Goal: Task Accomplishment & Management: Use online tool/utility

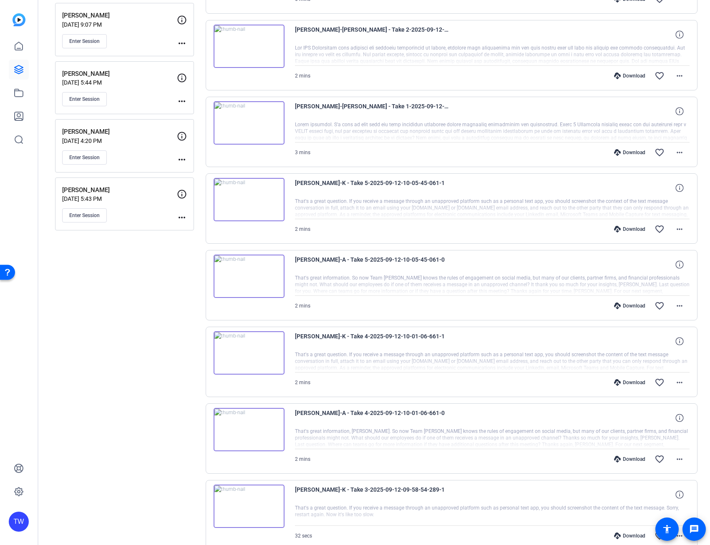
scroll to position [273, 0]
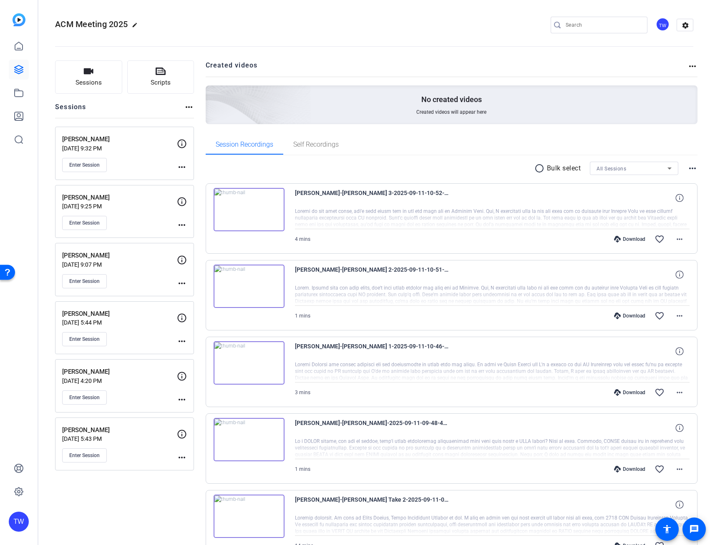
click at [180, 166] on mat-icon "more_horiz" at bounding box center [182, 167] width 10 height 10
click at [193, 178] on span "Edit Session" at bounding box center [202, 179] width 38 height 10
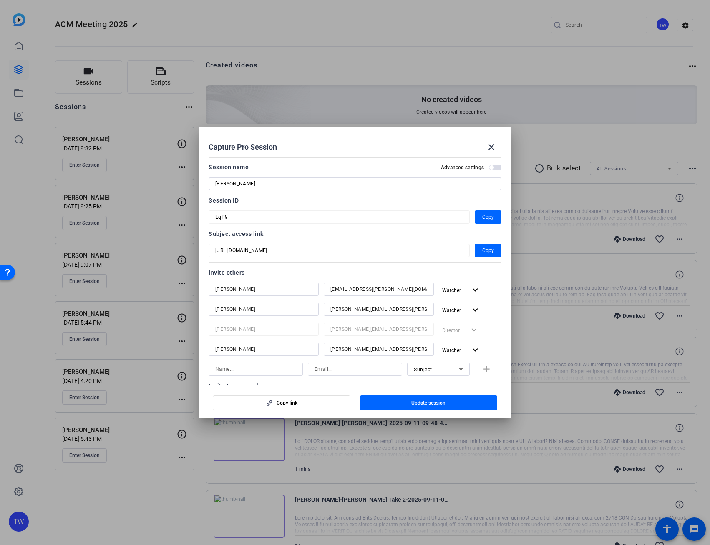
drag, startPoint x: 282, startPoint y: 184, endPoint x: 231, endPoint y: 179, distance: 51.9
click at [231, 179] on input "[PERSON_NAME]" at bounding box center [354, 184] width 279 height 10
type input "Amber-Eric"
click at [206, 184] on mat-dialog-content "Session name Advanced settings Amber-Eric Session ID EqP9 Copy Subject access l…" at bounding box center [354, 269] width 313 height 231
click at [429, 402] on span "Update session" at bounding box center [428, 403] width 34 height 7
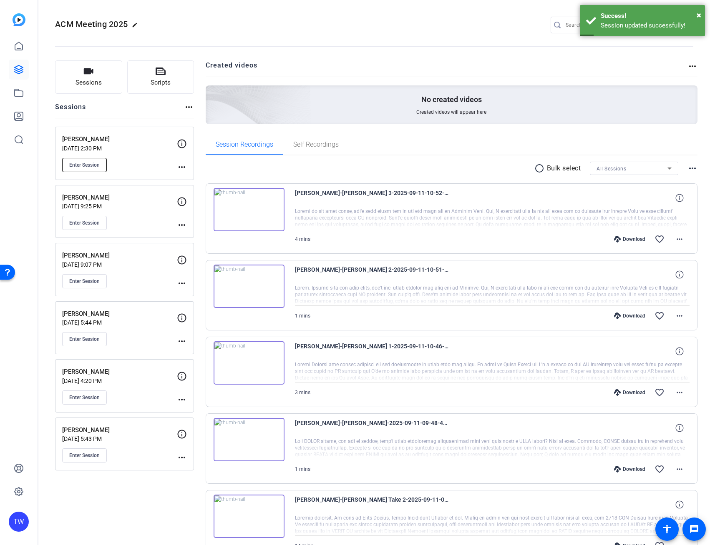
click at [88, 163] on span "Enter Session" at bounding box center [84, 165] width 30 height 7
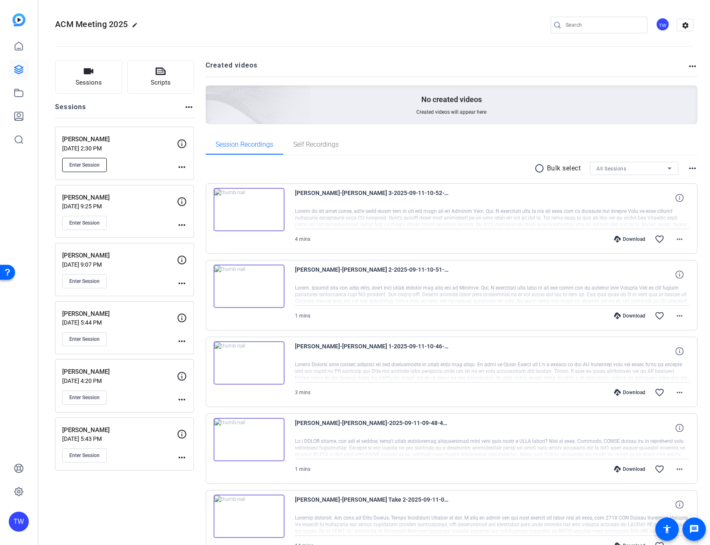
click at [96, 164] on span "Enter Session" at bounding box center [84, 165] width 30 height 7
click at [229, 45] on openreel-divider-bar at bounding box center [374, 43] width 638 height 25
click at [20, 70] on icon at bounding box center [19, 70] width 10 height 10
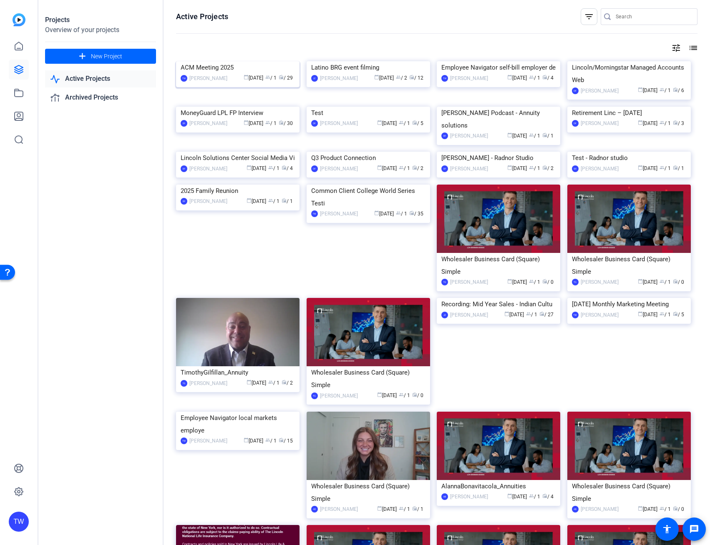
click at [223, 61] on img at bounding box center [237, 61] width 123 height 0
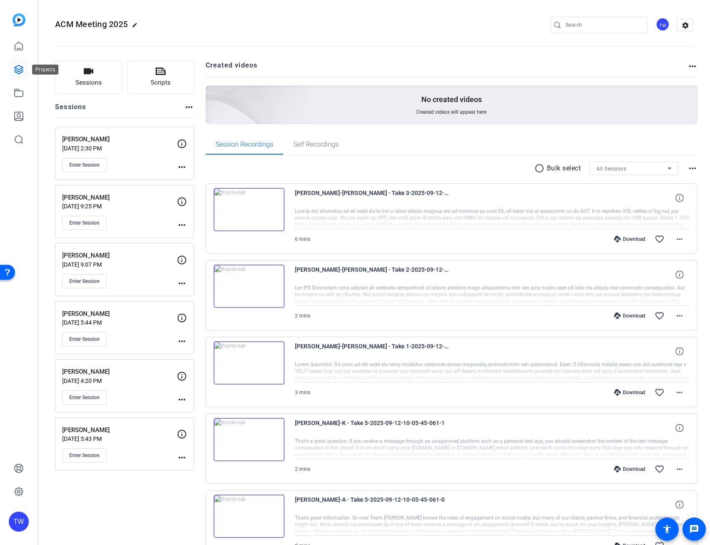
click at [18, 66] on icon at bounding box center [19, 70] width 10 height 10
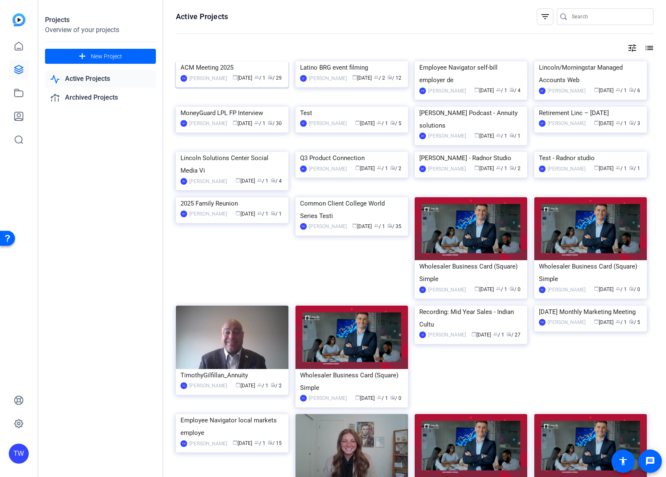
click at [257, 61] on img at bounding box center [232, 61] width 113 height 0
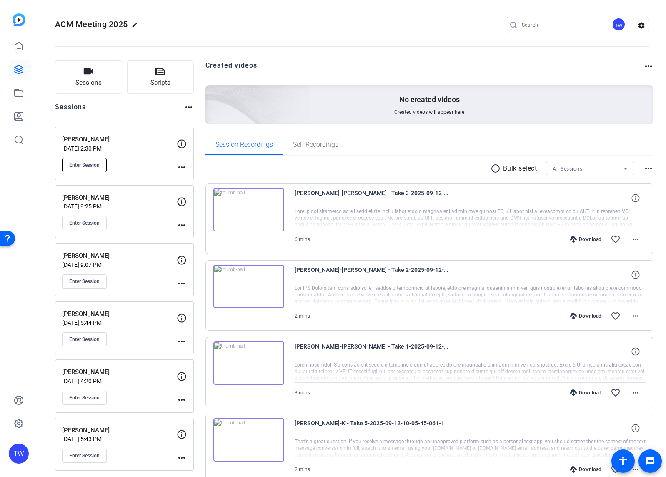
click at [88, 165] on span "Enter Session" at bounding box center [84, 165] width 30 height 7
click at [87, 165] on span "Enter Session" at bounding box center [84, 165] width 30 height 7
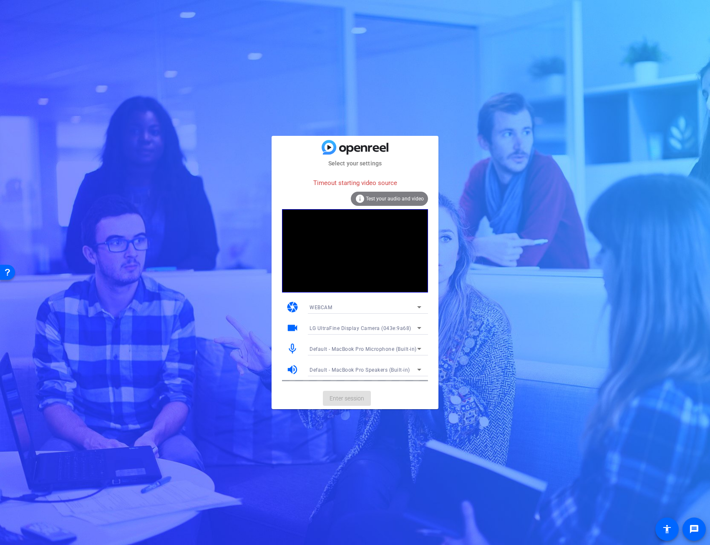
click at [377, 196] on span "Test your audio and video" at bounding box center [395, 199] width 58 height 6
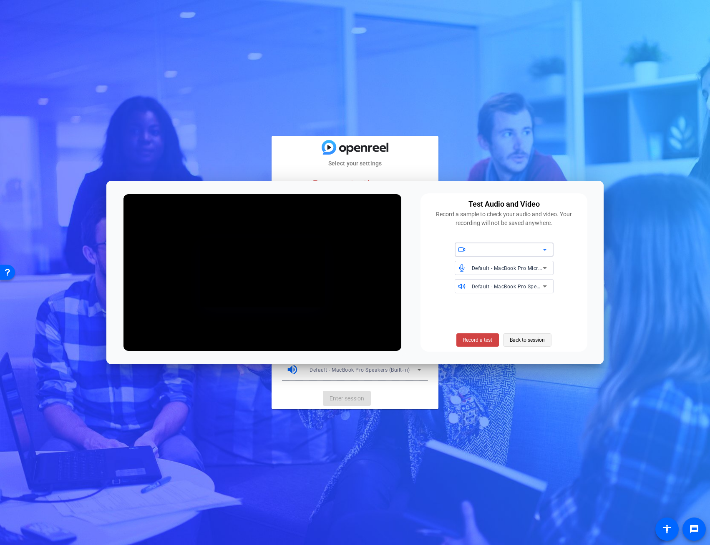
click at [521, 340] on span "Back to session" at bounding box center [526, 340] width 35 height 16
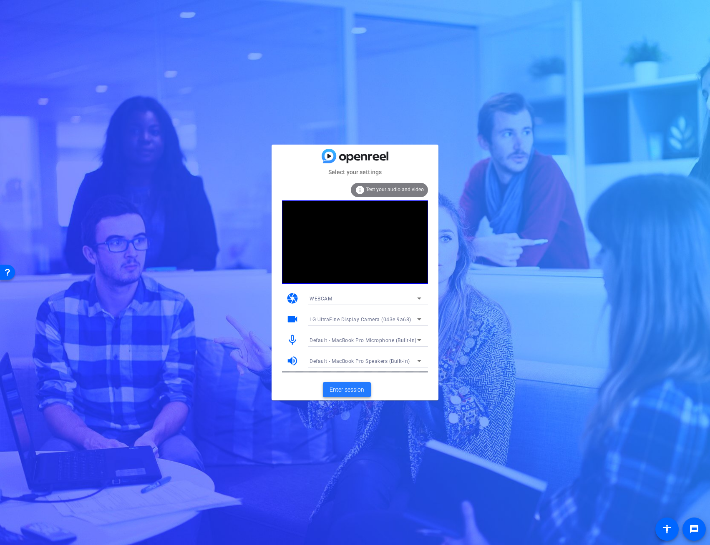
click at [354, 387] on span "Enter session" at bounding box center [346, 390] width 35 height 9
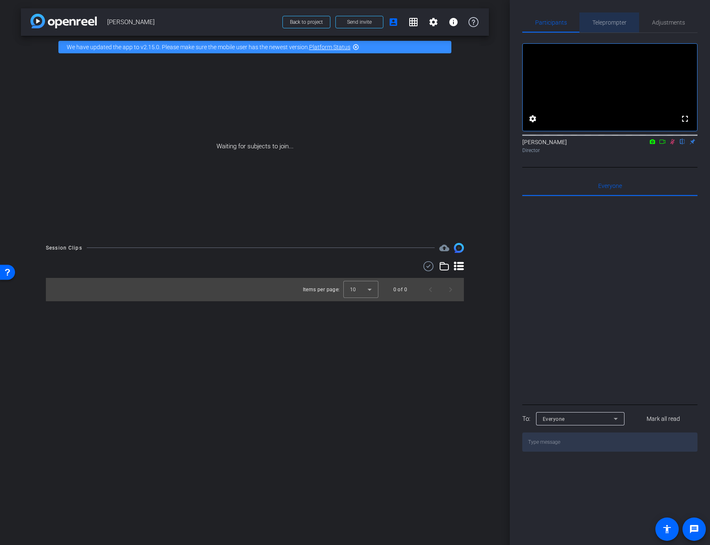
click at [609, 22] on span "Teleprompter" at bounding box center [609, 23] width 34 height 6
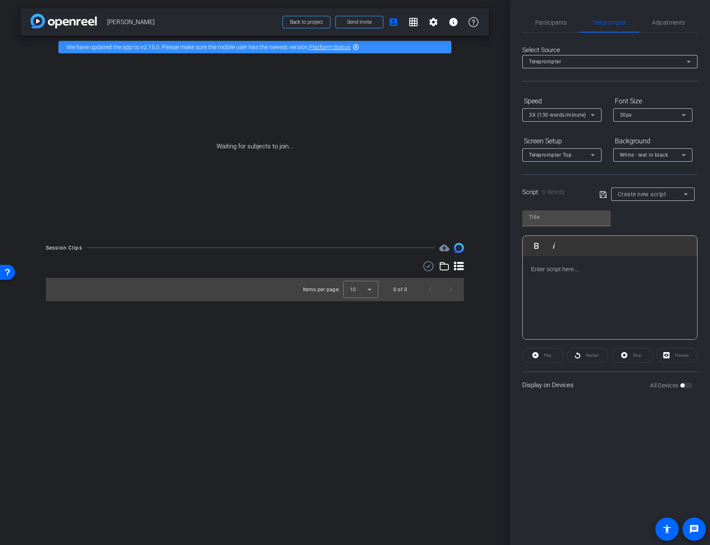
click at [536, 270] on p at bounding box center [610, 269] width 158 height 9
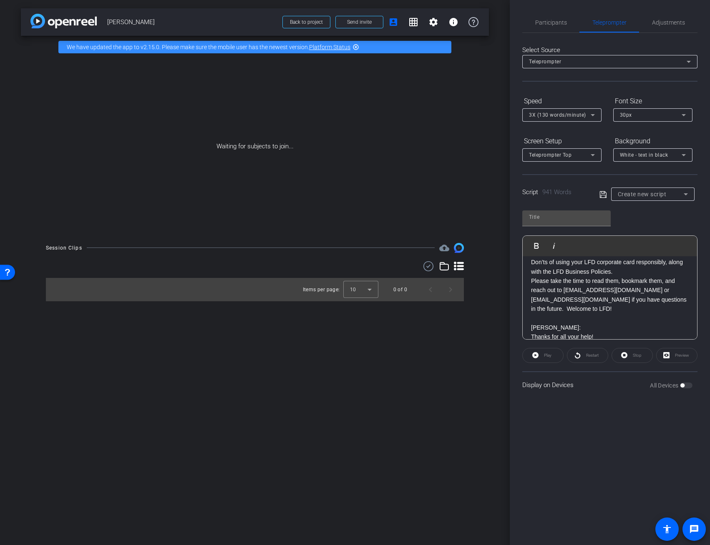
scroll to position [1119, 0]
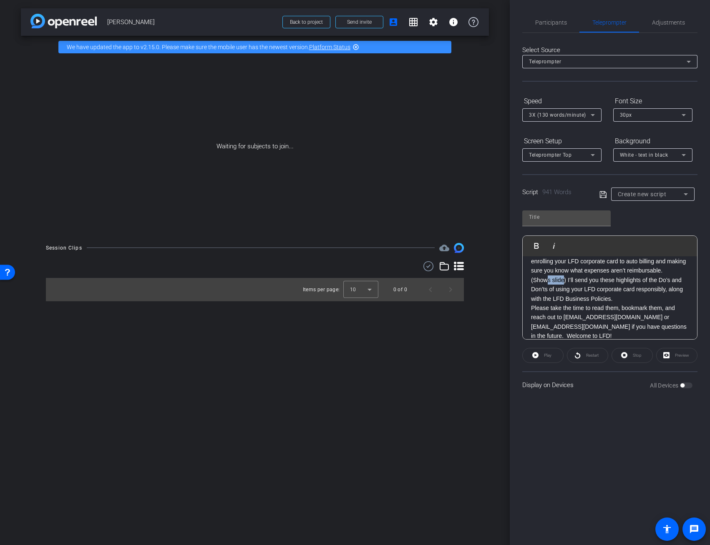
drag, startPoint x: 563, startPoint y: 300, endPoint x: 547, endPoint y: 302, distance: 16.4
click at [547, 302] on p "(Shows slide) I’ll send you these highlights of the Do’s and Don’ts of using yo…" at bounding box center [610, 290] width 158 height 28
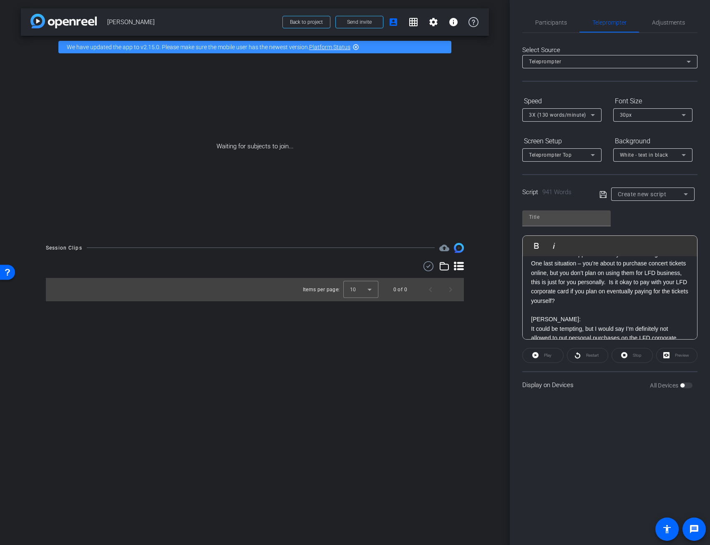
scroll to position [963, 0]
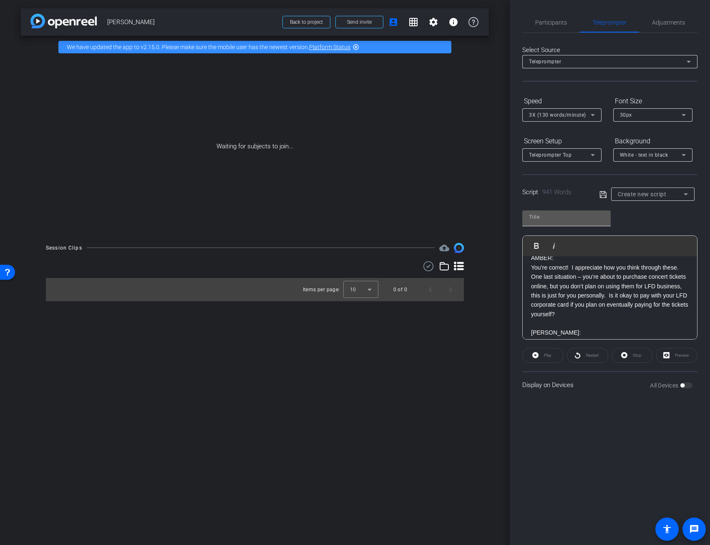
click at [585, 215] on input "text" at bounding box center [566, 217] width 75 height 10
type input "Amber-Eric Script"
click at [603, 196] on icon at bounding box center [603, 195] width 8 height 10
click at [601, 194] on icon at bounding box center [603, 194] width 8 height 10
click at [302, 23] on span "Back to project" at bounding box center [306, 22] width 33 height 6
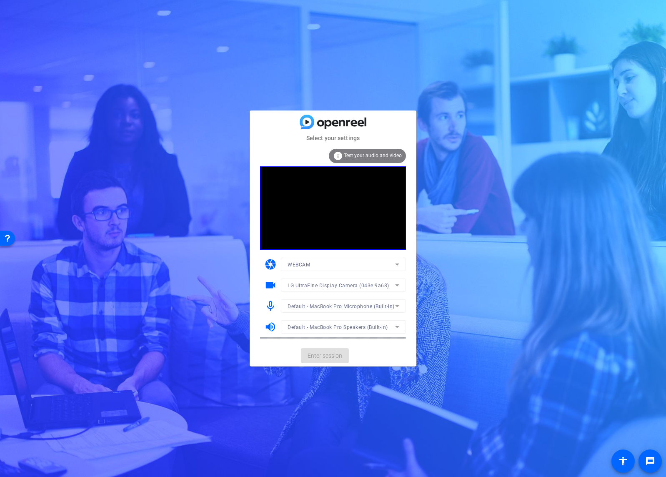
click at [322, 305] on mat-form-field "Default - MacBook Pro Microphone (Built-in)" at bounding box center [343, 305] width 125 height 13
click at [328, 307] on span "Default - MacBook Pro Microphone (Built-in)" at bounding box center [341, 307] width 107 height 6
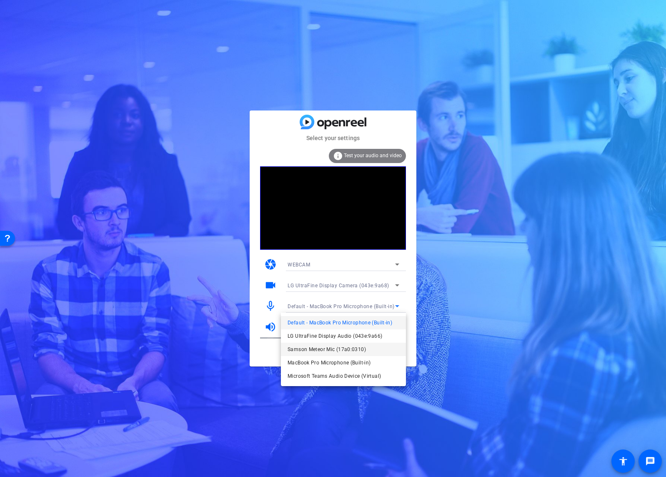
click at [320, 350] on span "Samson Meteor Mic (17a0:0310)" at bounding box center [327, 349] width 78 height 10
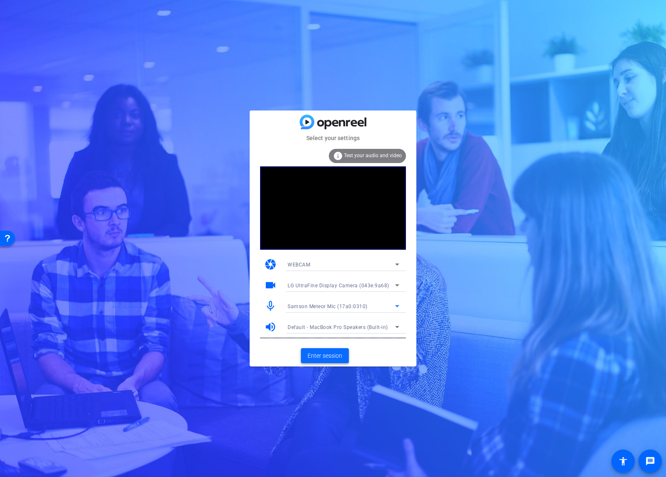
click at [325, 355] on span "Enter session" at bounding box center [325, 355] width 35 height 9
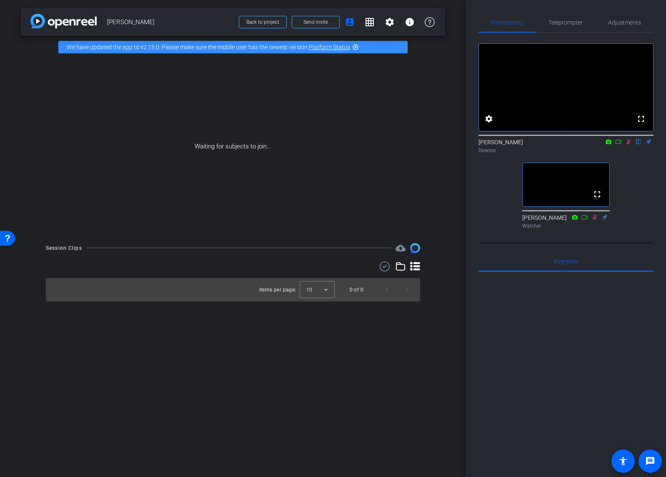
click at [627, 145] on icon at bounding box center [628, 142] width 7 height 6
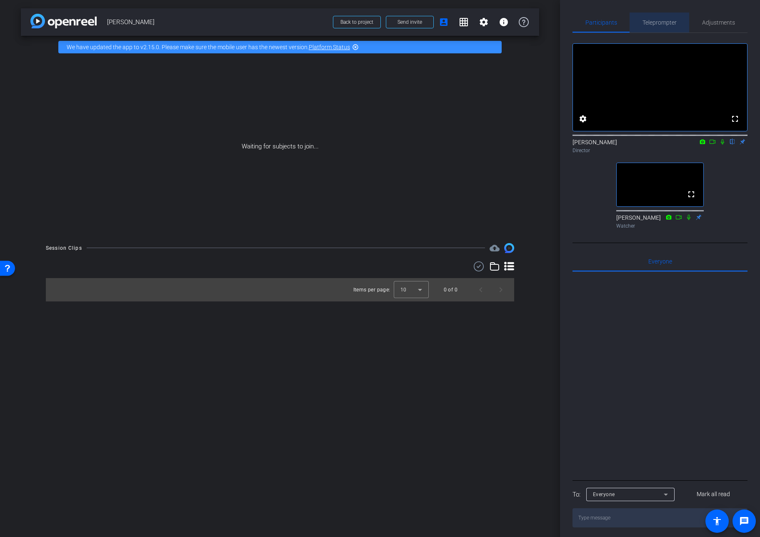
click at [661, 25] on span "Teleprompter" at bounding box center [660, 23] width 34 height 6
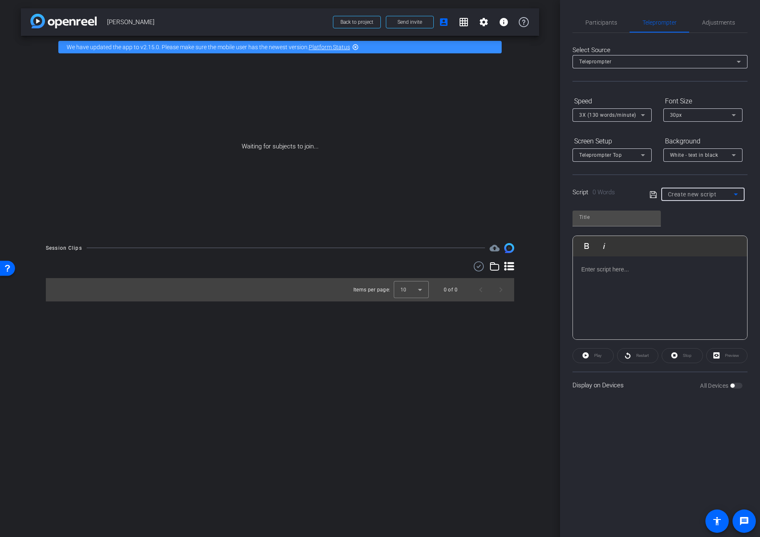
click at [666, 196] on span "Create new script" at bounding box center [692, 194] width 49 height 7
click at [666, 251] on span "[PERSON_NAME] Script" at bounding box center [697, 251] width 58 height 10
type input "[PERSON_NAME] Script"
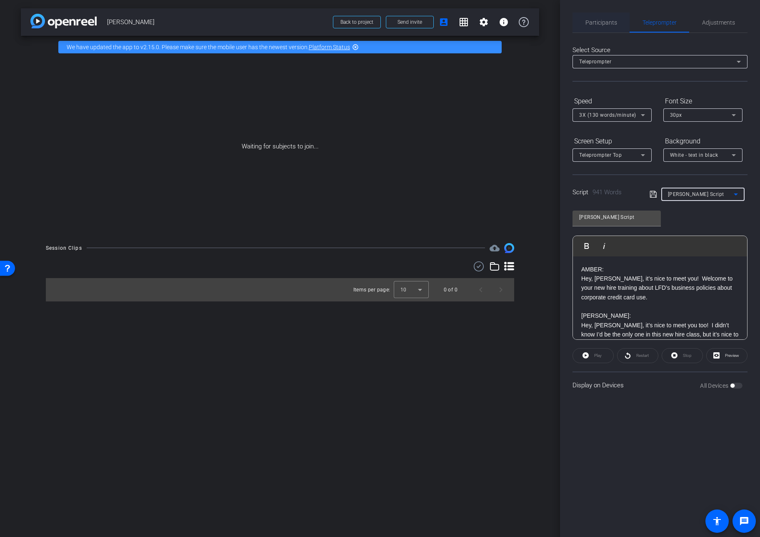
click at [607, 22] on span "Participants" at bounding box center [602, 23] width 32 height 6
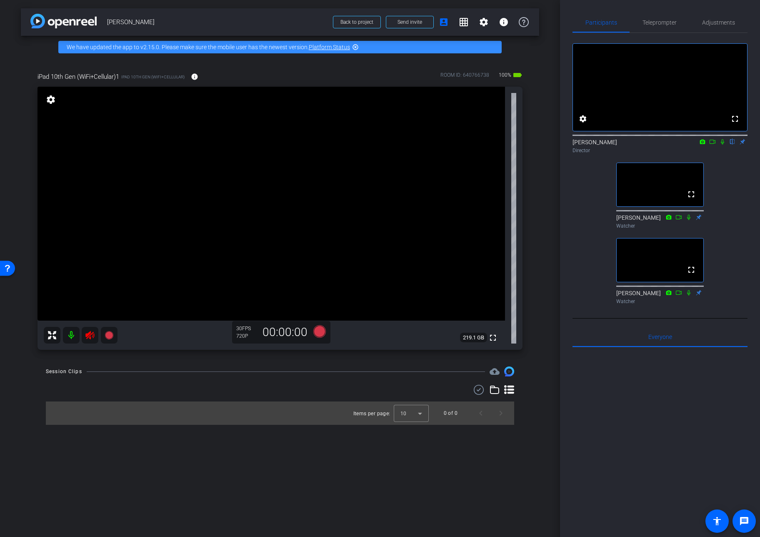
click at [89, 335] on icon at bounding box center [90, 335] width 10 height 10
click at [666, 23] on span "Adjustments" at bounding box center [718, 23] width 33 height 6
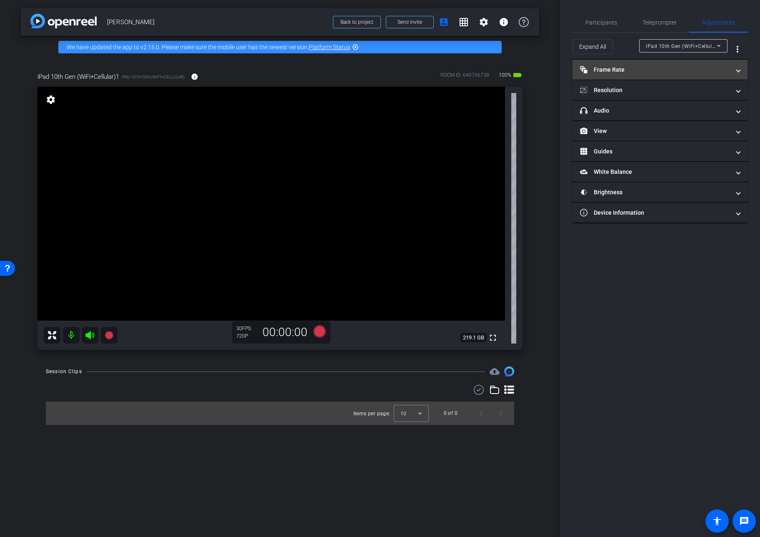
click at [666, 70] on mat-expansion-panel-header "Frame Rate Frame Rate" at bounding box center [660, 70] width 175 height 20
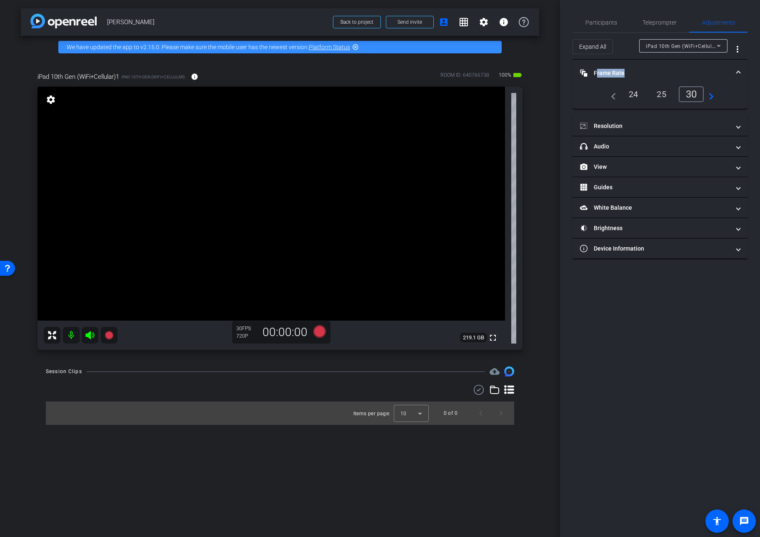
click at [666, 70] on span at bounding box center [738, 73] width 3 height 9
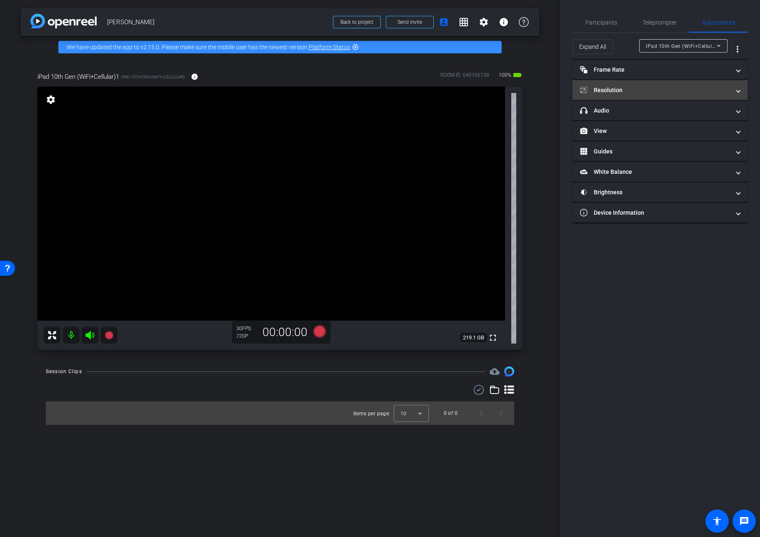
click at [666, 89] on span at bounding box center [738, 90] width 3 height 9
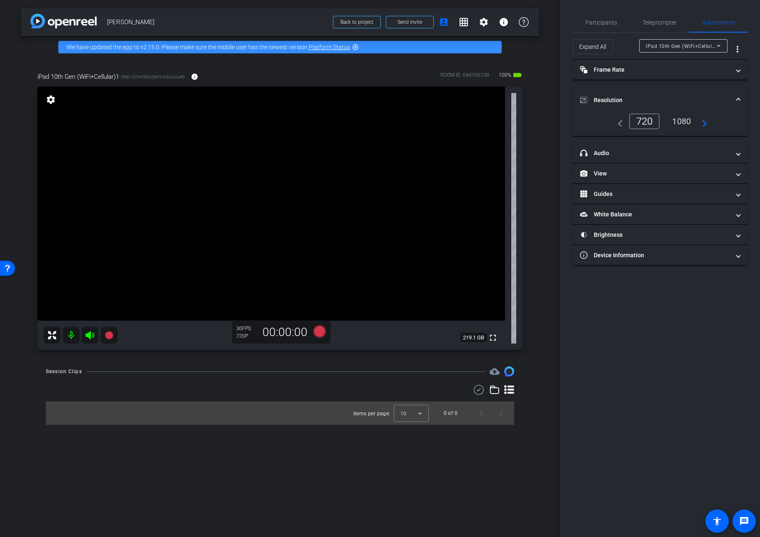
click at [666, 119] on div "1080" at bounding box center [681, 121] width 31 height 14
click at [604, 23] on span "Participants" at bounding box center [602, 23] width 32 height 6
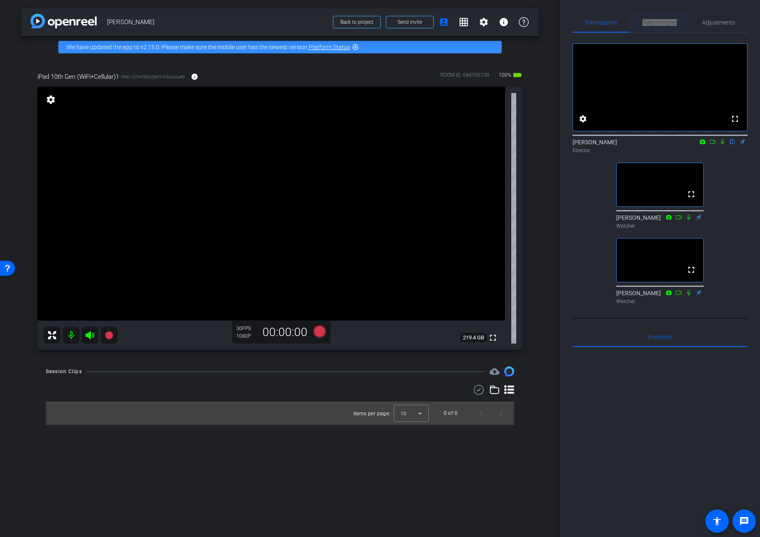
drag, startPoint x: 659, startPoint y: 23, endPoint x: 654, endPoint y: 21, distance: 4.9
click at [654, 21] on span "Teleprompter" at bounding box center [660, 23] width 34 height 6
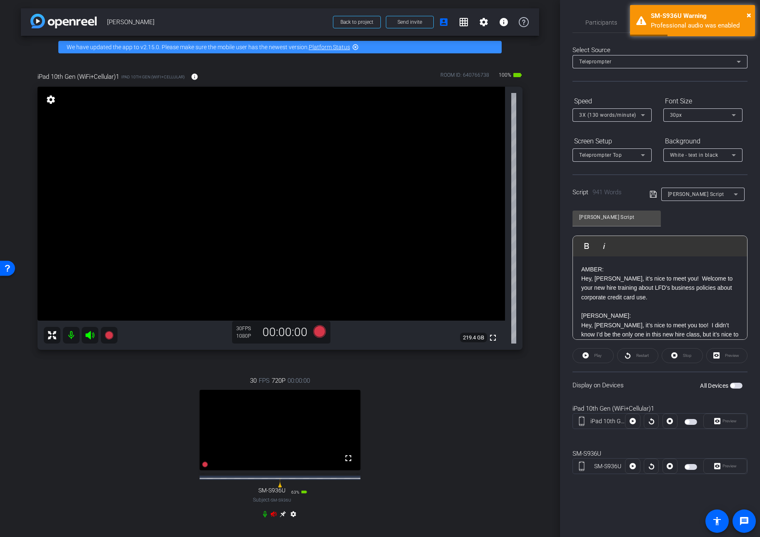
click at [273, 477] on icon at bounding box center [274, 514] width 7 height 7
click at [666, 11] on div "Participants Teleprompter Adjustments settings [PERSON_NAME] flip Director [PER…" at bounding box center [660, 268] width 200 height 537
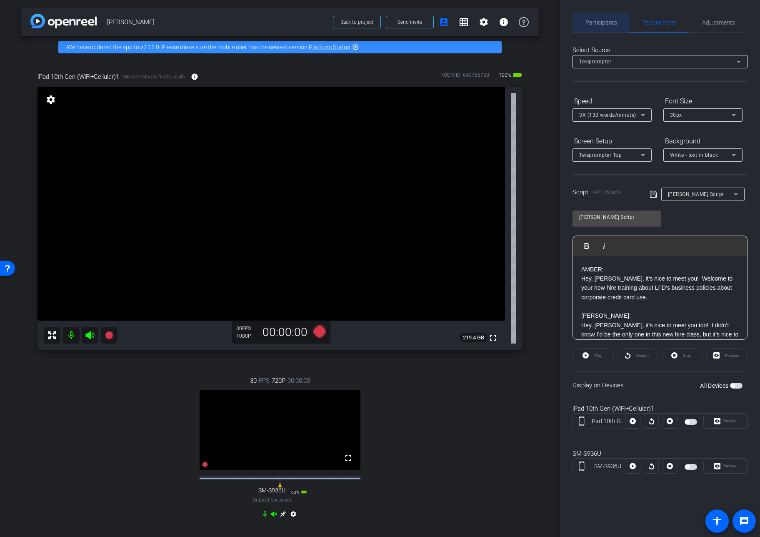
click at [603, 24] on span "Participants" at bounding box center [602, 23] width 32 height 6
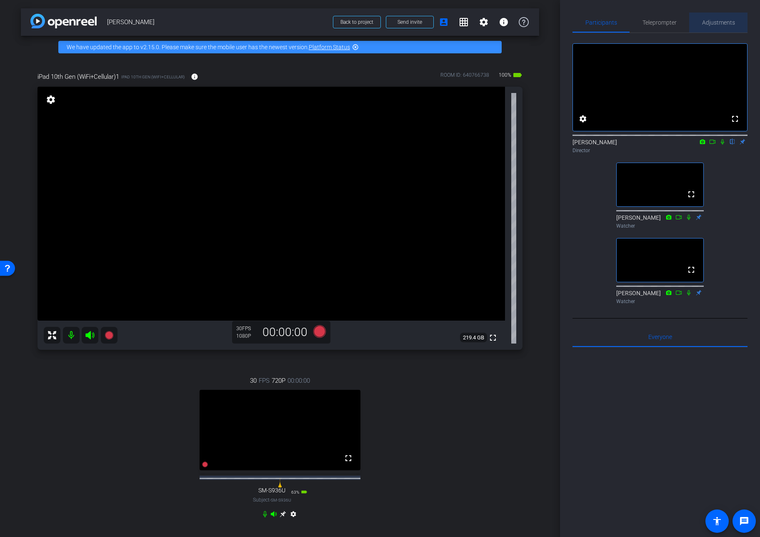
click at [666, 24] on span "Adjustments" at bounding box center [718, 23] width 33 height 6
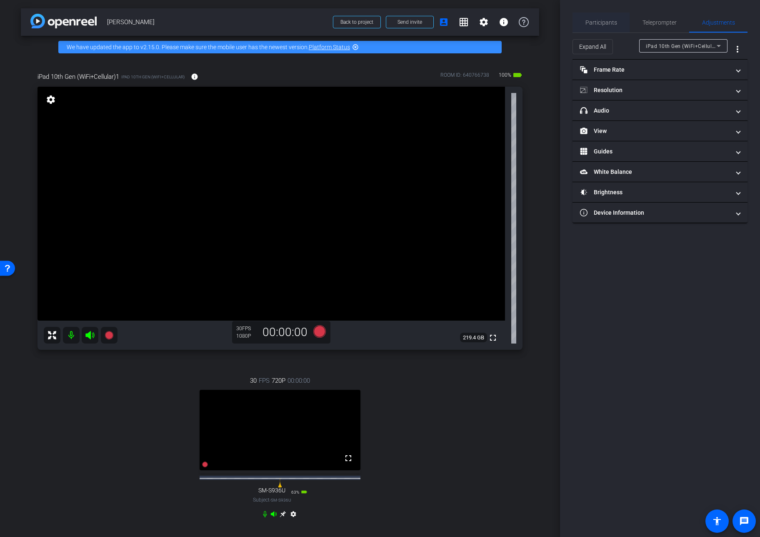
click at [597, 22] on span "Participants" at bounding box center [602, 23] width 32 height 6
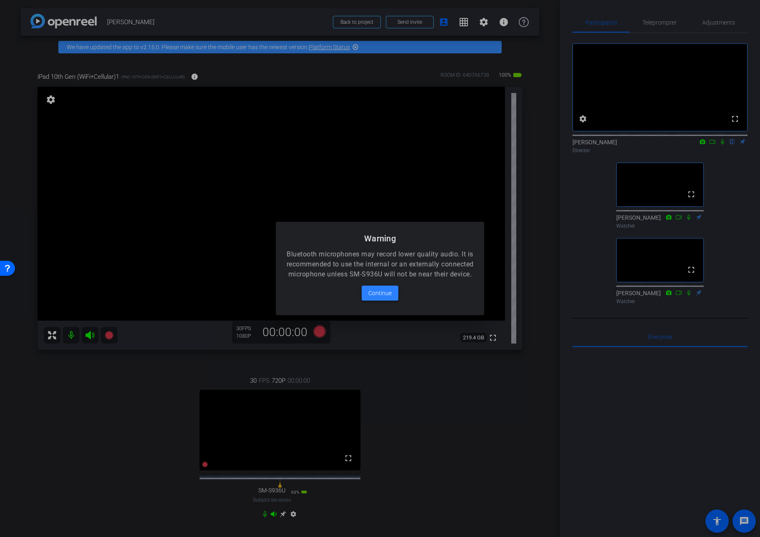
click at [378, 298] on span "Continue" at bounding box center [380, 293] width 23 height 10
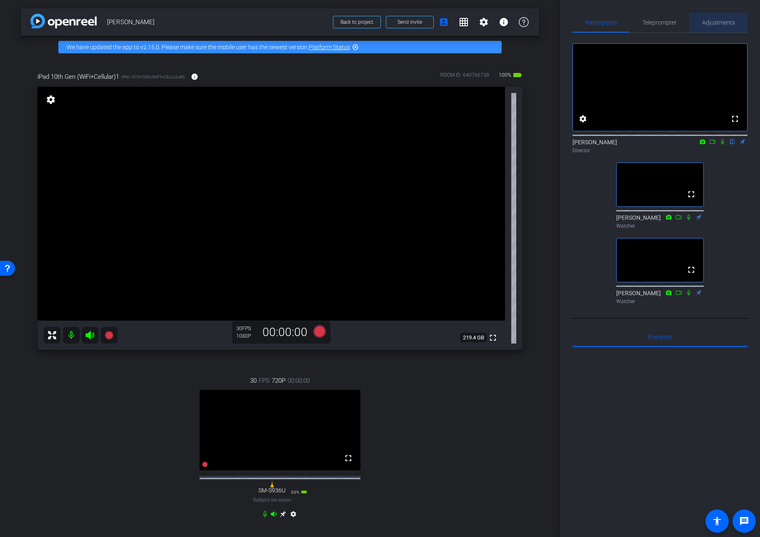
click at [666, 22] on span "Adjustments" at bounding box center [718, 23] width 33 height 6
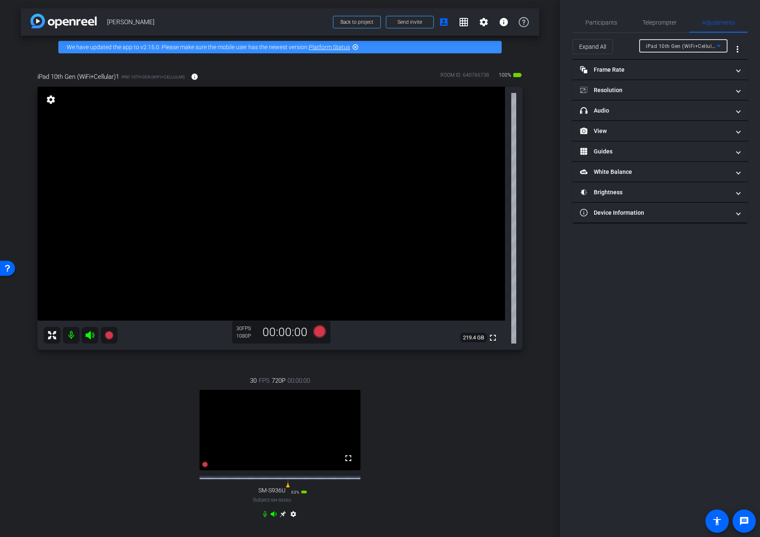
click at [666, 46] on icon at bounding box center [719, 46] width 4 height 2
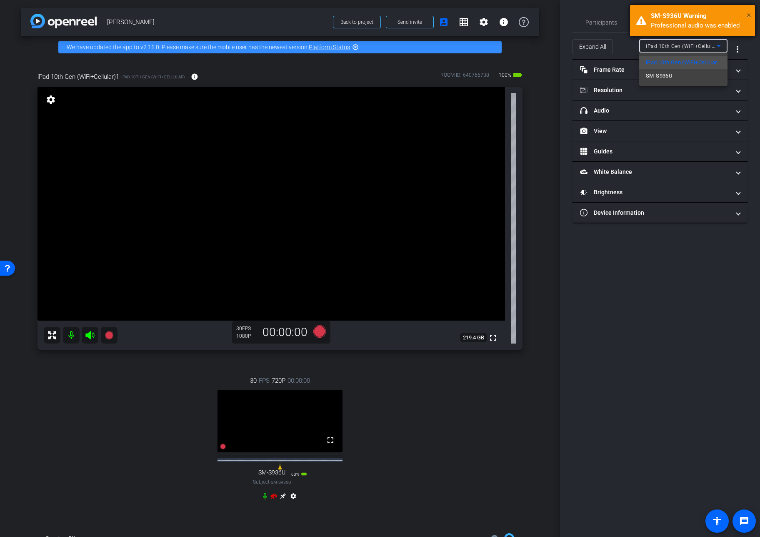
click at [666, 15] on span "×" at bounding box center [749, 15] width 5 height 10
click at [273, 477] on div at bounding box center [380, 268] width 760 height 537
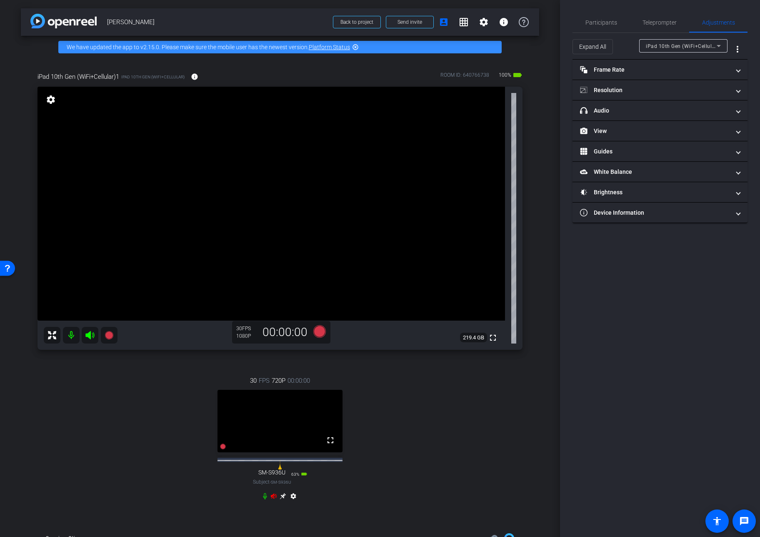
click at [273, 477] on icon at bounding box center [274, 495] width 6 height 5
click at [666, 45] on icon at bounding box center [719, 46] width 10 height 10
click at [659, 76] on span "SM-S936U" at bounding box center [659, 76] width 26 height 10
click at [666, 70] on span "Frame Rate Frame Rate" at bounding box center [658, 69] width 157 height 9
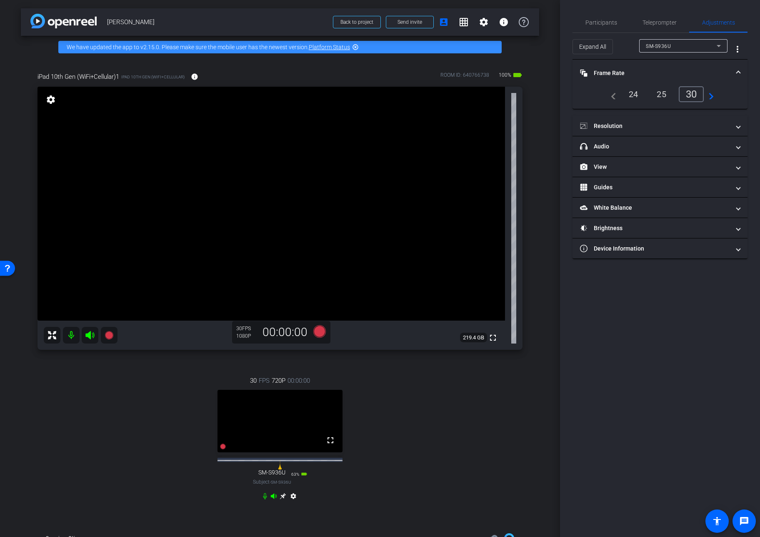
click at [666, 70] on span "Frame Rate Frame Rate" at bounding box center [658, 73] width 157 height 9
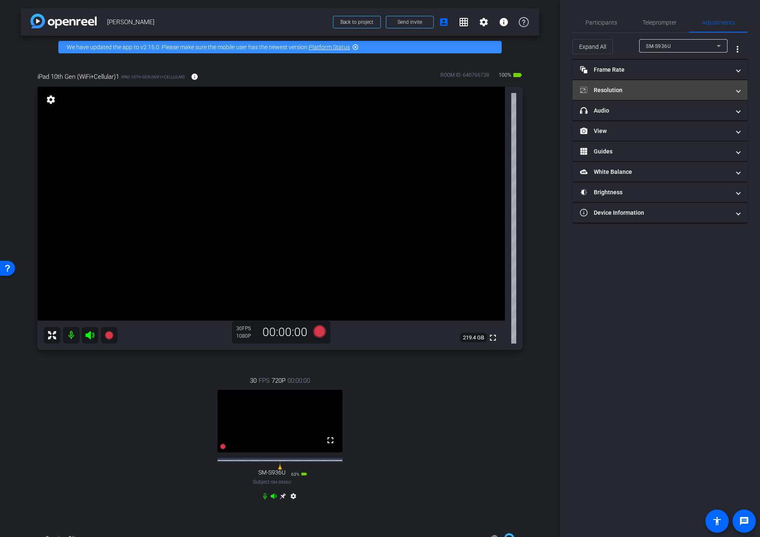
click at [666, 90] on span at bounding box center [738, 90] width 3 height 9
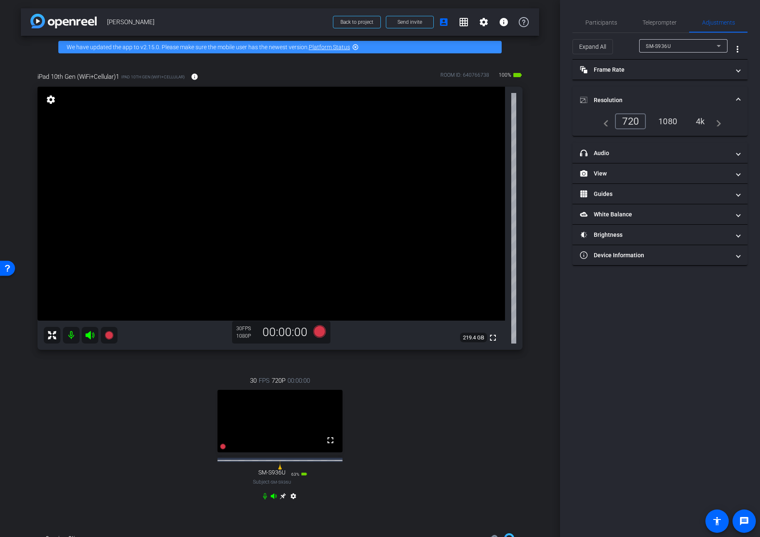
click at [666, 120] on div "1080" at bounding box center [667, 121] width 31 height 14
click at [406, 442] on div "30 FPS 1080P 00:00:00 fullscreen SM-S936U Subject - SM-S936U 63% battery_std se…" at bounding box center [280, 439] width 485 height 154
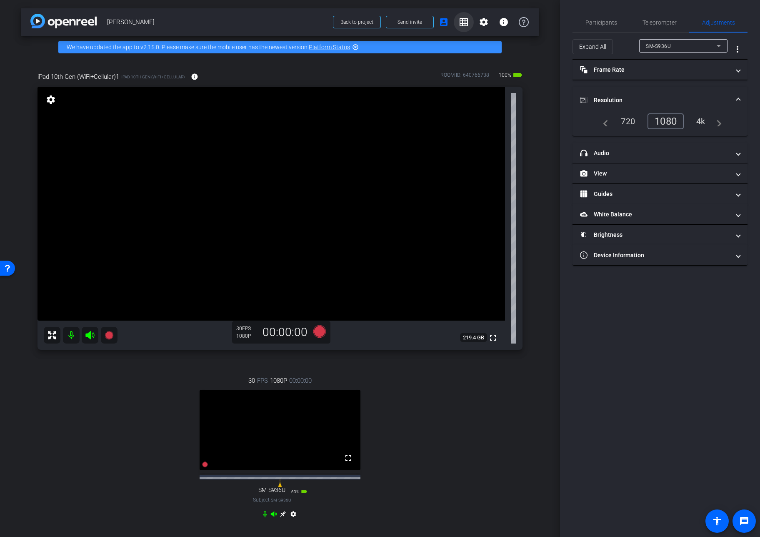
click at [462, 24] on mat-icon "grid_on" at bounding box center [464, 22] width 10 height 10
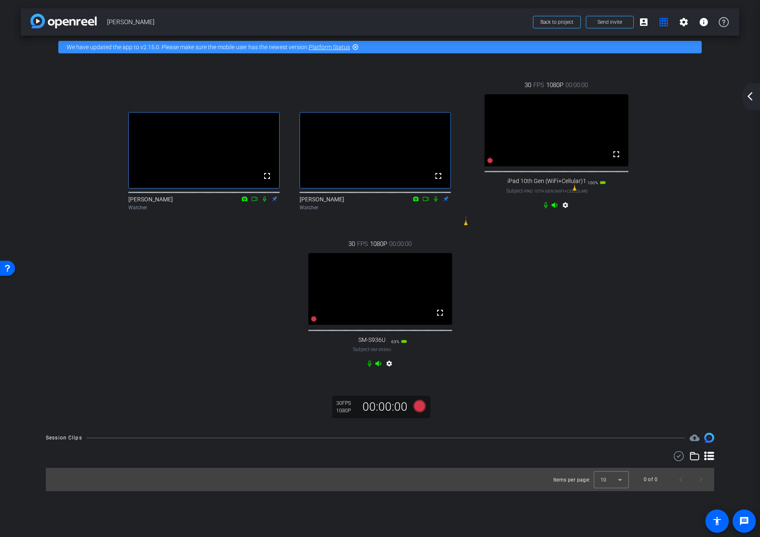
drag, startPoint x: 566, startPoint y: 189, endPoint x: 575, endPoint y: 188, distance: 9.6
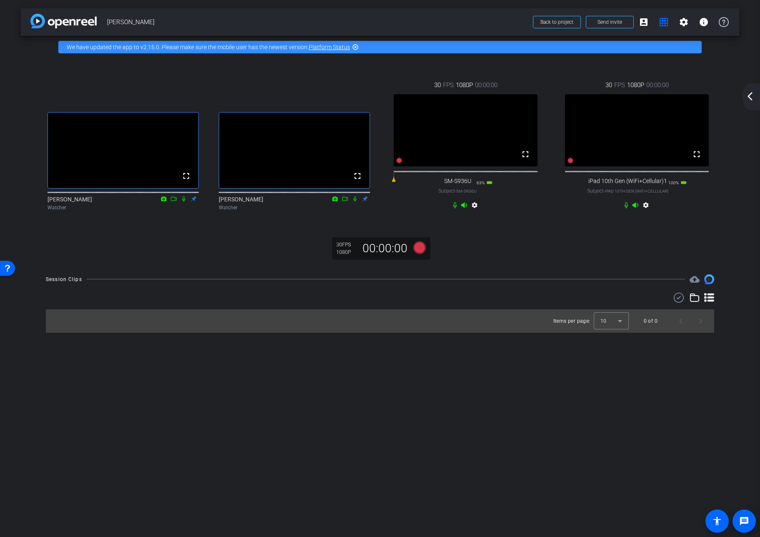
drag, startPoint x: 395, startPoint y: 193, endPoint x: 410, endPoint y: 194, distance: 15.0
click at [666, 95] on mat-icon "arrow_back_ios_new" at bounding box center [750, 96] width 10 height 10
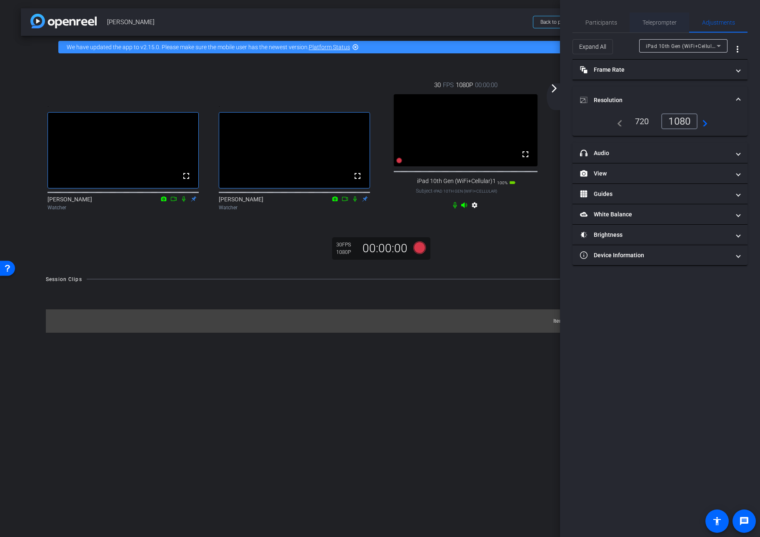
click at [660, 22] on span "Teleprompter" at bounding box center [660, 23] width 34 height 6
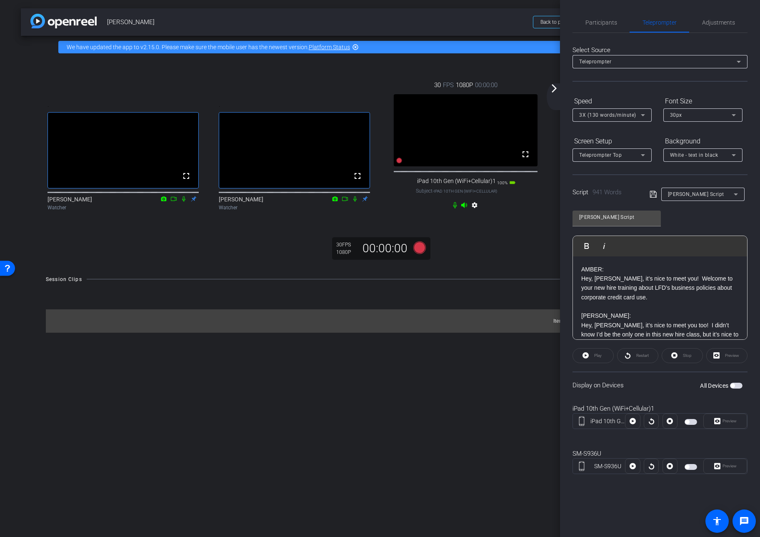
click at [666, 386] on span "button" at bounding box center [736, 386] width 13 height 6
click at [666, 420] on span "Preview" at bounding box center [730, 421] width 14 height 5
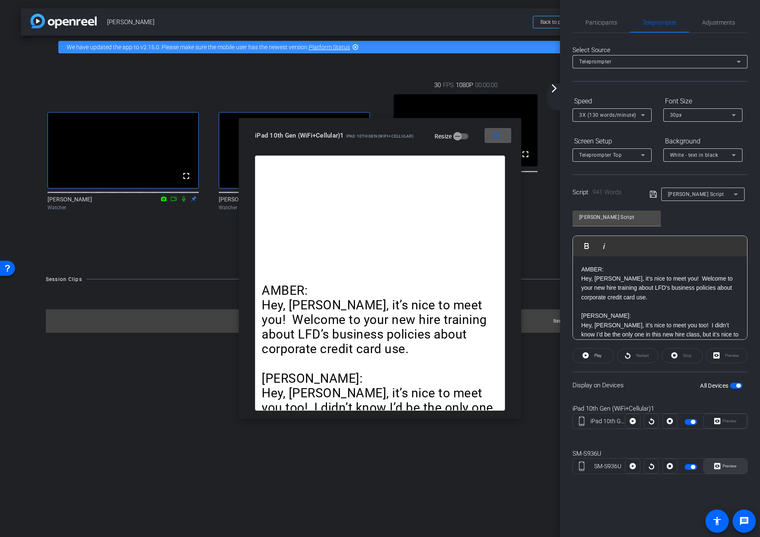
click at [666, 466] on span "Preview" at bounding box center [730, 466] width 14 height 5
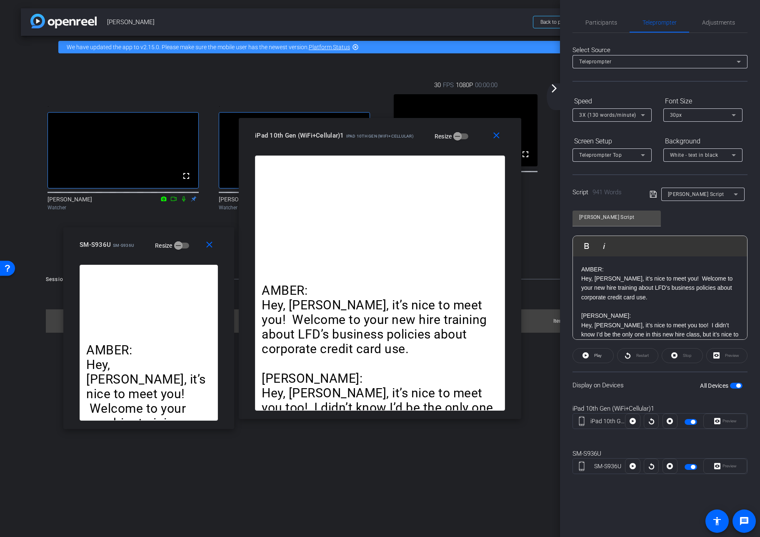
drag, startPoint x: 365, startPoint y: 176, endPoint x: 173, endPoint y: 216, distance: 195.9
click at [133, 233] on div "close SM-S936U SM-S936U Resize" at bounding box center [148, 246] width 171 height 38
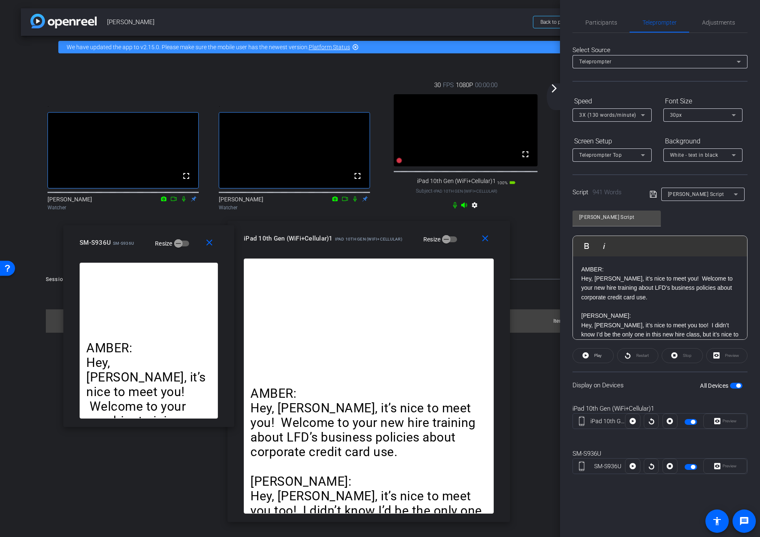
drag, startPoint x: 352, startPoint y: 133, endPoint x: 341, endPoint y: 233, distance: 100.2
click at [341, 233] on div "iPad 10th Gen (WiFi+Cellular)1 iPad 10th Gen (WiFi+Cellular)" at bounding box center [323, 238] width 159 height 10
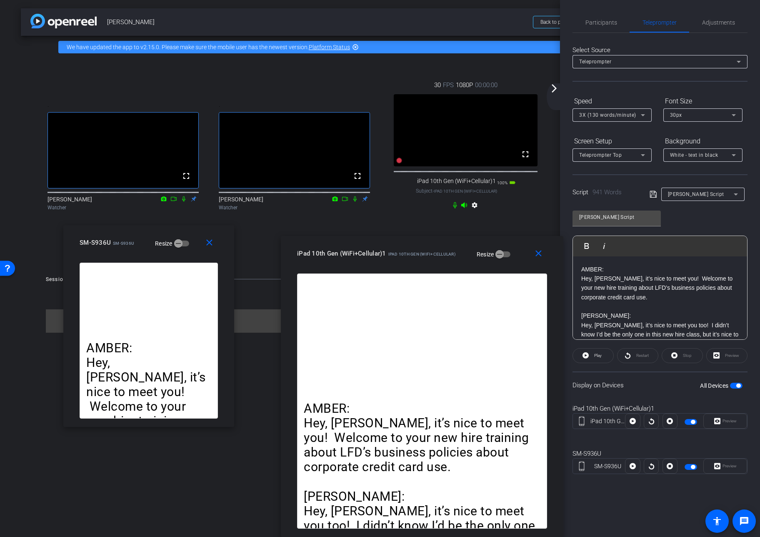
drag, startPoint x: 376, startPoint y: 245, endPoint x: 415, endPoint y: 409, distance: 169.0
click at [416, 410] on div "close iPad 10th Gen (WiFi+Cellular)1 iPad 10th Gen (WiFi+Cellular) Resize AMBER…" at bounding box center [422, 386] width 283 height 301
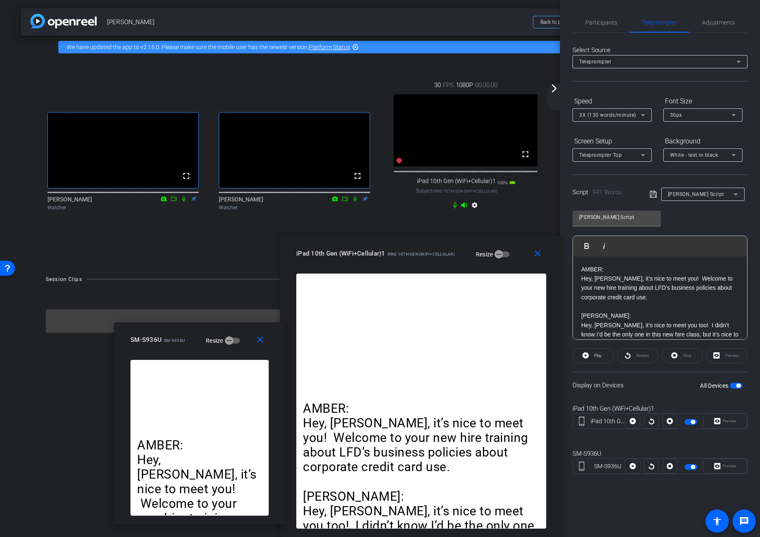
drag, startPoint x: 134, startPoint y: 240, endPoint x: 196, endPoint y: 336, distance: 114.5
click at [186, 337] on div "SM-S936U SM-S936U Resize" at bounding box center [202, 339] width 145 height 15
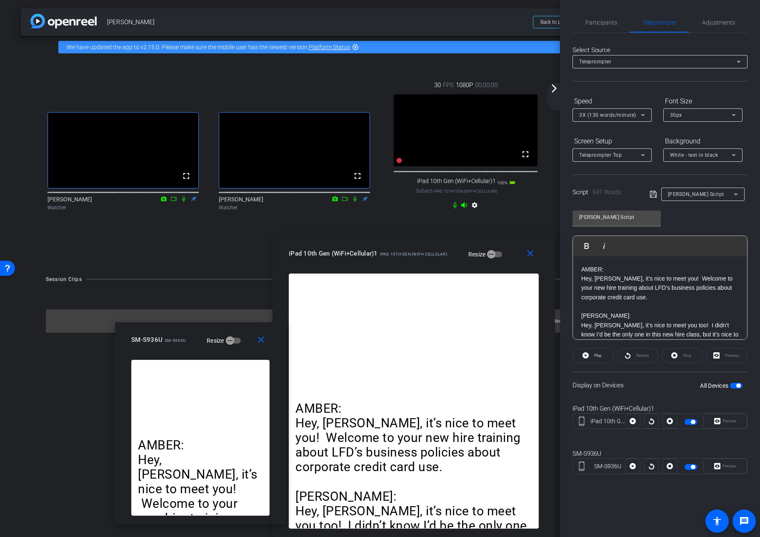
drag, startPoint x: 330, startPoint y: 255, endPoint x: 325, endPoint y: 269, distance: 14.8
click at [323, 270] on div "close iPad 10th Gen (WiFi+Cellular)1 iPad 10th Gen (WiFi+Cellular) Resize" at bounding box center [414, 255] width 283 height 38
click at [554, 86] on mat-icon "arrow_forward_ios" at bounding box center [554, 88] width 10 height 10
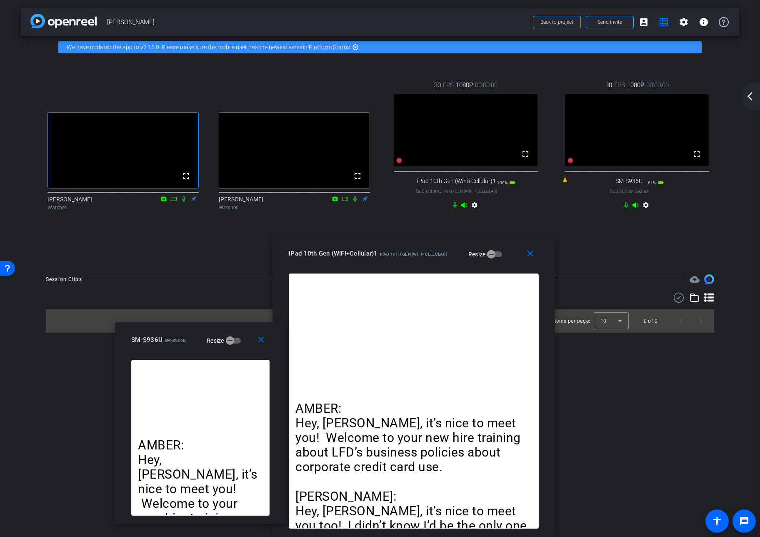
click at [626, 208] on icon at bounding box center [626, 205] width 7 height 7
click at [646, 212] on mat-icon "settings" at bounding box center [646, 207] width 10 height 10
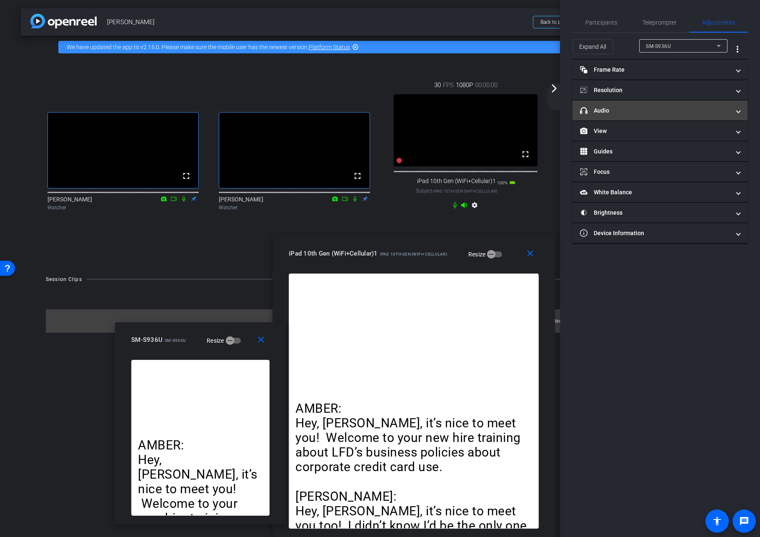
click at [605, 110] on mat-panel-title "headphone icon Audio" at bounding box center [655, 110] width 150 height 9
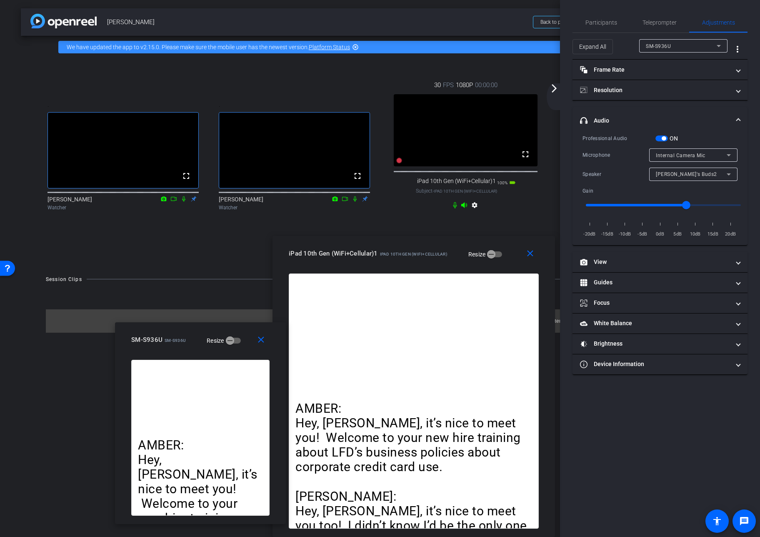
click at [666, 173] on icon at bounding box center [729, 174] width 10 height 10
click at [666, 174] on div at bounding box center [380, 268] width 760 height 537
click at [666, 174] on icon at bounding box center [729, 174] width 10 height 10
click at [666, 190] on span "Device Speaker" at bounding box center [675, 191] width 39 height 10
click at [659, 138] on span "button" at bounding box center [662, 138] width 13 height 6
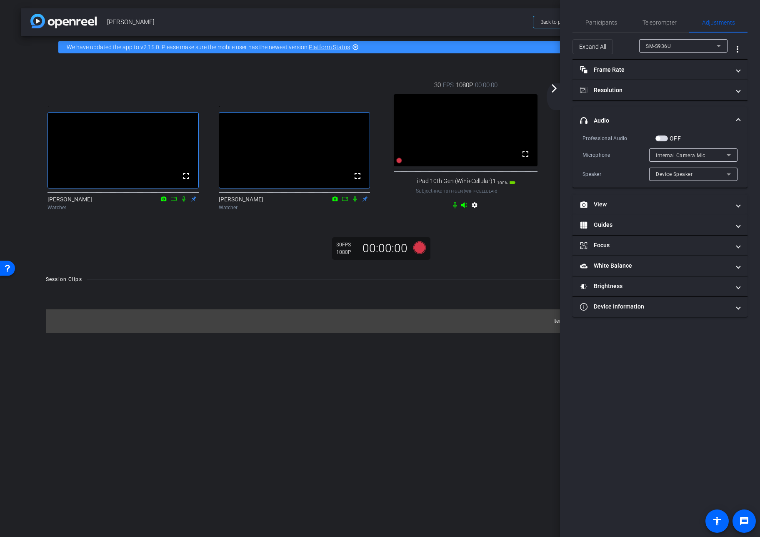
click at [556, 89] on mat-icon "arrow_forward_ios" at bounding box center [554, 88] width 10 height 10
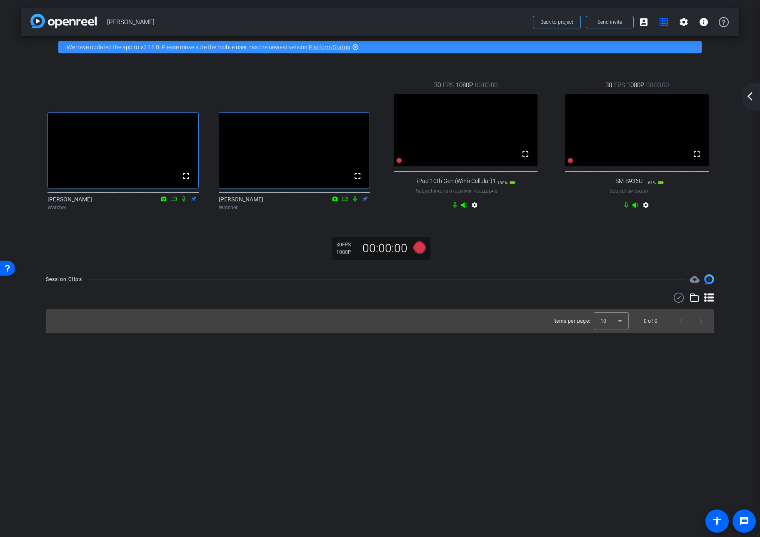
click at [666, 95] on mat-icon "arrow_back_ios_new" at bounding box center [750, 96] width 10 height 10
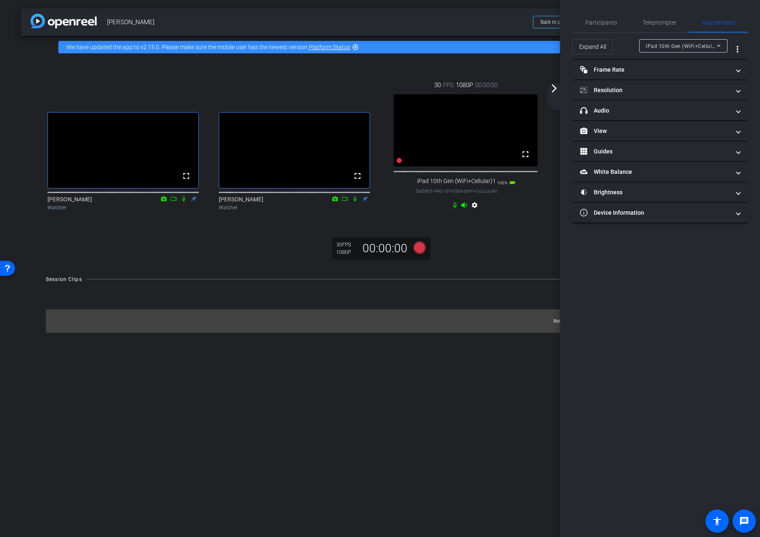
click at [507, 247] on div ". fullscreen [PERSON_NAME] Watcher . fullscreen [PERSON_NAME] Watcher 30 FPS 10…" at bounding box center [380, 162] width 719 height 208
click at [556, 88] on mat-icon "arrow_forward_ios" at bounding box center [554, 88] width 10 height 10
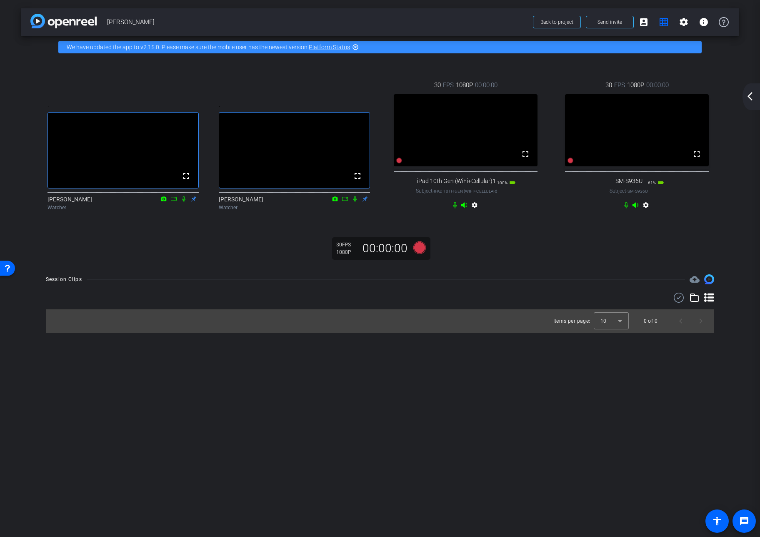
click at [666, 95] on mat-icon "arrow_back_ios_new" at bounding box center [750, 96] width 10 height 10
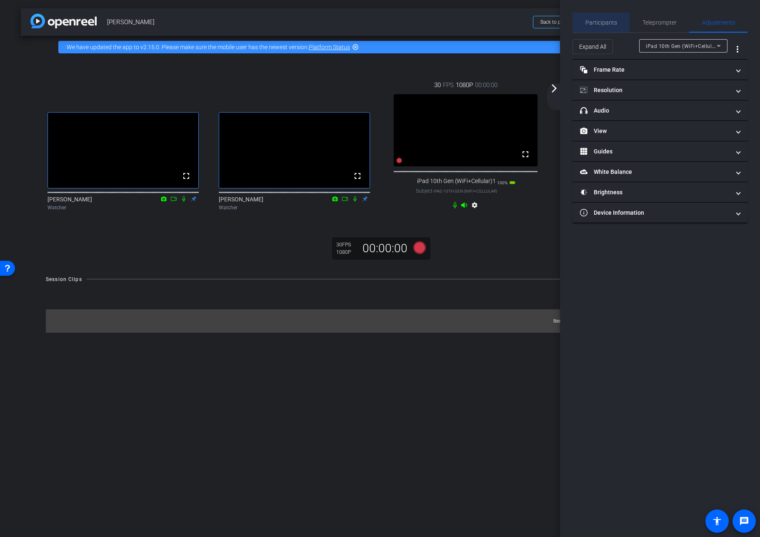
click at [615, 23] on span "Participants" at bounding box center [602, 23] width 32 height 6
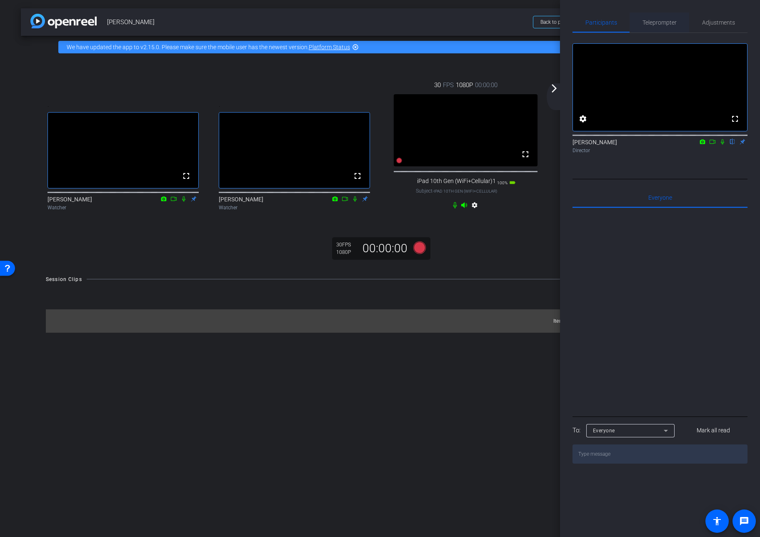
click at [652, 21] on span "Teleprompter" at bounding box center [660, 23] width 34 height 6
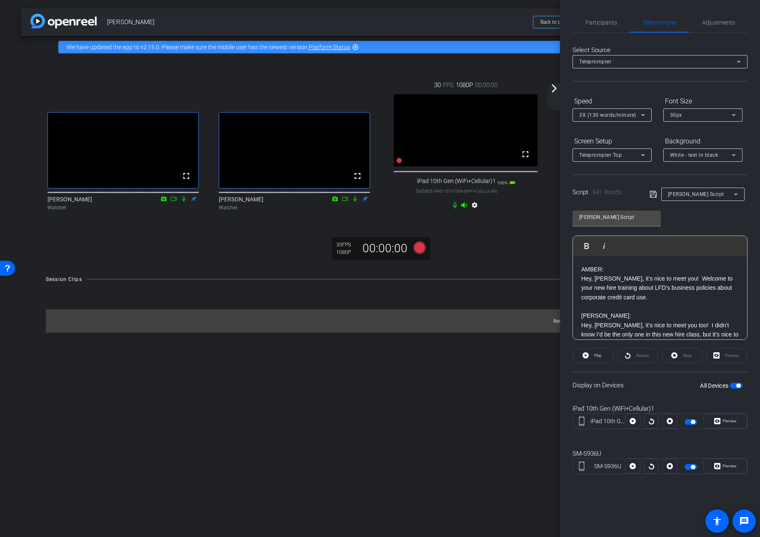
click at [514, 243] on div ". fullscreen [PERSON_NAME] Watcher . fullscreen [PERSON_NAME] Watcher 30 FPS 10…" at bounding box center [380, 162] width 719 height 208
click at [500, 264] on div ". fullscreen [PERSON_NAME] Watcher . fullscreen [PERSON_NAME] Watcher 30 FPS 10…" at bounding box center [380, 162] width 719 height 208
click at [554, 88] on mat-icon "arrow_forward_ios" at bounding box center [554, 88] width 10 height 10
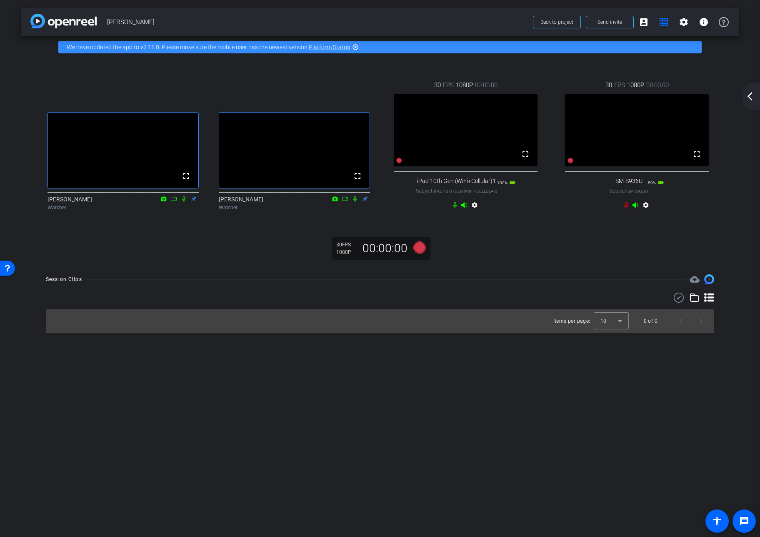
click at [627, 208] on icon at bounding box center [626, 205] width 5 height 6
click at [666, 96] on mat-icon "arrow_back_ios_new" at bounding box center [750, 96] width 10 height 10
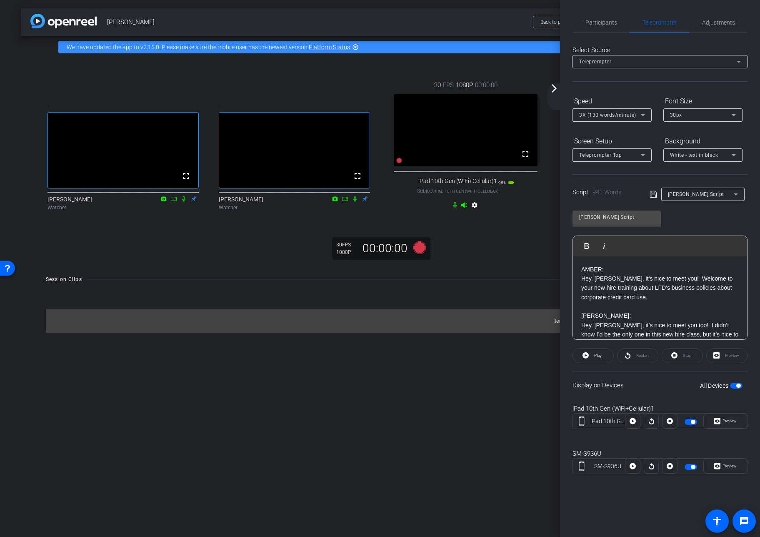
click at [583, 269] on p "AMBER:" at bounding box center [661, 269] width 158 height 9
click at [597, 267] on p "AMBER:" at bounding box center [661, 269] width 158 height 9
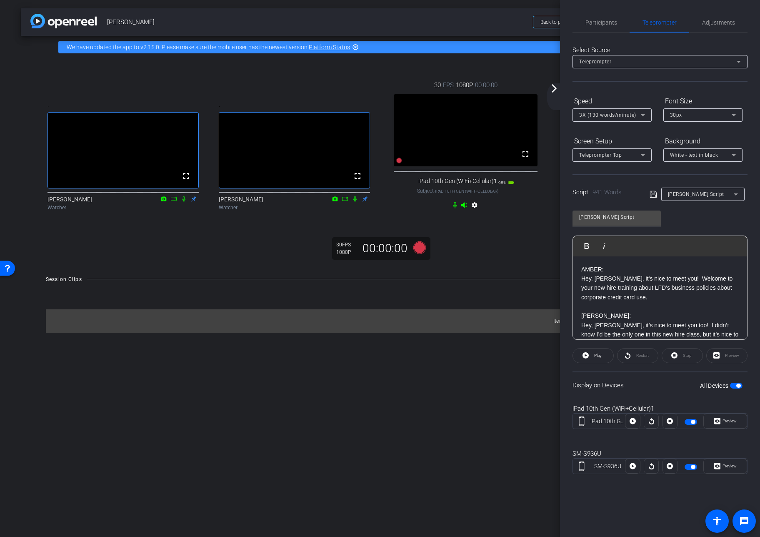
click at [612, 288] on p "Hey, [PERSON_NAME], it’s nice to meet you! Welcome to your new hire training ab…" at bounding box center [661, 288] width 158 height 28
click at [652, 196] on icon at bounding box center [654, 194] width 8 height 10
click at [666, 385] on span "button" at bounding box center [736, 386] width 13 height 6
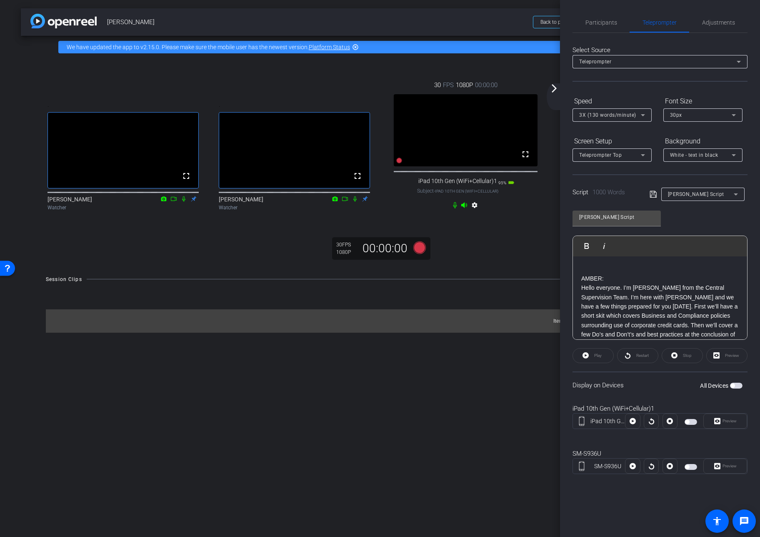
click at [666, 386] on span "button" at bounding box center [736, 386] width 13 height 6
click at [666, 420] on span "Preview" at bounding box center [730, 421] width 14 height 5
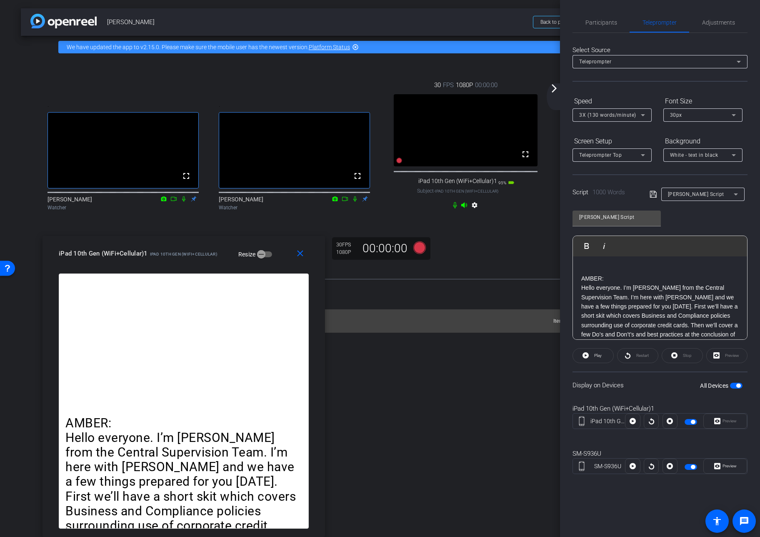
drag, startPoint x: 356, startPoint y: 136, endPoint x: 166, endPoint y: 414, distance: 336.9
click at [163, 413] on div "close iPad 10th Gen (WiFi+Cellular)1 iPad 10th Gen (WiFi+Cellular) Resize AMBER…" at bounding box center [184, 386] width 283 height 301
click at [666, 465] on span "Preview" at bounding box center [730, 466] width 14 height 5
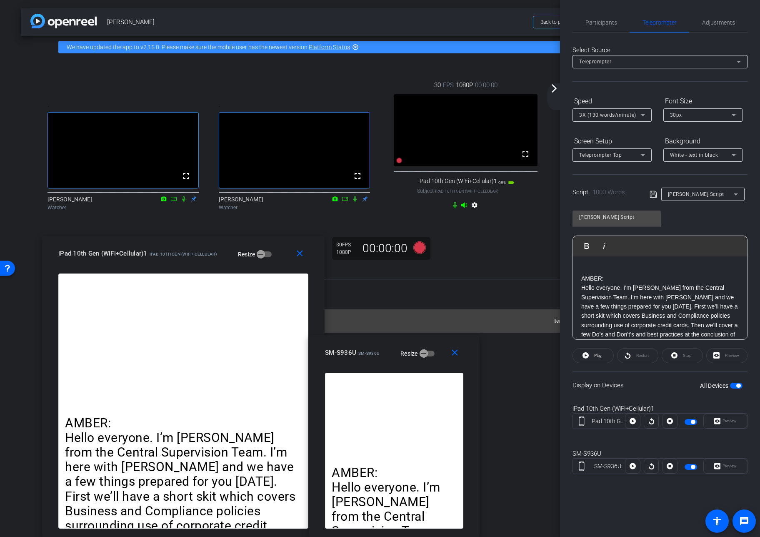
drag, startPoint x: 376, startPoint y: 176, endPoint x: 392, endPoint y: 344, distance: 169.6
click at [391, 346] on div "close SM-S936U SM-S936U Resize" at bounding box center [394, 354] width 171 height 38
click at [642, 114] on icon at bounding box center [643, 115] width 10 height 10
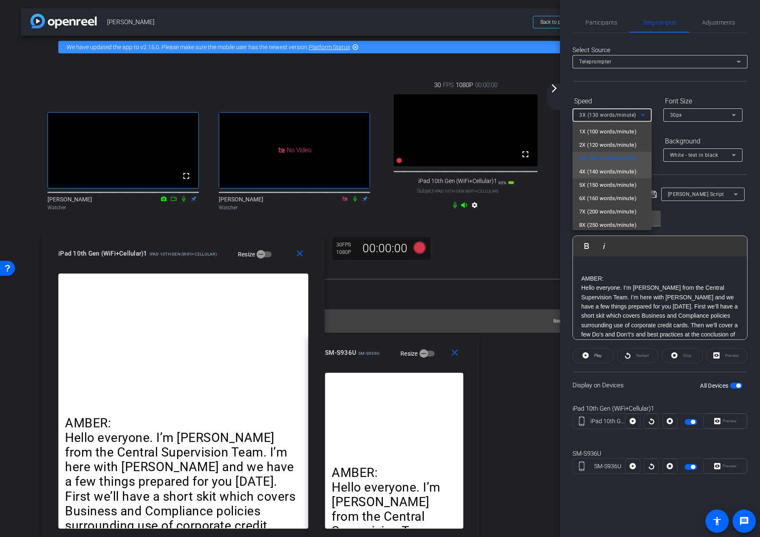
click at [605, 170] on span "4X (140 words/minute)" at bounding box center [609, 172] width 58 height 10
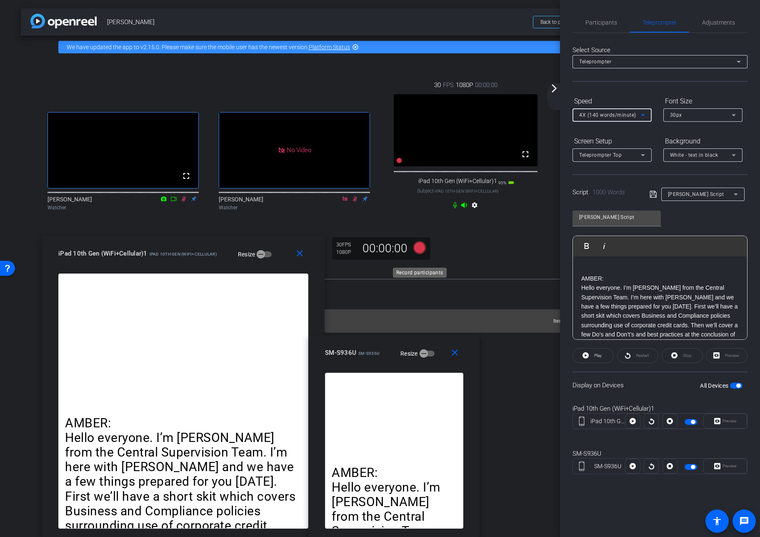
click at [418, 253] on icon at bounding box center [420, 247] width 13 height 13
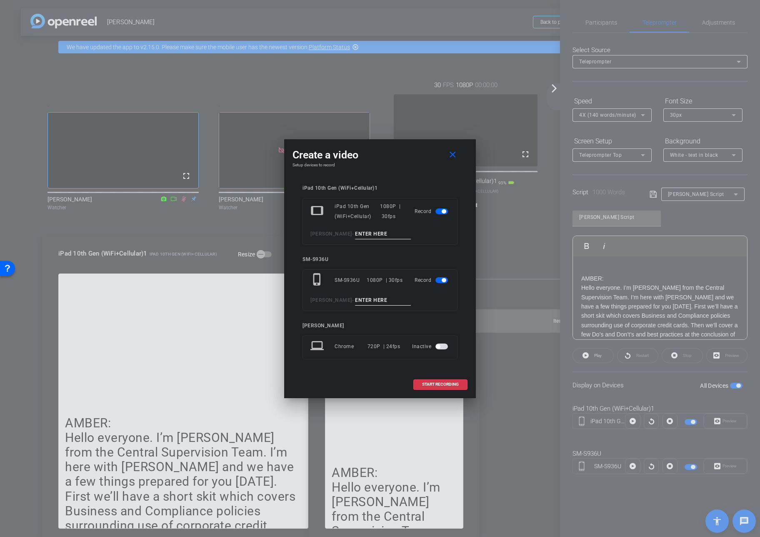
click at [379, 233] on input at bounding box center [383, 234] width 56 height 10
type input "[PERSON_NAME] - Take 1"
click at [369, 302] on input at bounding box center [383, 300] width 56 height 10
type input "Amber - Take 2"
drag, startPoint x: 384, startPoint y: 145, endPoint x: 377, endPoint y: 150, distance: 8.0
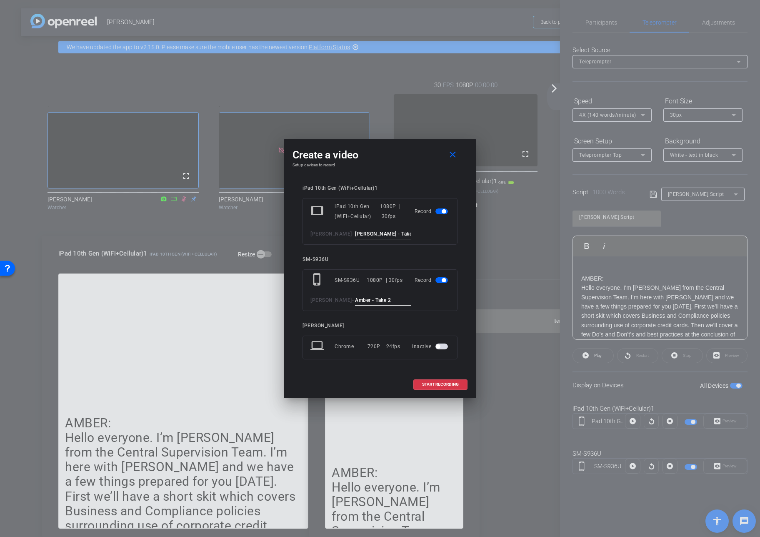
click at [377, 150] on div "Create a video close Setup devices to record iPad 10th Gen (WiFi+Cellular)1 tab…" at bounding box center [380, 268] width 192 height 259
click at [434, 384] on span "START RECORDING" at bounding box center [440, 384] width 37 height 4
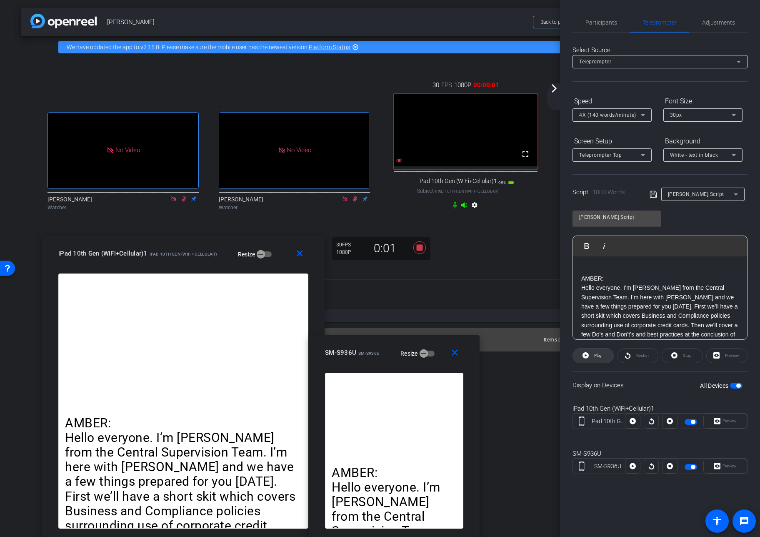
click at [597, 355] on span "Play" at bounding box center [599, 355] width 8 height 5
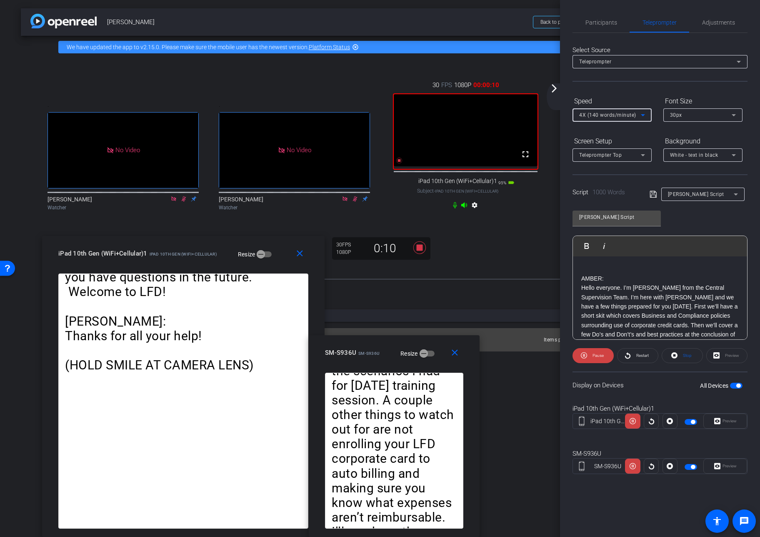
click at [641, 117] on icon at bounding box center [643, 115] width 10 height 10
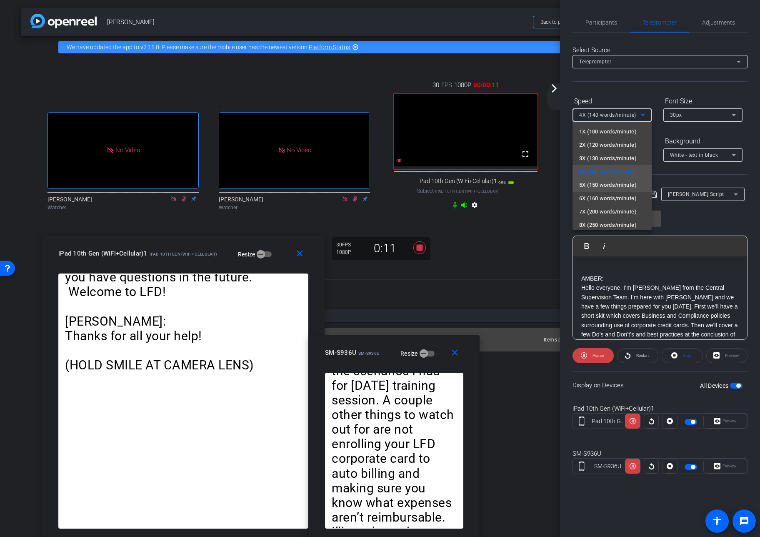
click at [623, 183] on span "5X (150 words/minute)" at bounding box center [609, 185] width 58 height 10
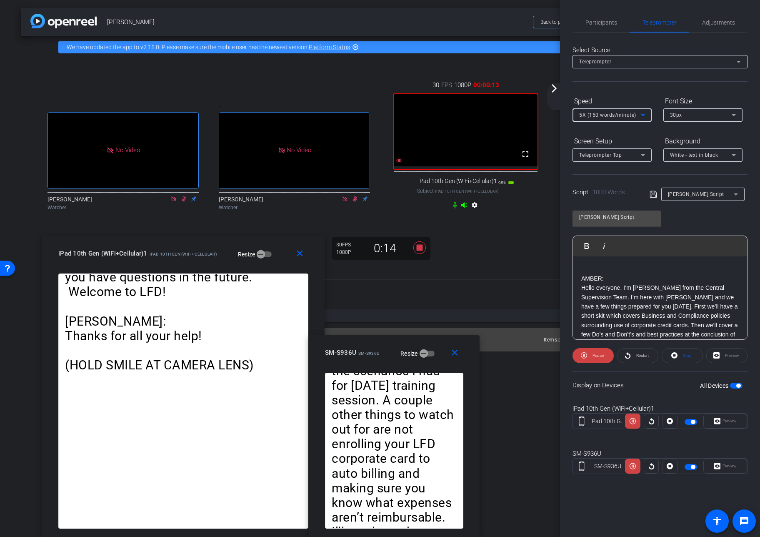
click at [642, 115] on icon at bounding box center [643, 115] width 4 height 2
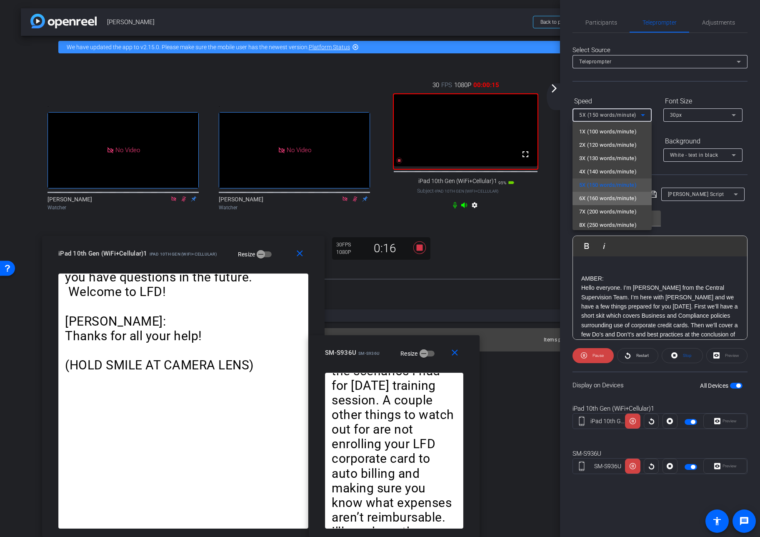
click at [617, 198] on span "6X (160 words/minute)" at bounding box center [609, 198] width 58 height 10
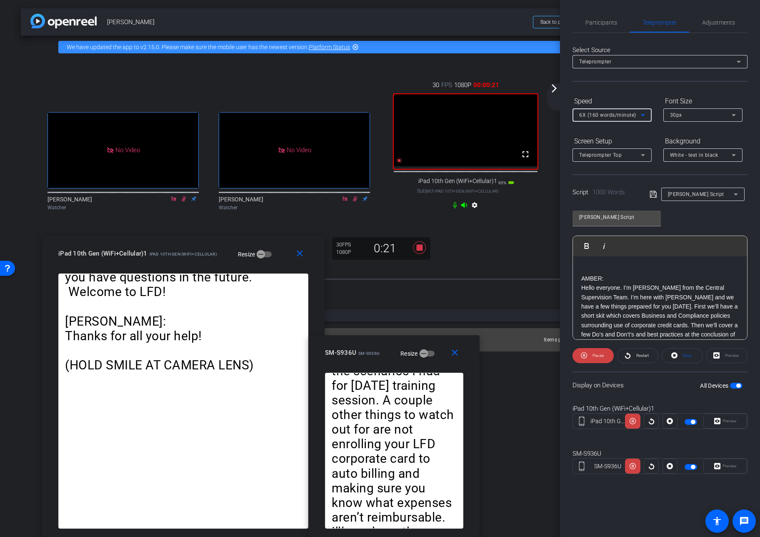
click at [644, 115] on icon at bounding box center [643, 115] width 4 height 2
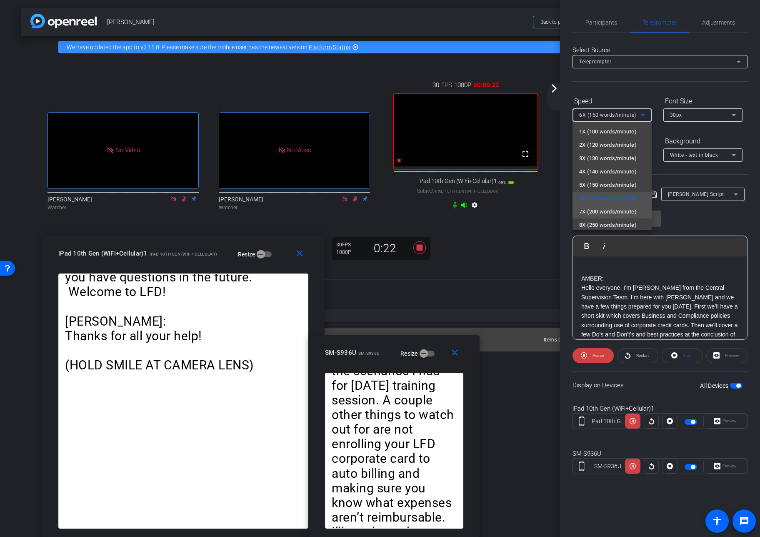
click at [622, 211] on span "7X (200 words/minute)" at bounding box center [609, 212] width 58 height 10
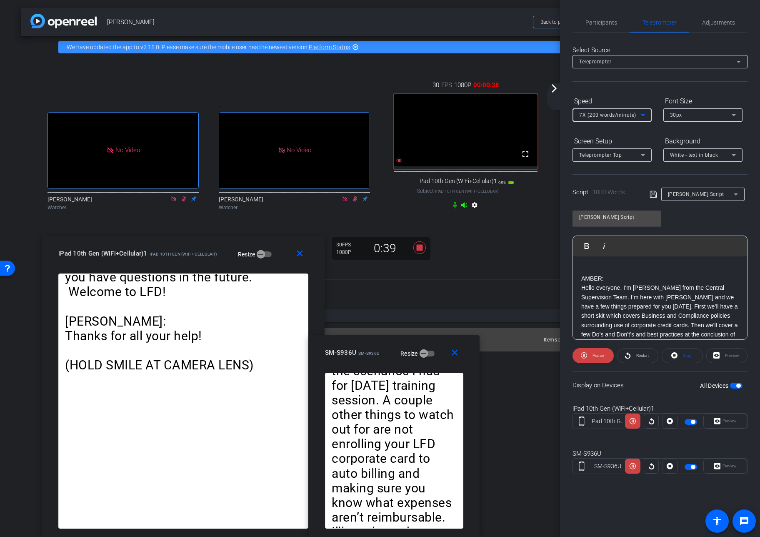
click at [646, 113] on icon at bounding box center [643, 115] width 10 height 10
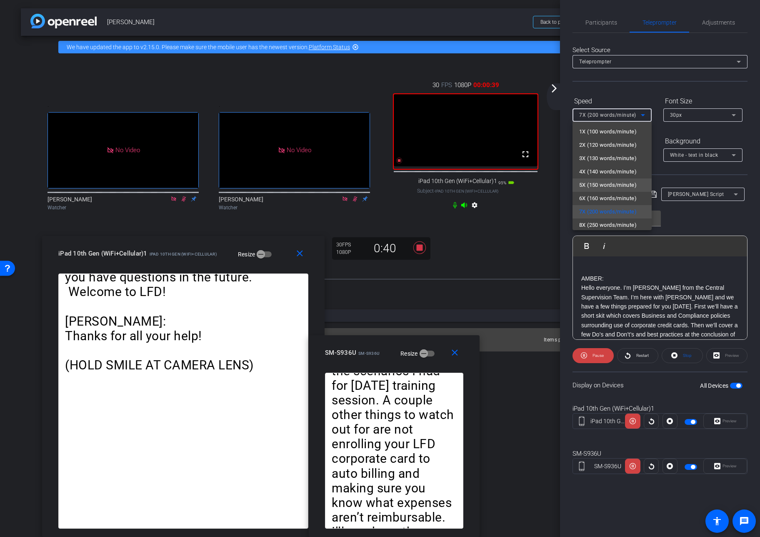
click at [627, 183] on span "5X (150 words/minute)" at bounding box center [609, 185] width 58 height 10
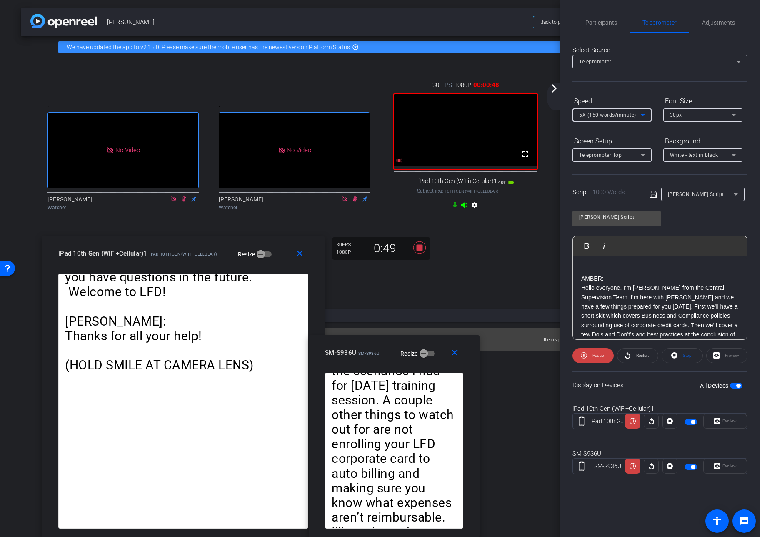
click at [642, 115] on icon at bounding box center [643, 115] width 4 height 2
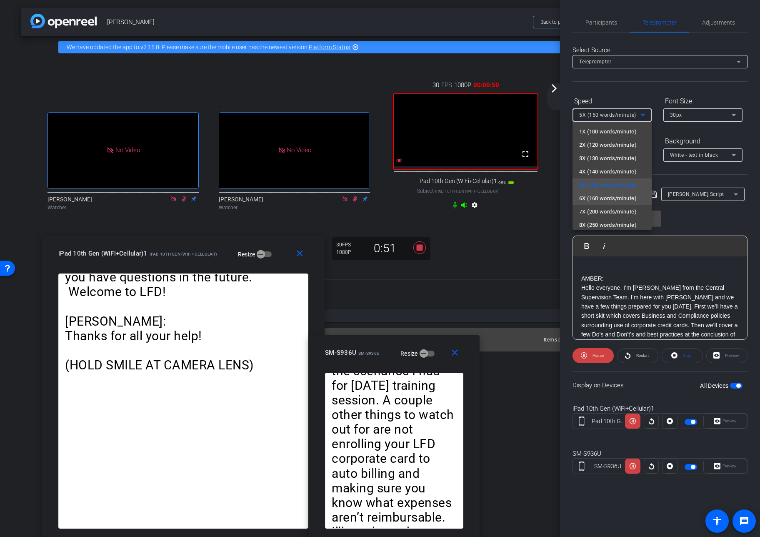
click at [622, 196] on span "6X (160 words/minute)" at bounding box center [609, 198] width 58 height 10
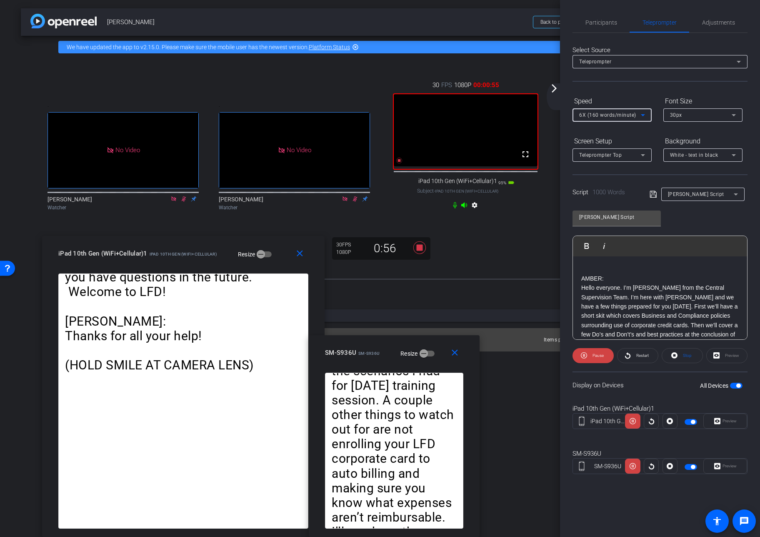
click at [644, 112] on icon at bounding box center [643, 115] width 10 height 10
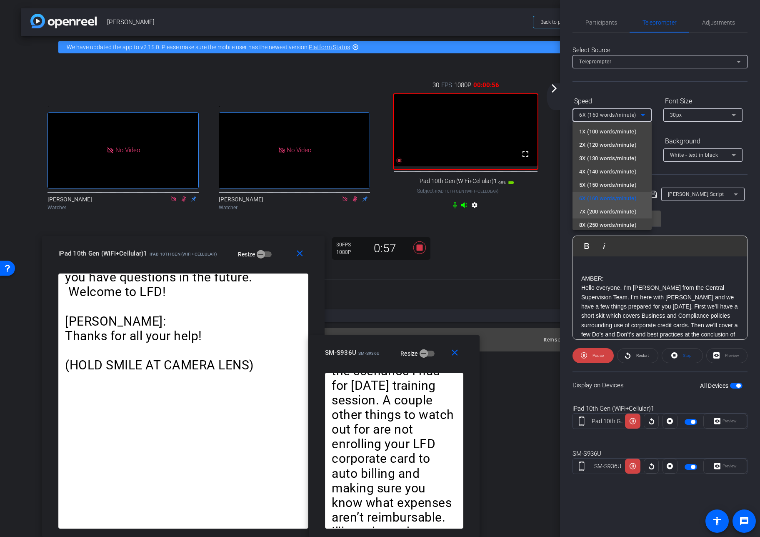
click at [621, 208] on span "7X (200 words/minute)" at bounding box center [609, 212] width 58 height 10
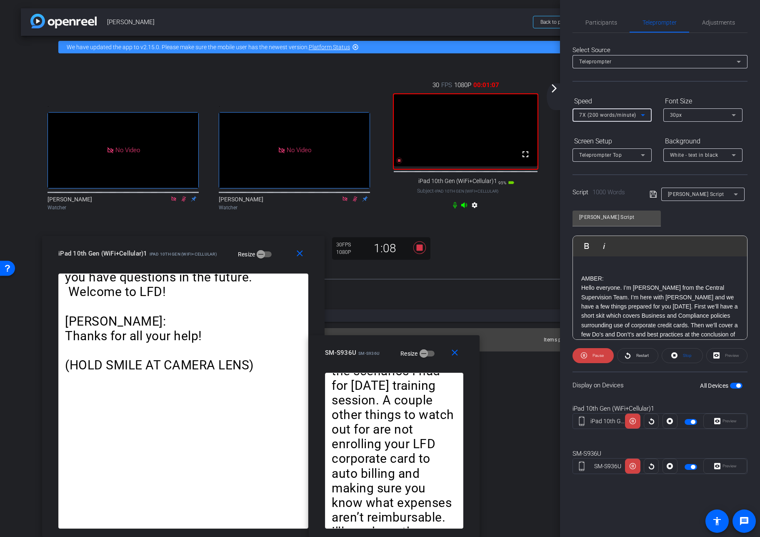
click at [642, 113] on icon at bounding box center [643, 115] width 10 height 10
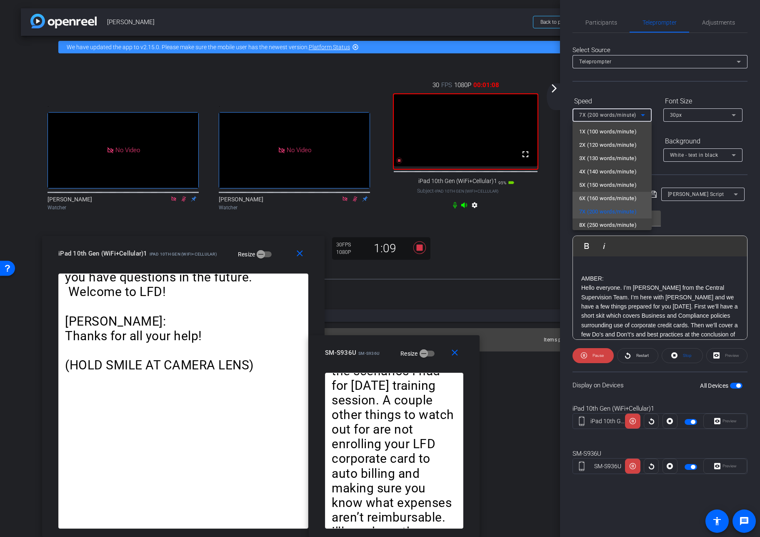
click at [625, 198] on span "6X (160 words/minute)" at bounding box center [609, 198] width 58 height 10
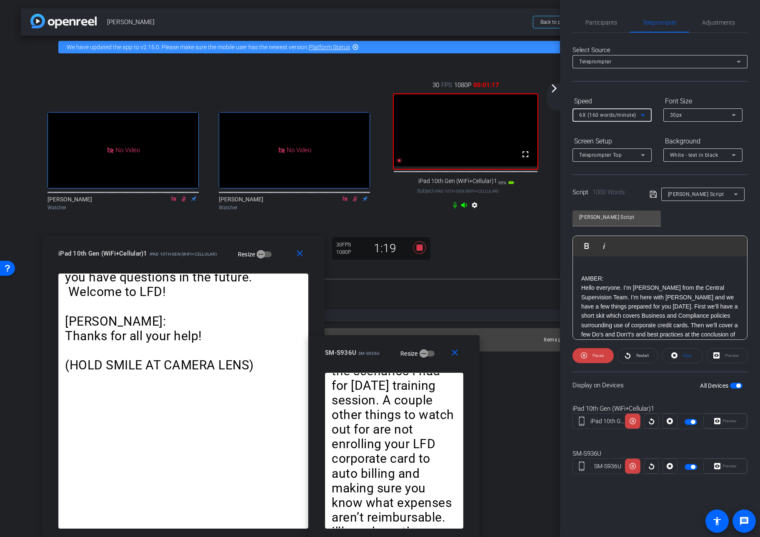
click at [641, 115] on icon at bounding box center [643, 115] width 10 height 10
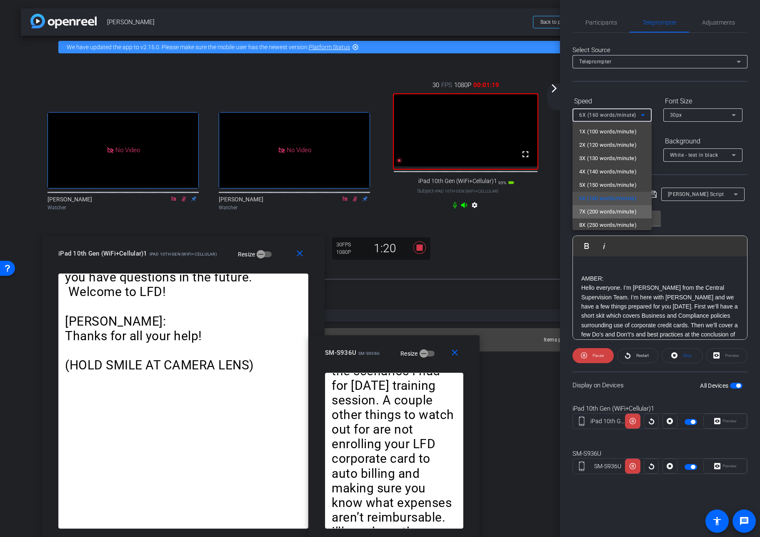
click at [630, 212] on span "7X (200 words/minute)" at bounding box center [609, 212] width 58 height 10
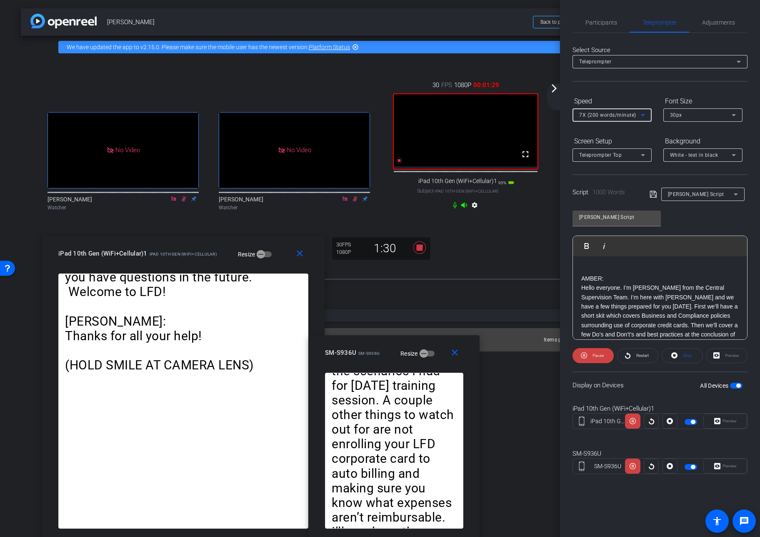
click at [643, 115] on icon at bounding box center [643, 115] width 4 height 2
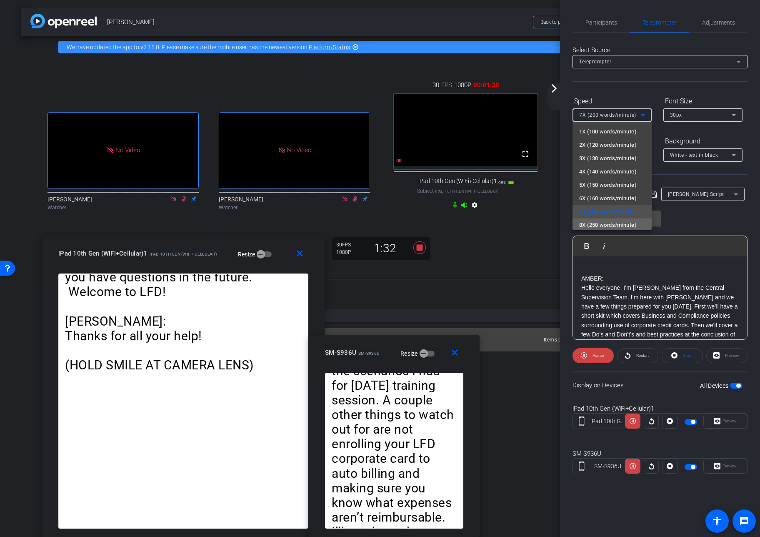
click at [619, 225] on span "8X (250 words/minute)" at bounding box center [609, 225] width 58 height 10
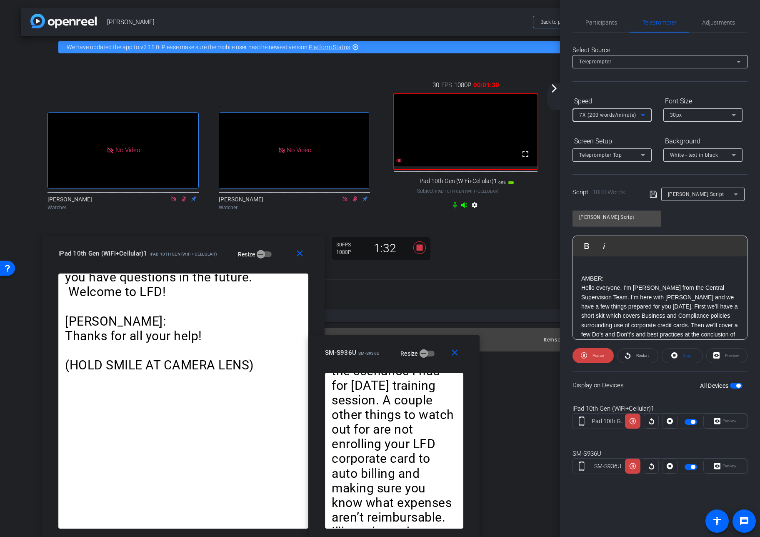
scroll to position [2, 0]
click at [644, 114] on icon at bounding box center [643, 115] width 4 height 2
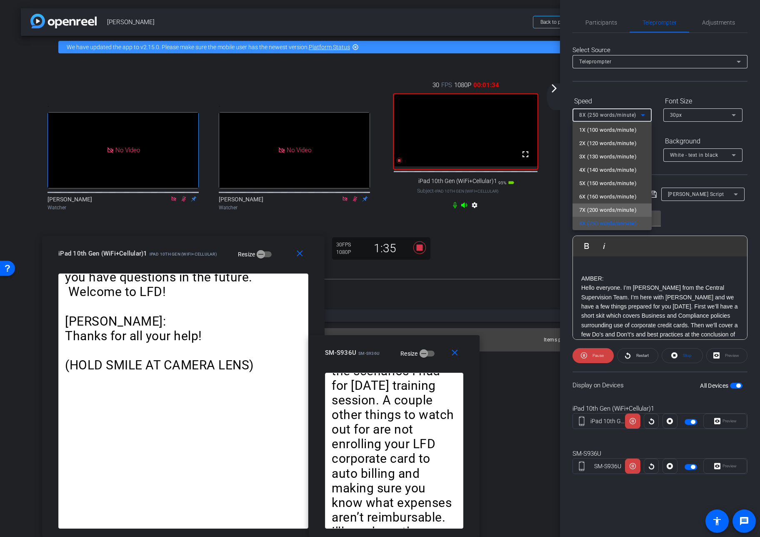
click at [625, 208] on span "7X (200 words/minute)" at bounding box center [609, 210] width 58 height 10
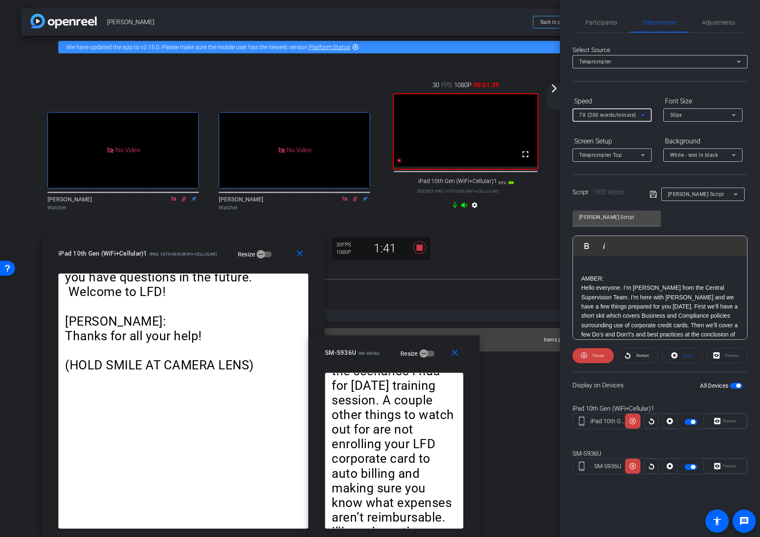
click at [643, 115] on icon at bounding box center [643, 115] width 4 height 2
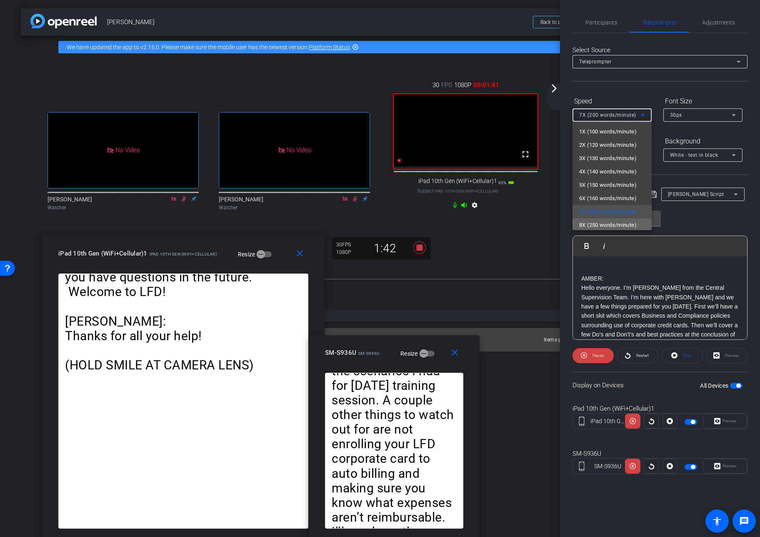
click at [615, 223] on span "8X (250 words/minute)" at bounding box center [609, 225] width 58 height 10
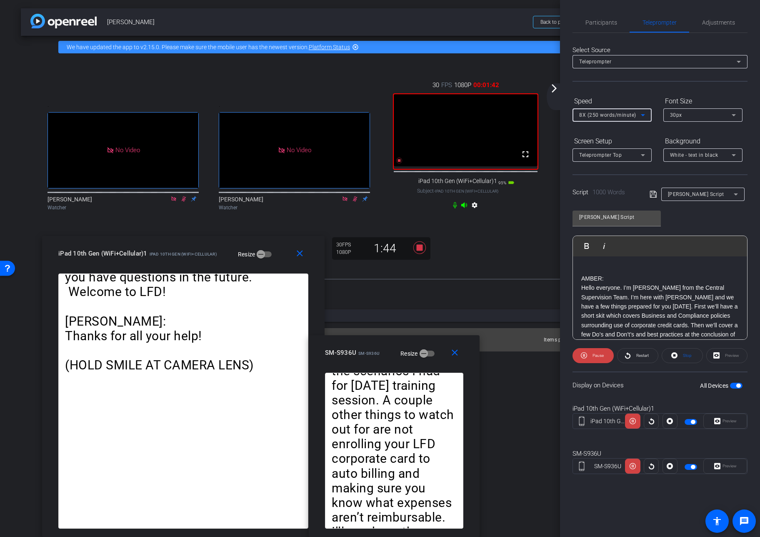
click at [644, 115] on icon at bounding box center [643, 115] width 10 height 10
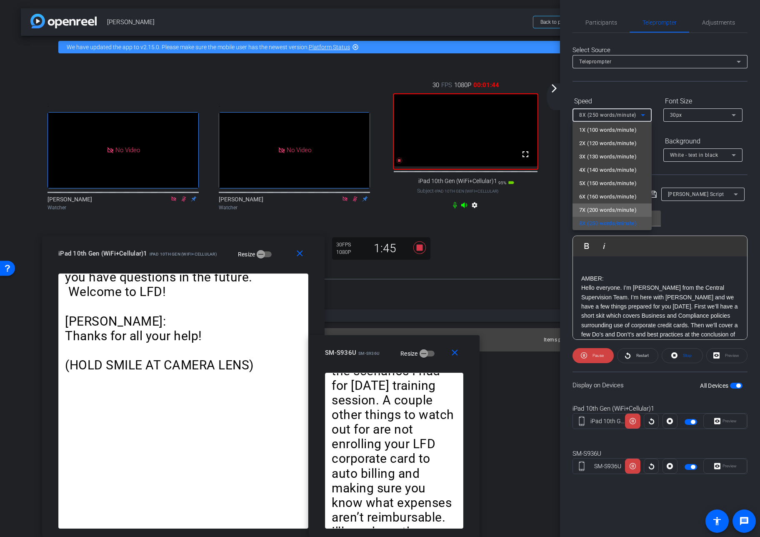
click at [611, 209] on span "7X (200 words/minute)" at bounding box center [609, 210] width 58 height 10
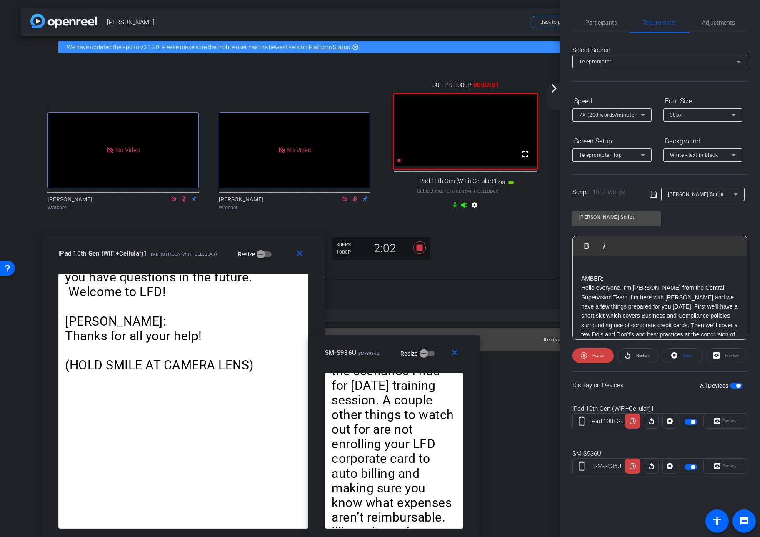
click at [555, 89] on mat-icon "arrow_forward_ios" at bounding box center [554, 88] width 10 height 10
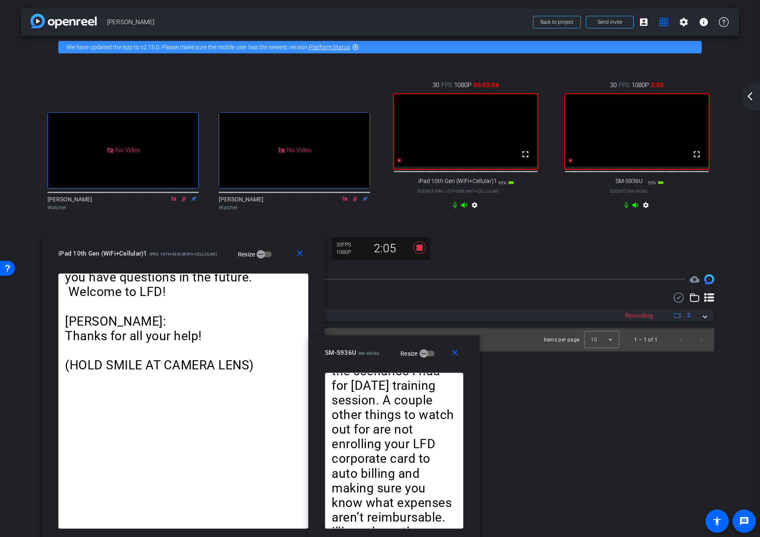
click at [666, 98] on mat-icon "arrow_back_ios_new" at bounding box center [750, 96] width 10 height 10
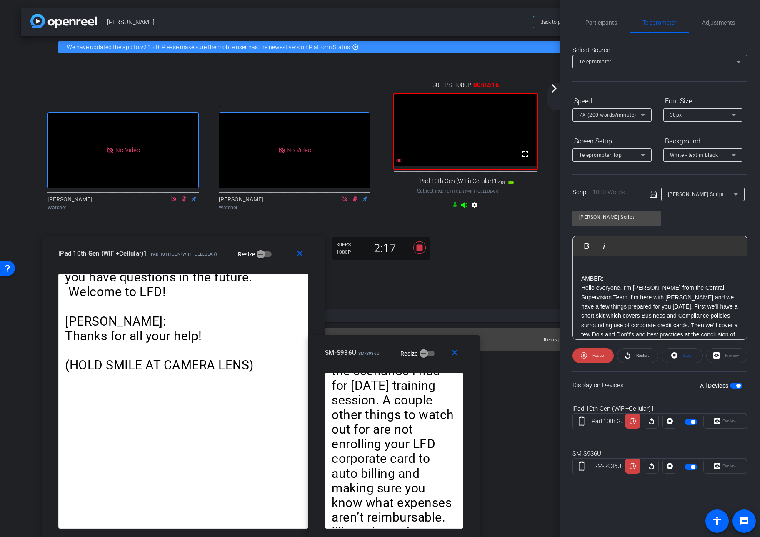
click at [641, 115] on icon at bounding box center [643, 115] width 10 height 10
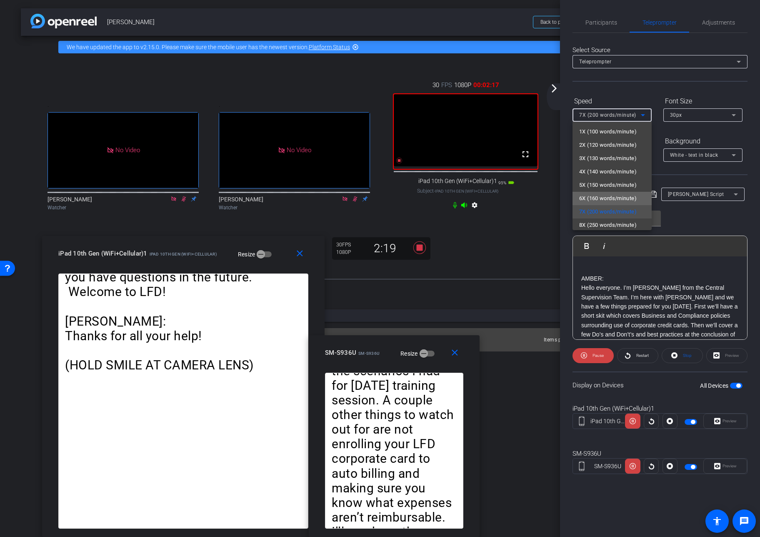
click at [616, 196] on span "6X (160 words/minute)" at bounding box center [609, 198] width 58 height 10
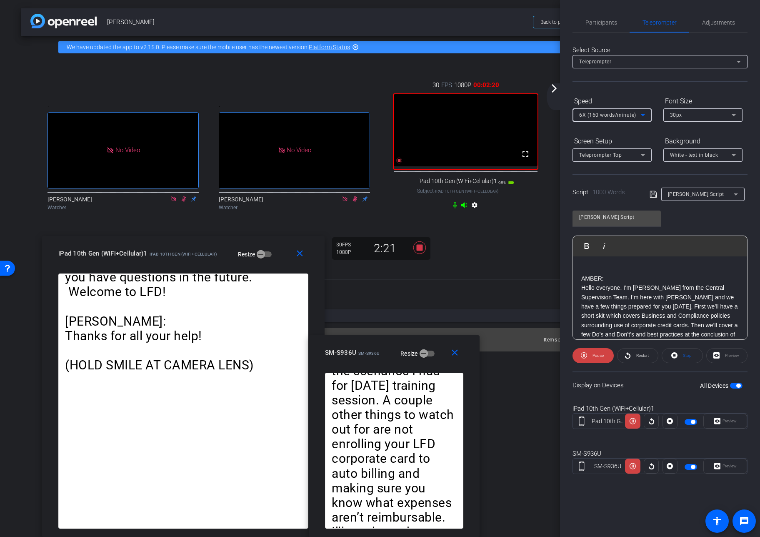
click at [642, 115] on icon at bounding box center [643, 115] width 10 height 10
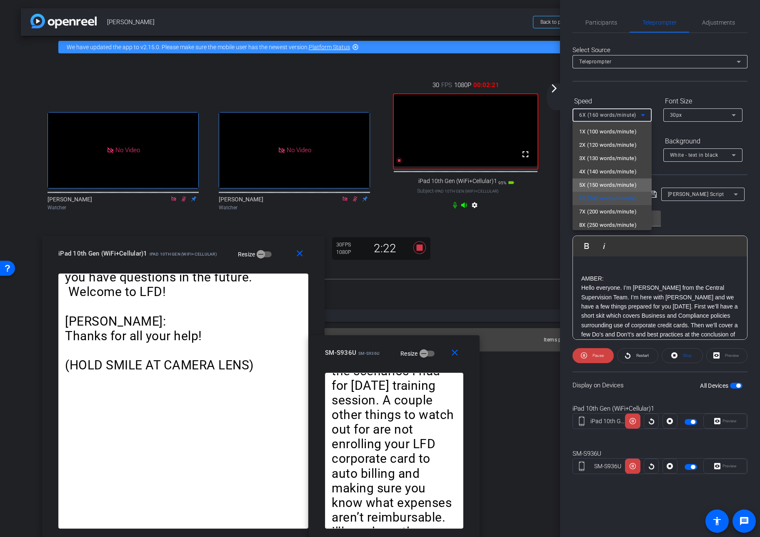
click at [619, 184] on span "5X (150 words/minute)" at bounding box center [609, 185] width 58 height 10
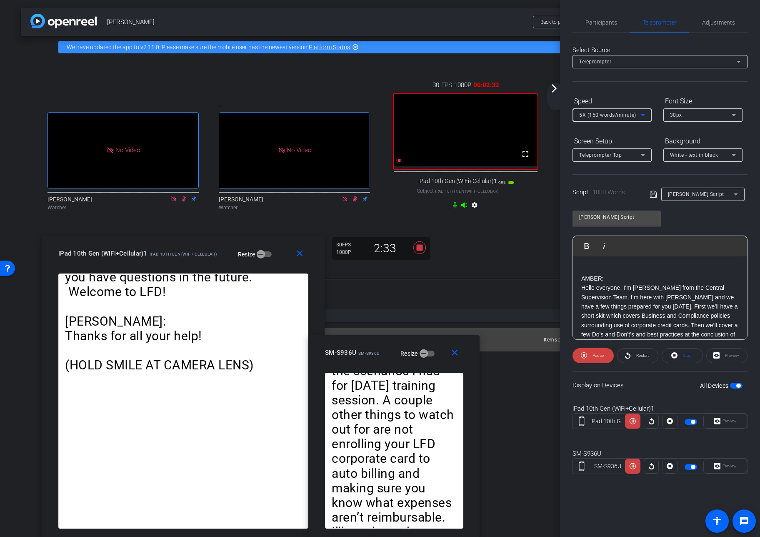
click at [643, 116] on icon at bounding box center [643, 115] width 4 height 2
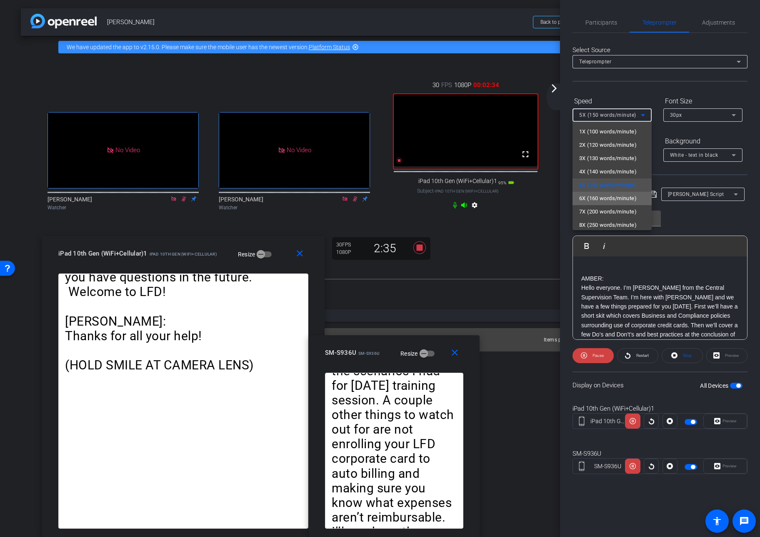
click at [628, 196] on span "6X (160 words/minute)" at bounding box center [609, 198] width 58 height 10
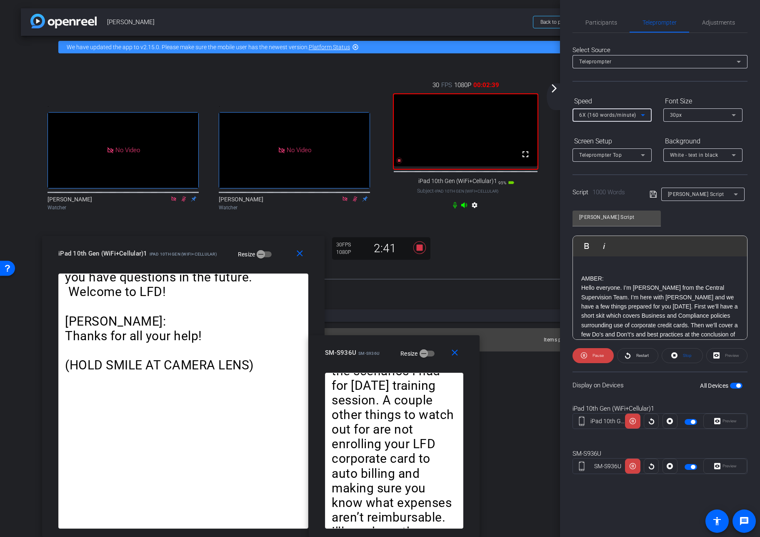
click at [638, 115] on icon at bounding box center [643, 115] width 10 height 10
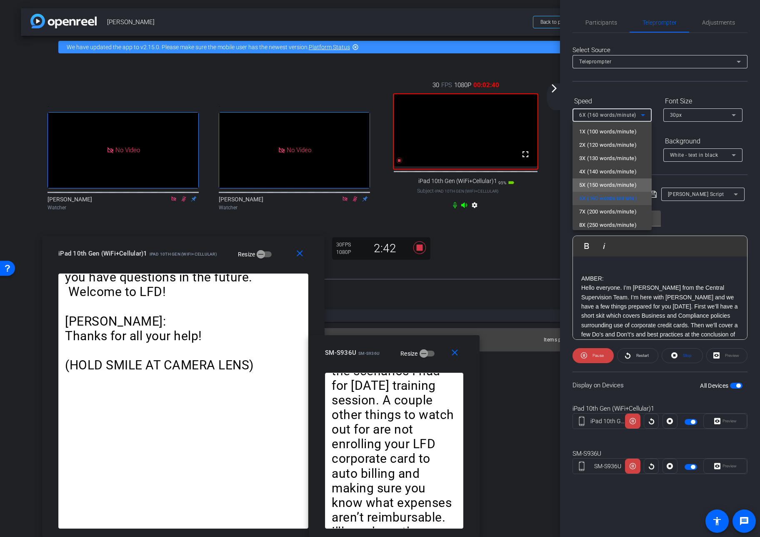
click at [617, 184] on span "5X (150 words/minute)" at bounding box center [609, 185] width 58 height 10
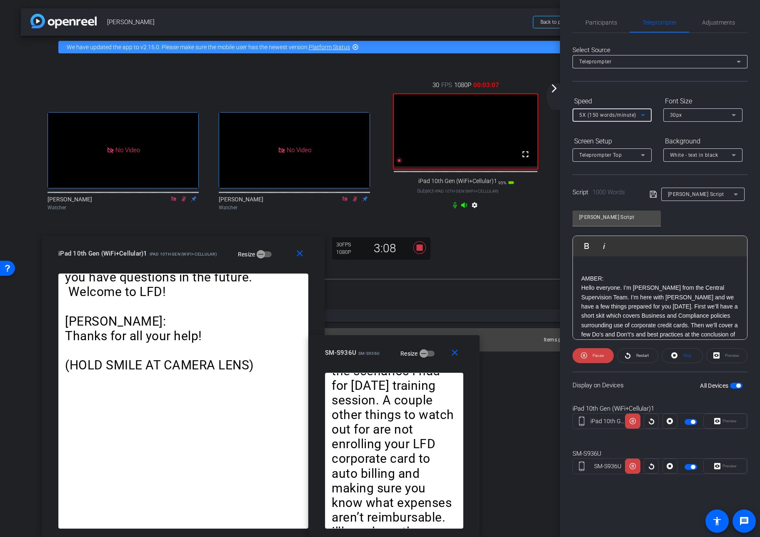
click at [642, 115] on icon at bounding box center [643, 115] width 4 height 2
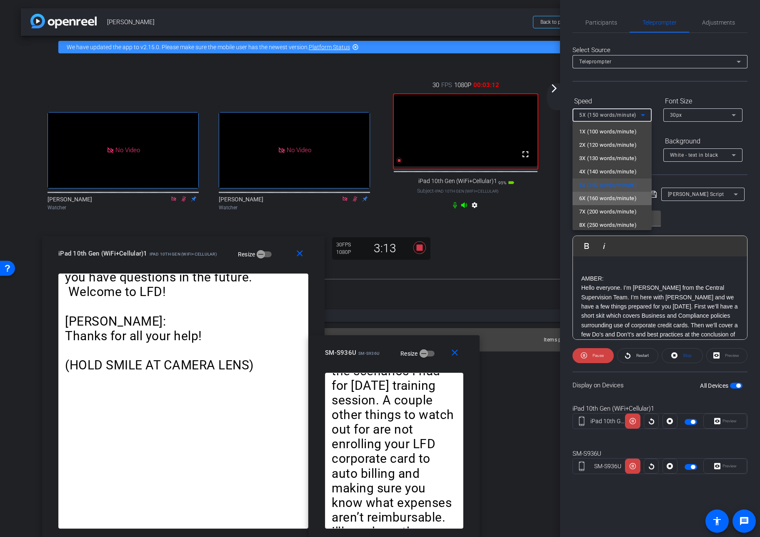
click at [609, 198] on span "6X (160 words/minute)" at bounding box center [609, 198] width 58 height 10
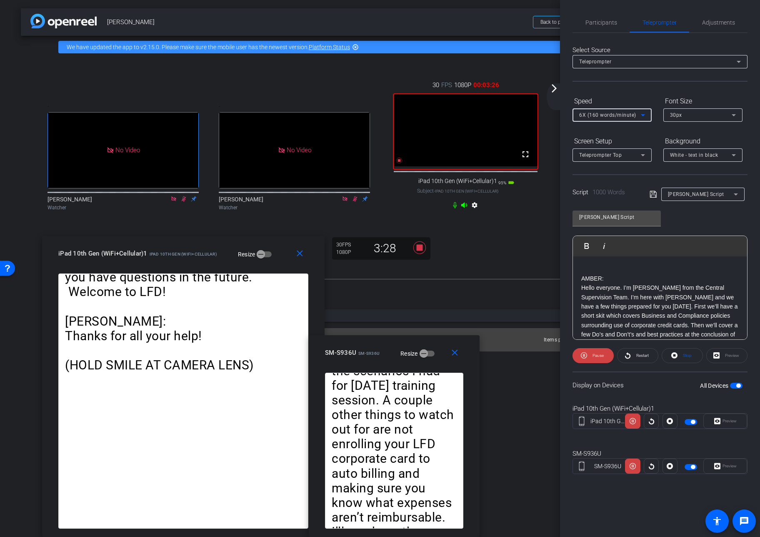
click at [643, 113] on icon at bounding box center [643, 115] width 10 height 10
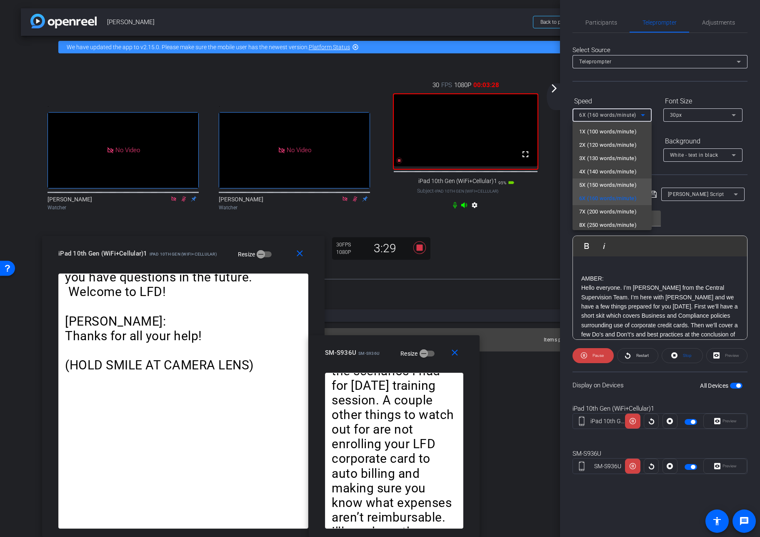
click at [617, 183] on span "5X (150 words/minute)" at bounding box center [609, 185] width 58 height 10
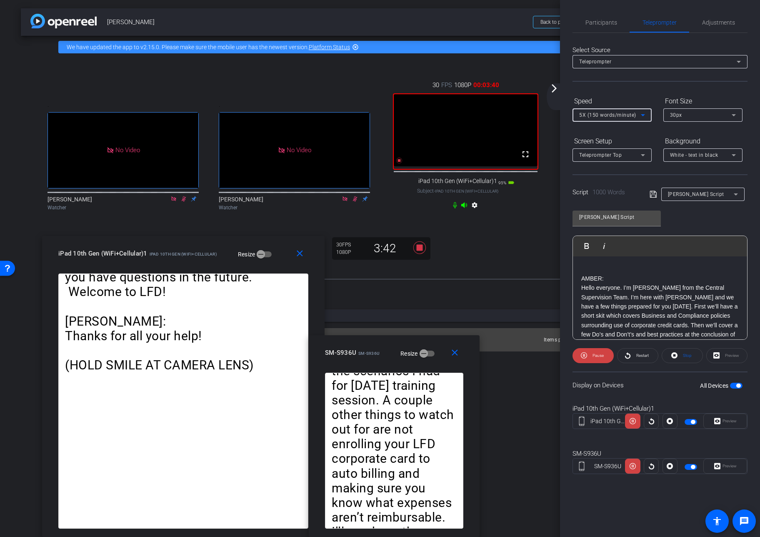
click at [638, 115] on icon at bounding box center [643, 115] width 10 height 10
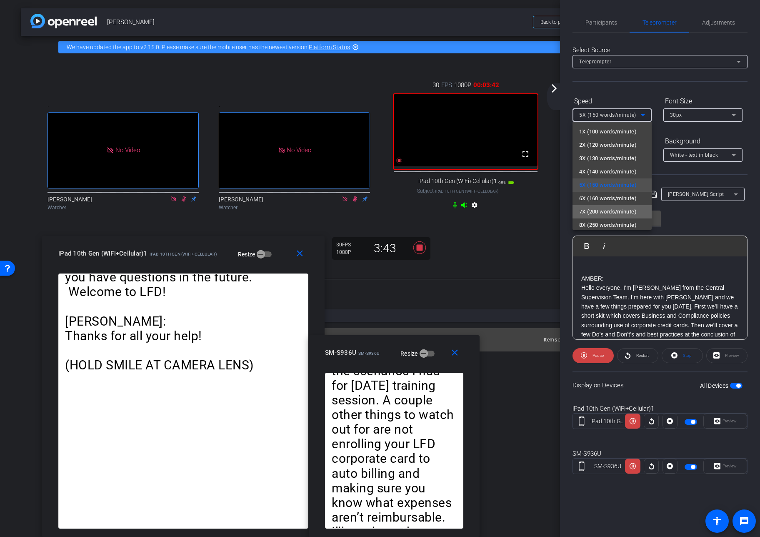
click at [613, 211] on span "7X (200 words/minute)" at bounding box center [609, 212] width 58 height 10
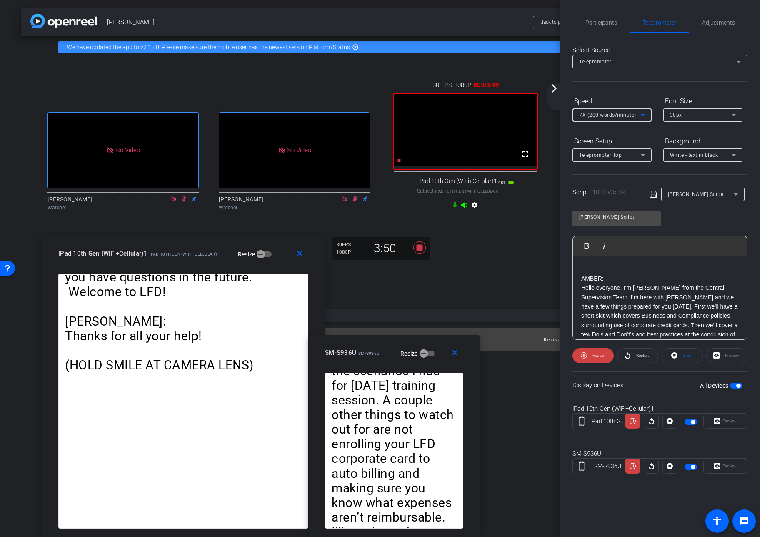
click at [637, 114] on div "7X (200 words/minute)" at bounding box center [611, 115] width 62 height 10
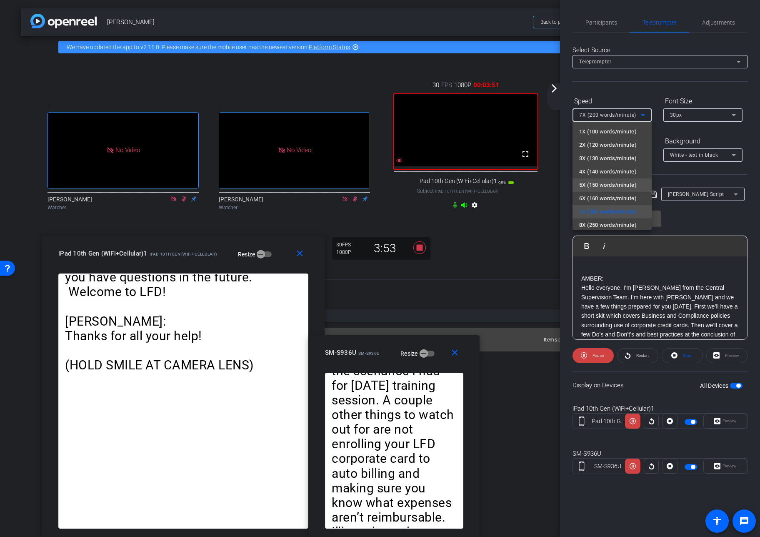
click at [620, 184] on span "5X (150 words/minute)" at bounding box center [609, 185] width 58 height 10
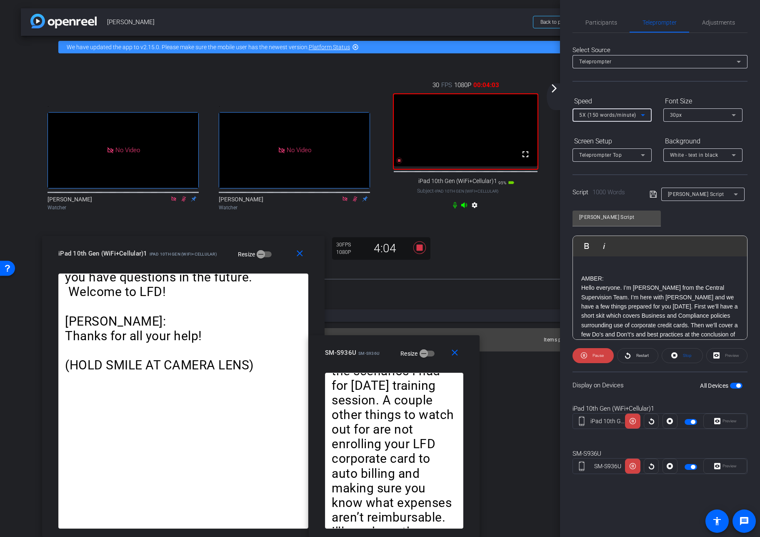
click at [643, 114] on icon at bounding box center [643, 115] width 4 height 2
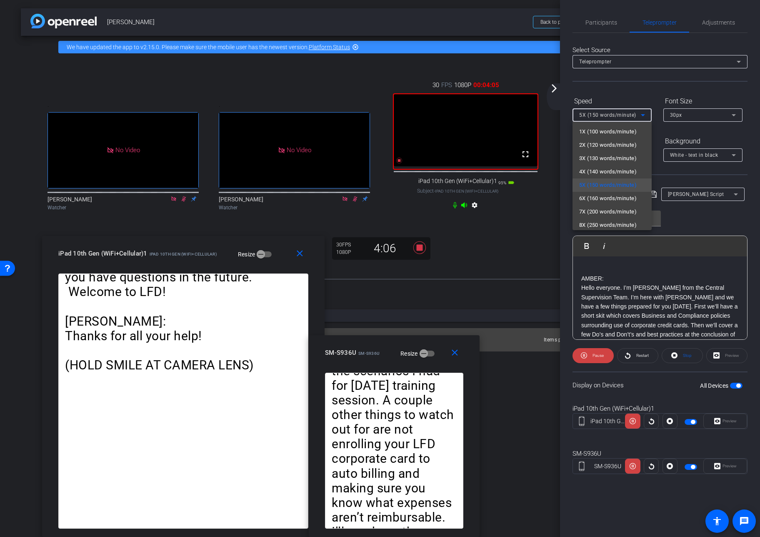
click at [641, 115] on div at bounding box center [380, 268] width 760 height 537
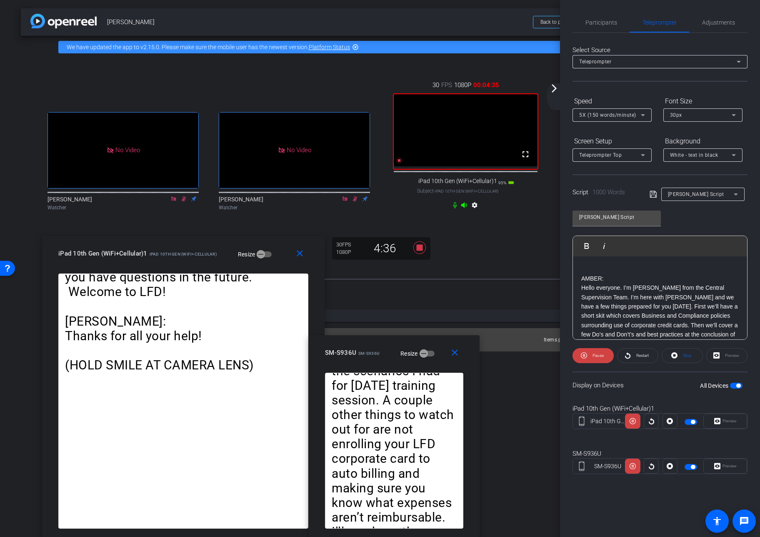
click at [644, 115] on icon at bounding box center [643, 115] width 4 height 2
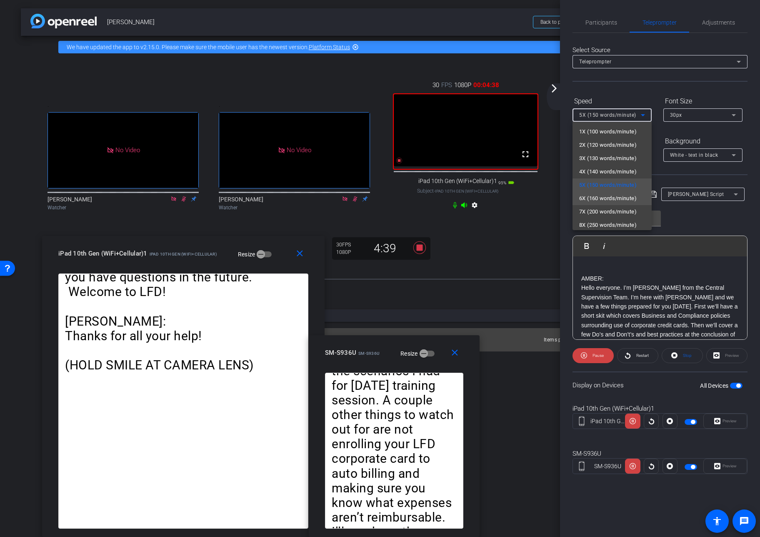
click at [614, 198] on span "6X (160 words/minute)" at bounding box center [609, 198] width 58 height 10
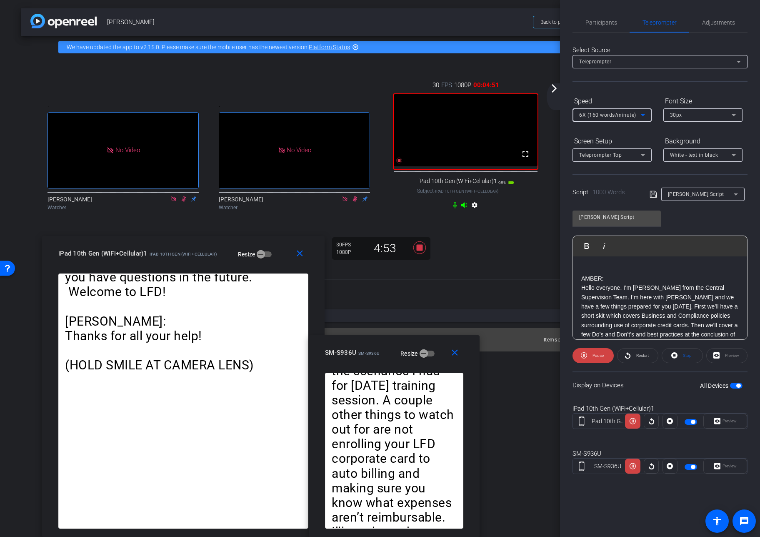
click at [642, 114] on icon at bounding box center [643, 115] width 10 height 10
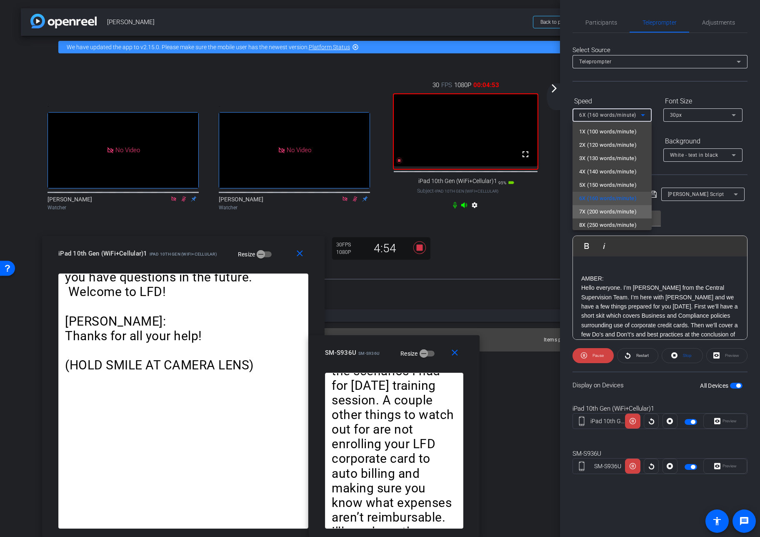
click at [620, 212] on span "7X (200 words/minute)" at bounding box center [609, 212] width 58 height 10
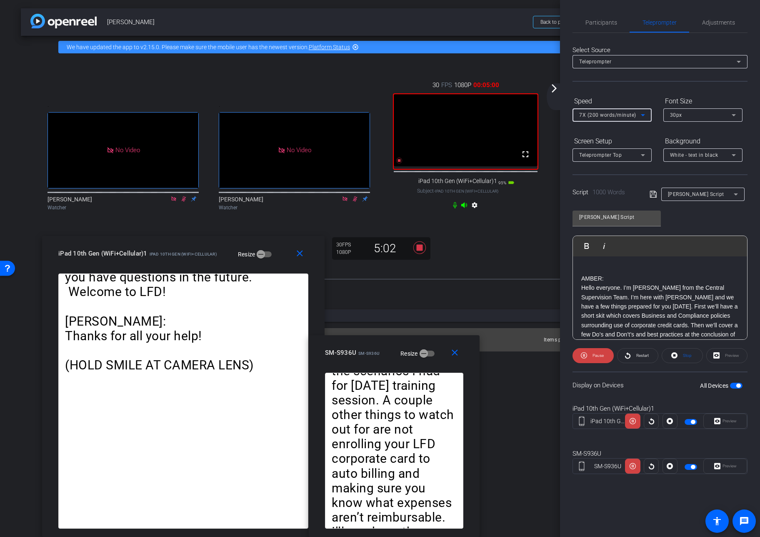
click at [642, 113] on icon at bounding box center [643, 115] width 10 height 10
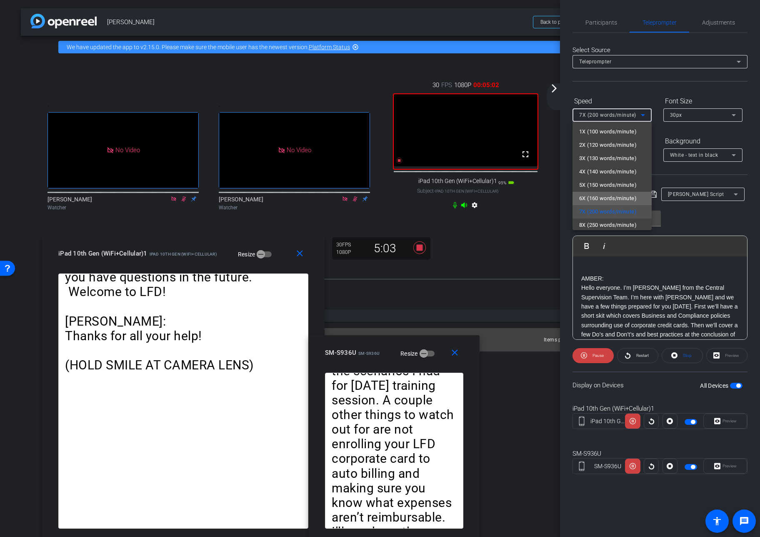
click at [620, 197] on span "6X (160 words/minute)" at bounding box center [609, 198] width 58 height 10
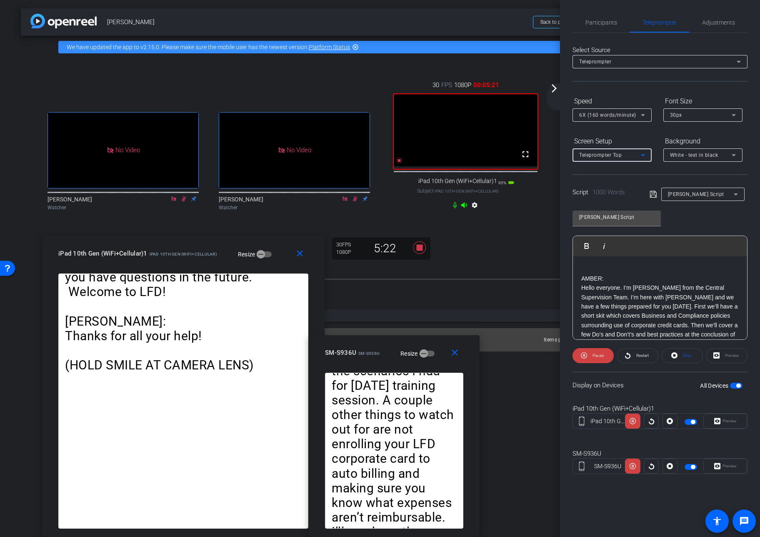
click at [644, 155] on icon at bounding box center [643, 155] width 10 height 10
click at [646, 119] on div at bounding box center [380, 268] width 760 height 537
click at [646, 113] on icon at bounding box center [643, 115] width 10 height 10
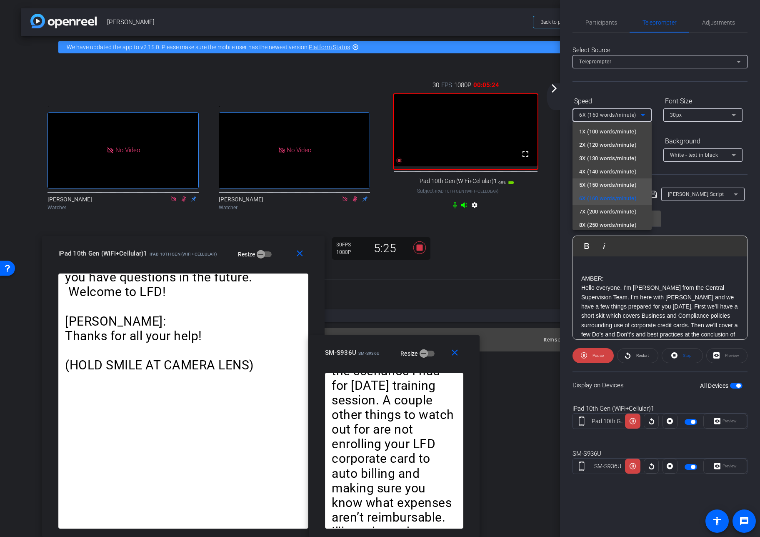
click at [620, 184] on span "5X (150 words/minute)" at bounding box center [609, 185] width 58 height 10
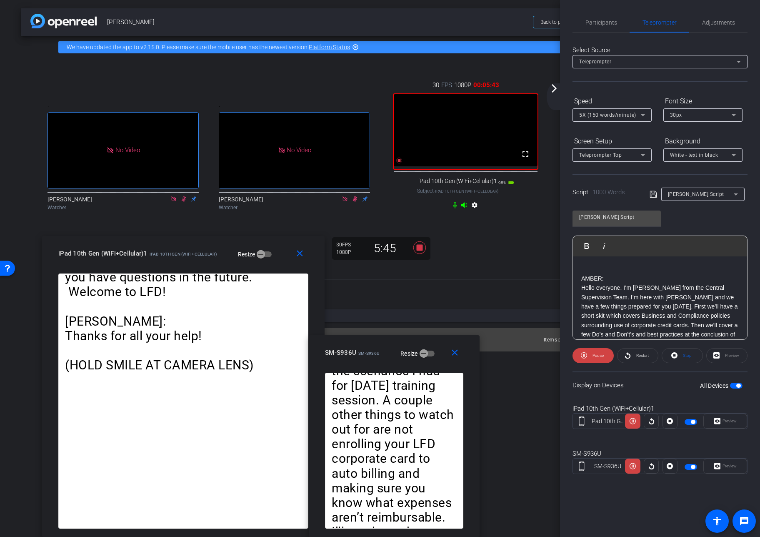
click at [555, 88] on mat-icon "arrow_forward_ios" at bounding box center [554, 88] width 10 height 10
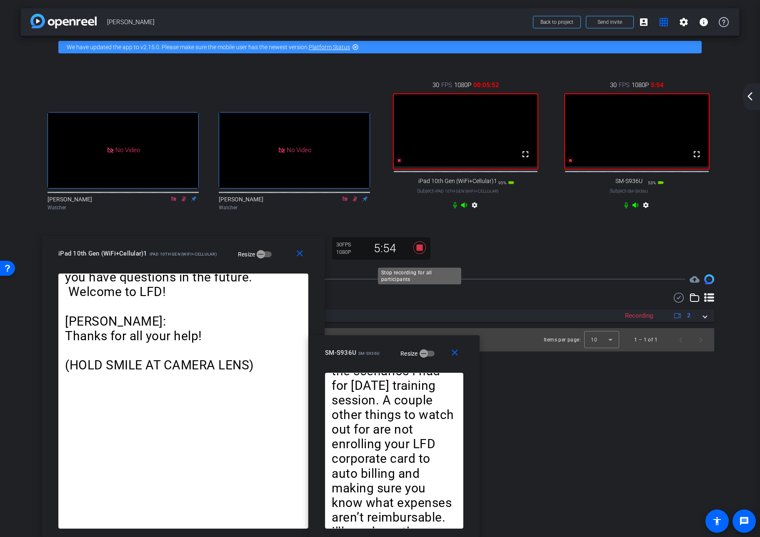
click at [419, 253] on icon at bounding box center [420, 247] width 13 height 13
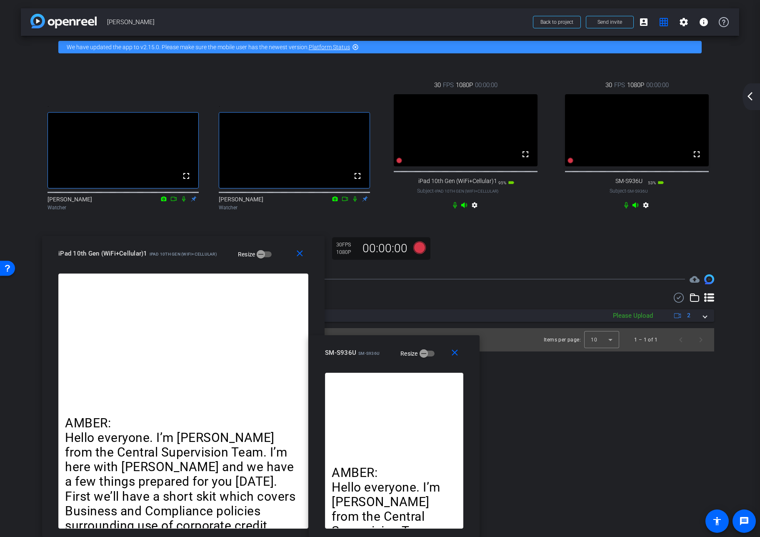
click at [484, 263] on div ". fullscreen [PERSON_NAME] Watcher . fullscreen [PERSON_NAME] Watcher 30 FPS 10…" at bounding box center [380, 162] width 719 height 208
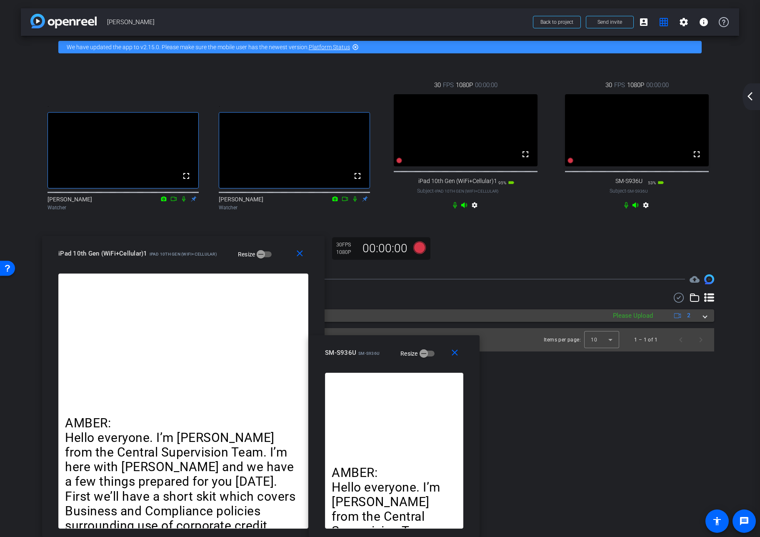
click at [666, 322] on mat-expansion-panel-header "[DATE] Please Upload 2" at bounding box center [380, 315] width 669 height 13
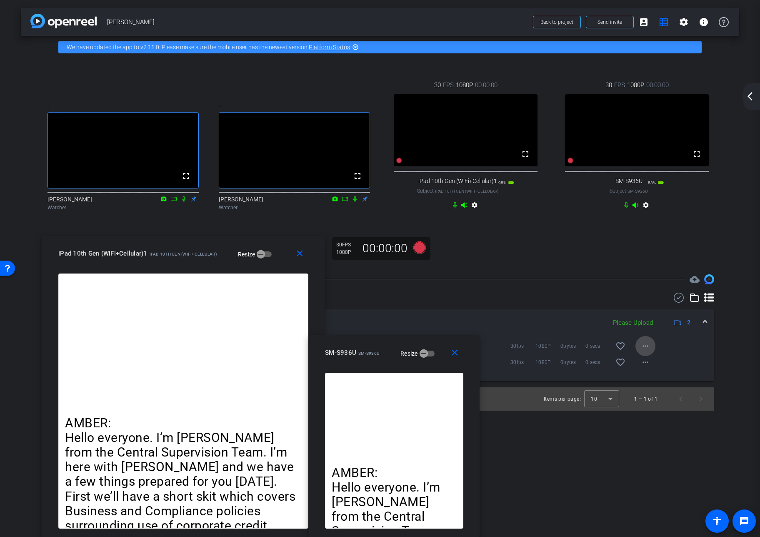
click at [645, 351] on mat-icon "more_horiz" at bounding box center [646, 346] width 10 height 10
click at [647, 372] on span "Upload" at bounding box center [658, 372] width 33 height 10
click at [645, 367] on mat-icon "more_horiz" at bounding box center [646, 362] width 10 height 10
drag, startPoint x: 651, startPoint y: 389, endPoint x: 650, endPoint y: 366, distance: 22.5
click at [651, 389] on span "Upload" at bounding box center [658, 389] width 33 height 10
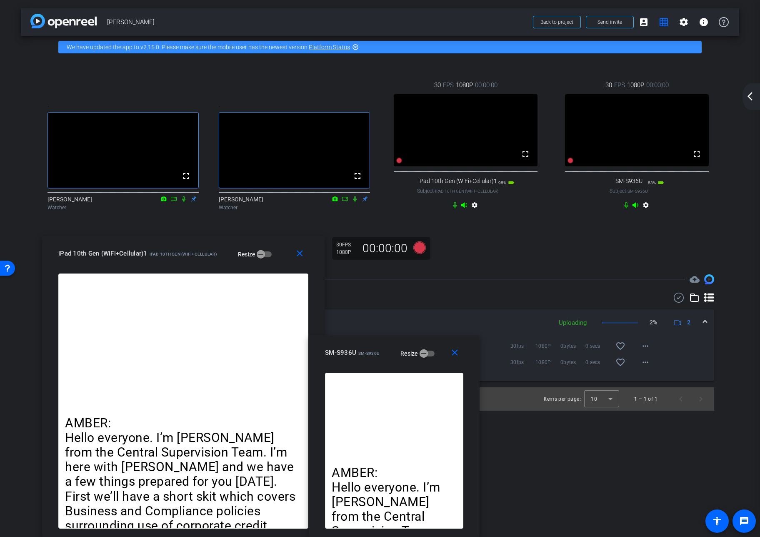
click at [512, 315] on div "[DATE] Uploading 2% 2 [PERSON_NAME] - Take 2-2025-09-12-15-33-37-963-1 Uploadin…" at bounding box center [380, 352] width 669 height 118
click at [299, 253] on mat-icon "close" at bounding box center [300, 253] width 10 height 10
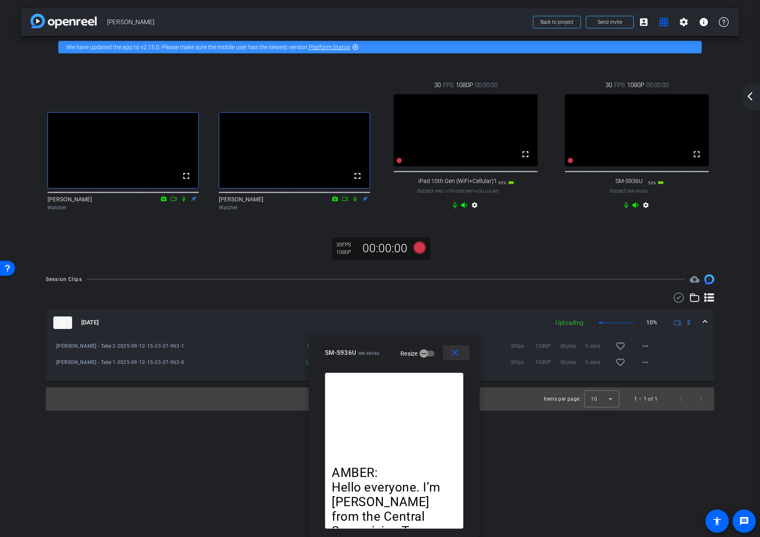
click at [454, 351] on mat-icon "close" at bounding box center [455, 353] width 10 height 10
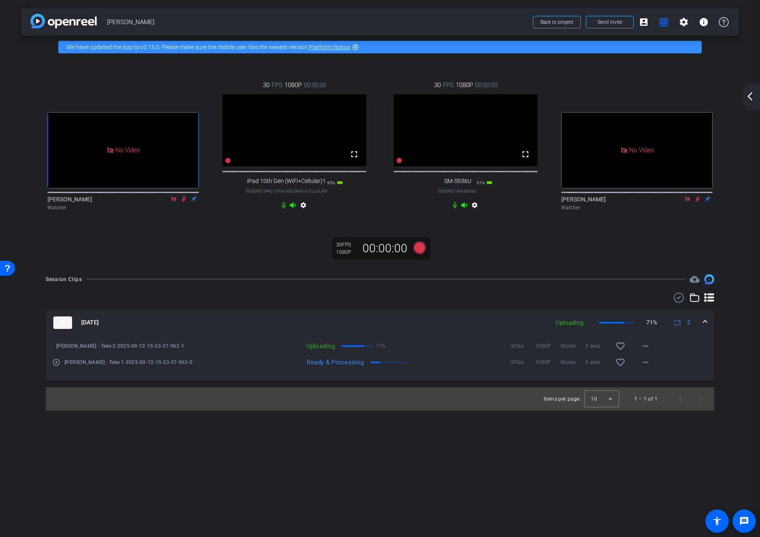
drag, startPoint x: 153, startPoint y: 140, endPoint x: 671, endPoint y: 114, distance: 519.3
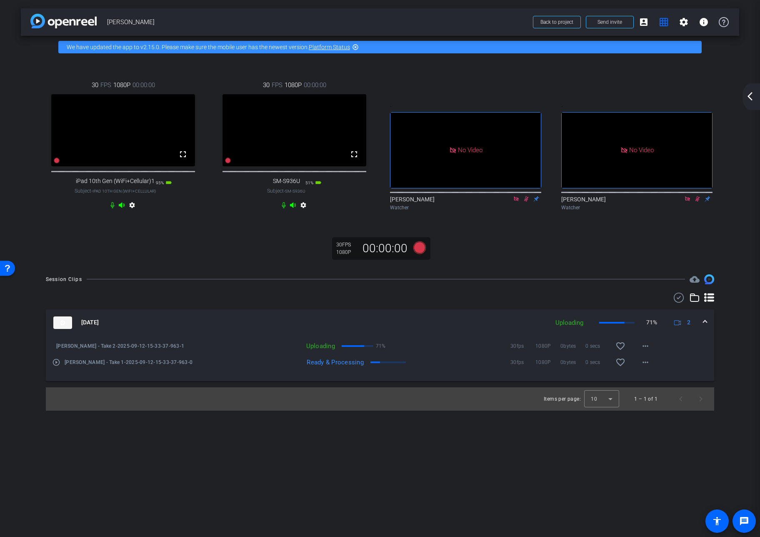
drag, startPoint x: 98, startPoint y: 180, endPoint x: 746, endPoint y: 177, distance: 648.7
drag, startPoint x: 66, startPoint y: 146, endPoint x: 664, endPoint y: 161, distance: 598.0
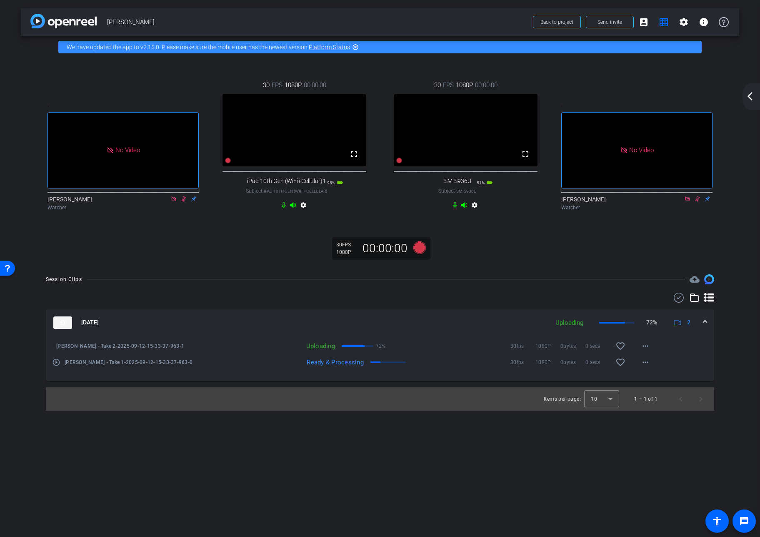
click at [588, 248] on div ". No Video [PERSON_NAME] Watcher 30 FPS 1080P 00:00:00 fullscreen iPad 10th Gen…" at bounding box center [380, 162] width 719 height 208
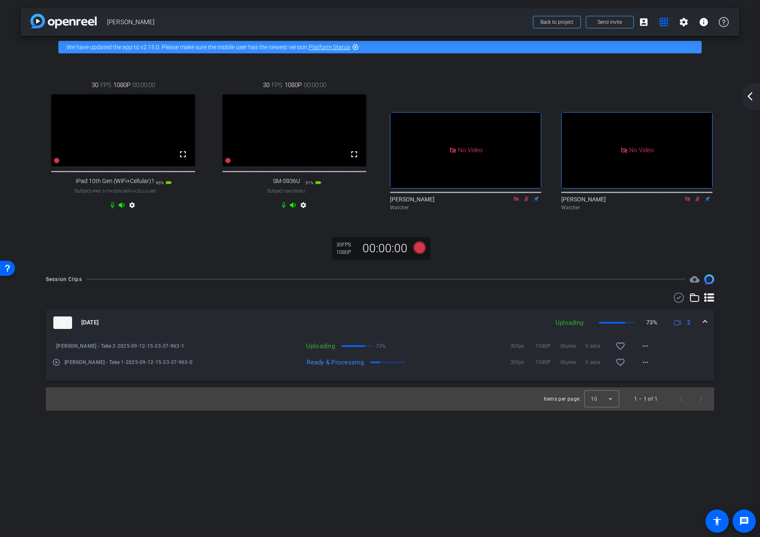
drag, startPoint x: 179, startPoint y: 193, endPoint x: 465, endPoint y: 190, distance: 286.0
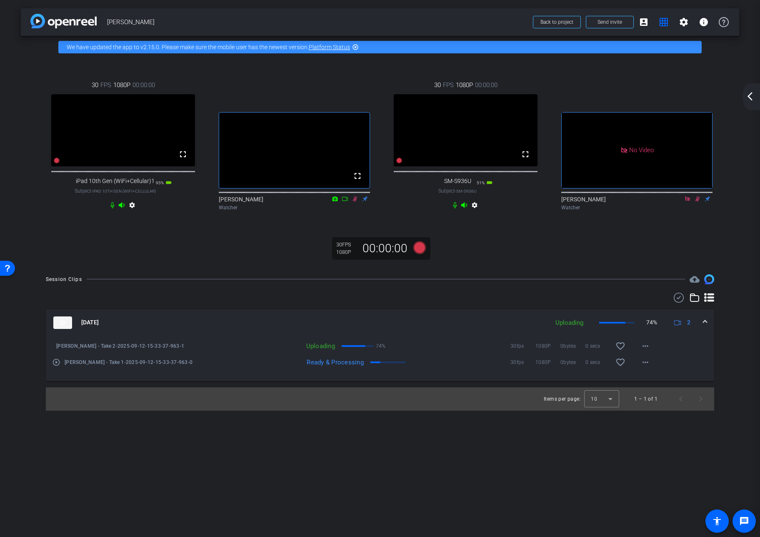
drag, startPoint x: 65, startPoint y: 182, endPoint x: 711, endPoint y: 207, distance: 647.1
drag, startPoint x: 421, startPoint y: 161, endPoint x: 137, endPoint y: 153, distance: 284.9
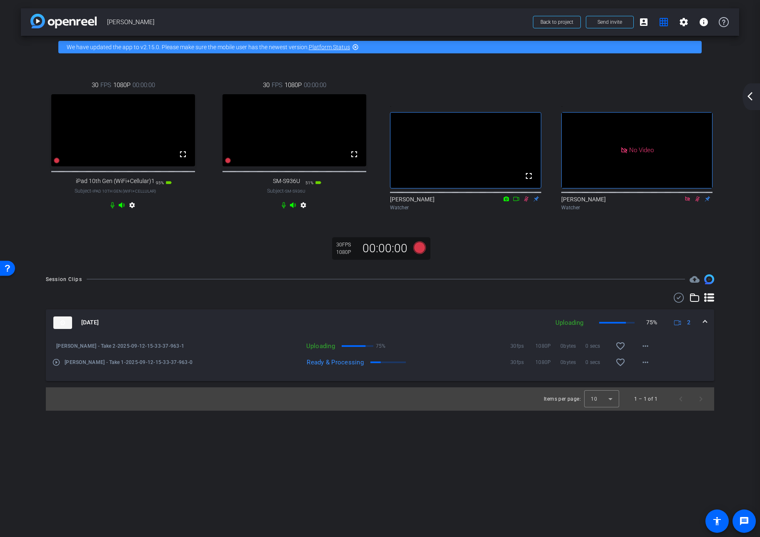
drag, startPoint x: 619, startPoint y: 141, endPoint x: 287, endPoint y: 140, distance: 331.4
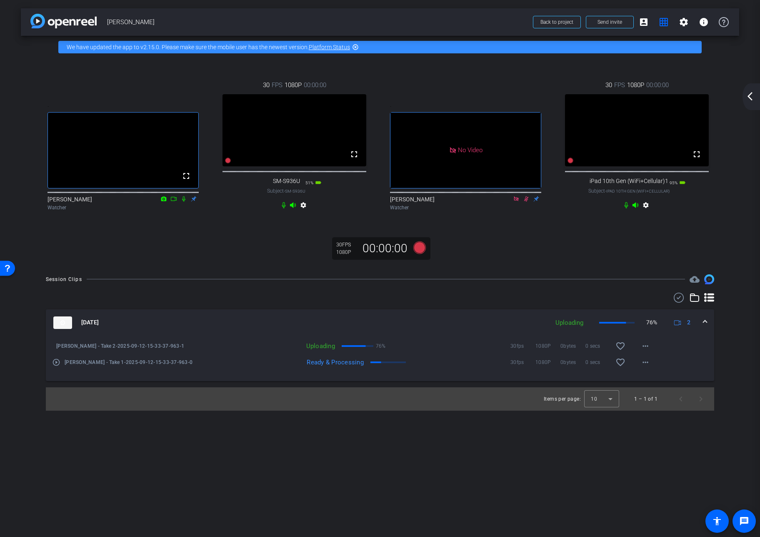
click at [534, 255] on div ". fullscreen [PERSON_NAME] Watcher 30 FPS 1080P 00:00:00 fullscreen SM-S936U Su…" at bounding box center [380, 162] width 719 height 208
click at [472, 74] on div ". fullscreen [PERSON_NAME] Watcher 30 FPS 1080P 00:00:00 fullscreen SM-S936U Su…" at bounding box center [380, 146] width 685 height 159
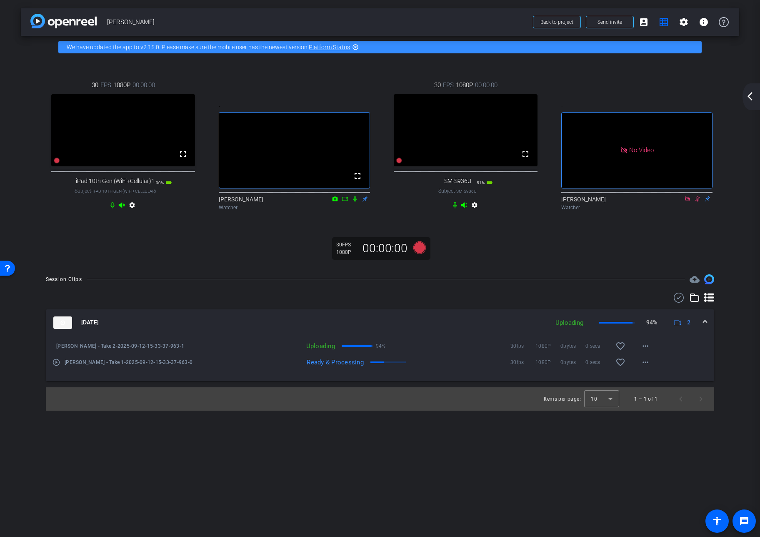
drag, startPoint x: 594, startPoint y: 131, endPoint x: 161, endPoint y: 133, distance: 432.8
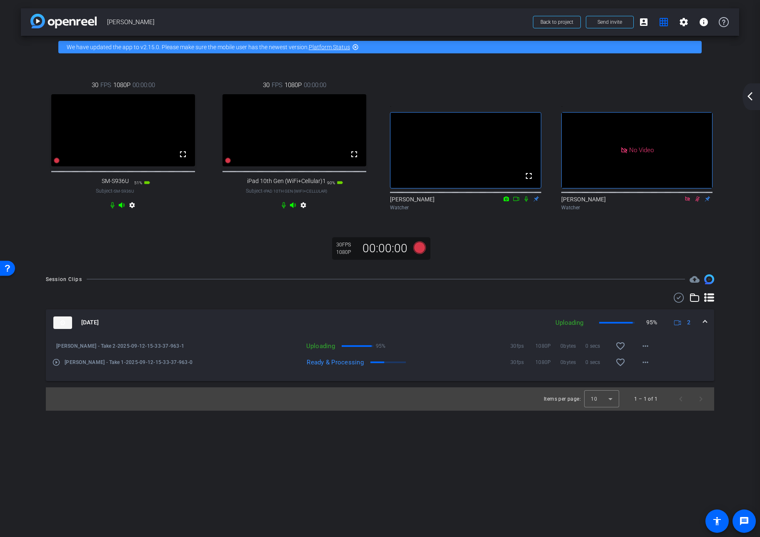
drag, startPoint x: 610, startPoint y: 151, endPoint x: 246, endPoint y: 126, distance: 364.8
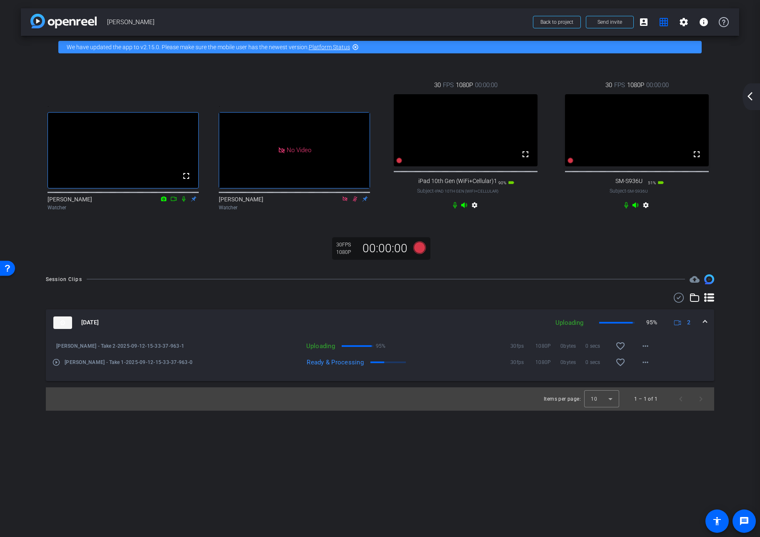
drag, startPoint x: 320, startPoint y: 166, endPoint x: 725, endPoint y: 178, distance: 405.4
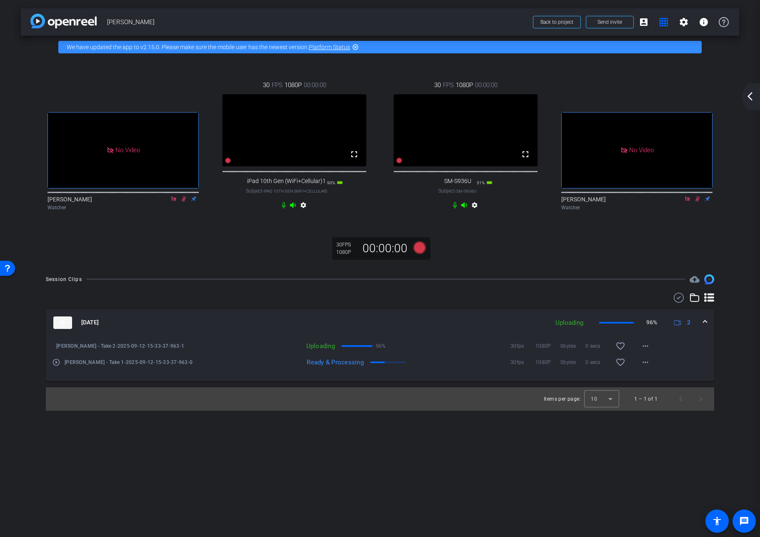
click at [666, 95] on mat-icon "arrow_back_ios_new" at bounding box center [750, 96] width 10 height 10
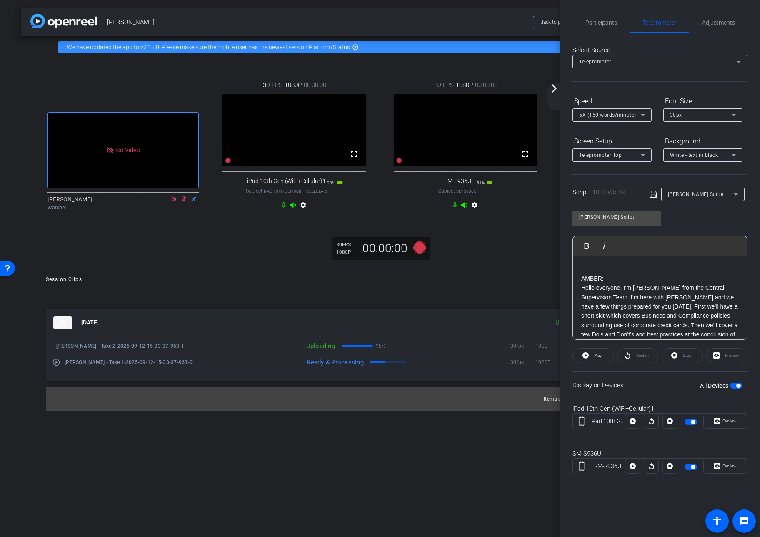
click at [653, 194] on icon at bounding box center [654, 194] width 8 height 10
click at [666, 386] on span "button" at bounding box center [736, 386] width 13 height 6
click at [666, 385] on span "button" at bounding box center [736, 386] width 13 height 6
click at [666, 387] on button "All Devices" at bounding box center [736, 386] width 13 height 6
click at [666, 385] on span "button" at bounding box center [736, 386] width 13 height 6
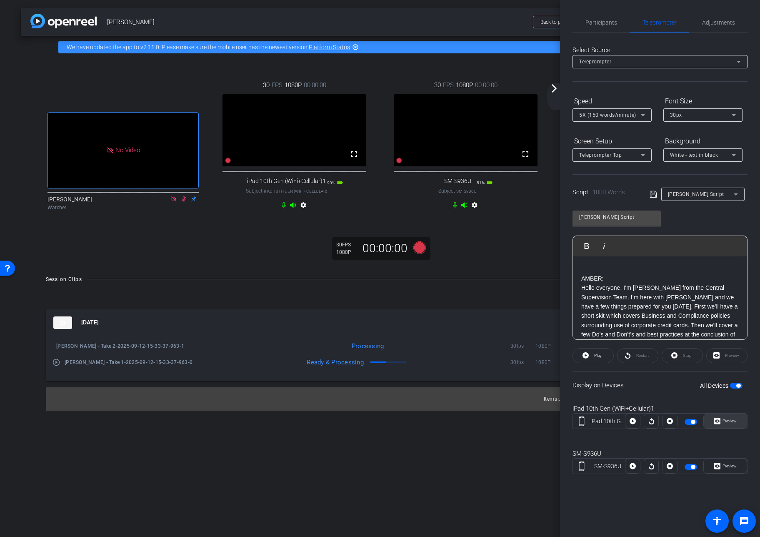
click at [666, 421] on span "Preview" at bounding box center [730, 421] width 14 height 5
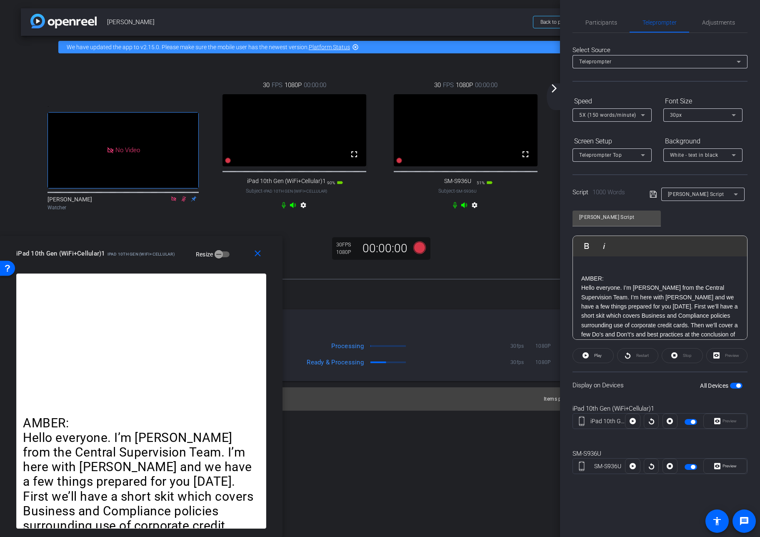
drag, startPoint x: 404, startPoint y: 128, endPoint x: 376, endPoint y: 278, distance: 152.3
click at [90, 263] on div "close iPad 10th Gen (WiFi+Cellular)1 iPad 10th Gen (WiFi+Cellular) Resize" at bounding box center [141, 255] width 283 height 38
click at [666, 466] on span "Preview" at bounding box center [730, 466] width 14 height 5
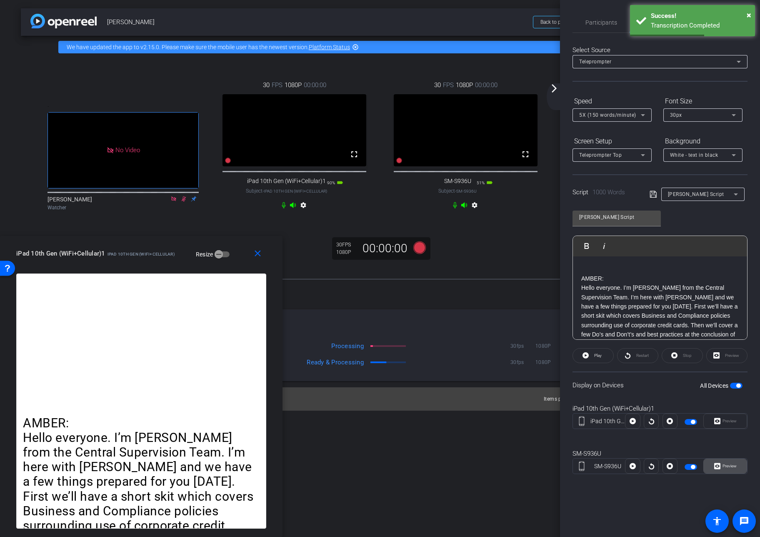
click at [666, 468] on span "Preview" at bounding box center [730, 466] width 14 height 5
click at [666, 466] on span "Preview" at bounding box center [730, 466] width 14 height 5
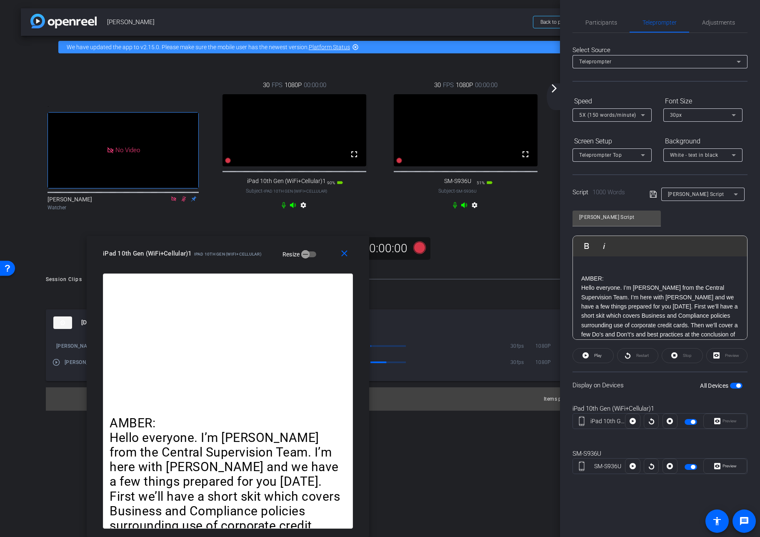
drag, startPoint x: 139, startPoint y: 254, endPoint x: 396, endPoint y: 354, distance: 275.5
click at [226, 263] on div "close iPad 10th Gen (WiFi+Cellular)1 iPad 10th Gen (WiFi+Cellular) Resize" at bounding box center [228, 255] width 283 height 38
drag, startPoint x: 654, startPoint y: 494, endPoint x: 670, endPoint y: 492, distance: 16.4
click at [654, 477] on div "Participants Teleprompter Adjustments settings [PERSON_NAME] flip Director Ever…" at bounding box center [660, 268] width 200 height 537
click at [666, 466] on span "Preview" at bounding box center [730, 466] width 14 height 5
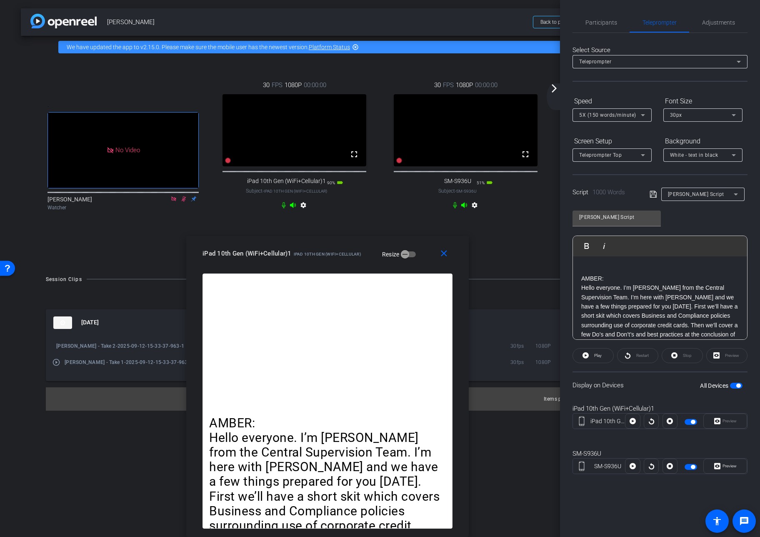
drag, startPoint x: 191, startPoint y: 259, endPoint x: 292, endPoint y: 322, distance: 118.8
click at [292, 322] on div "close iPad 10th Gen (WiFi+Cellular)1 iPad 10th Gen (WiFi+Cellular) Resize AMBER…" at bounding box center [327, 386] width 283 height 301
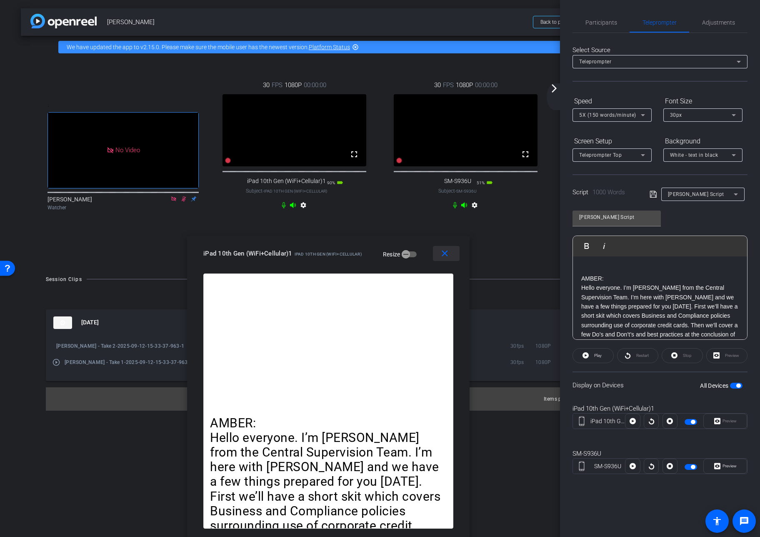
click at [446, 255] on mat-icon "close" at bounding box center [445, 253] width 10 height 10
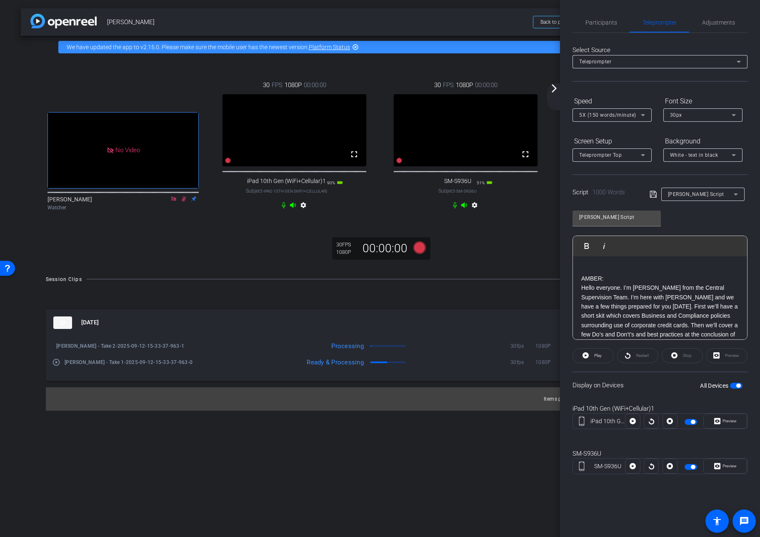
click at [647, 477] on div "Participants Teleprompter Adjustments settings [PERSON_NAME] flip Director Ever…" at bounding box center [660, 268] width 200 height 537
click at [666, 467] on span "Preview" at bounding box center [730, 466] width 14 height 5
click at [666, 384] on span "button" at bounding box center [736, 386] width 13 height 6
click at [666, 467] on span "Preview" at bounding box center [730, 466] width 14 height 5
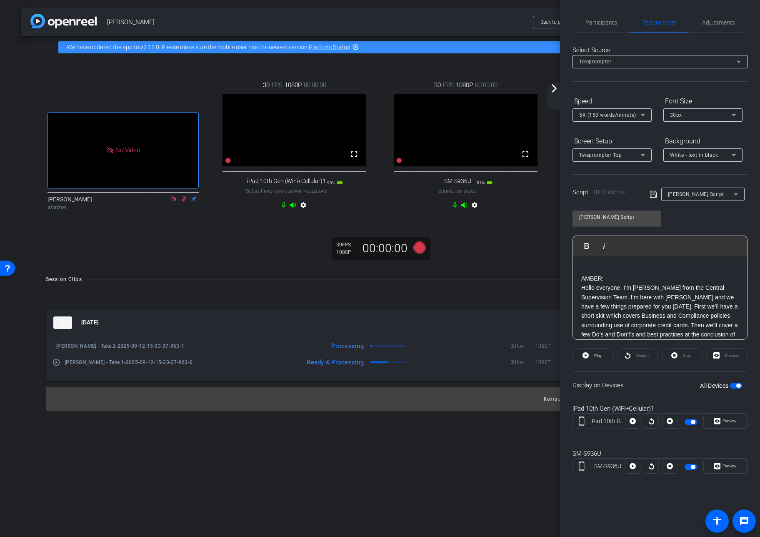
click at [554, 89] on mat-icon "arrow_forward_ios" at bounding box center [554, 88] width 10 height 10
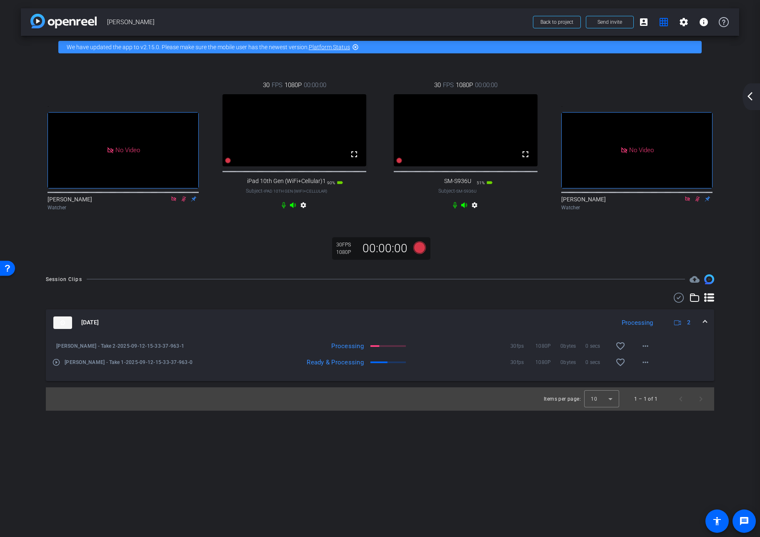
click at [666, 97] on mat-icon "arrow_back_ios_new" at bounding box center [750, 96] width 10 height 10
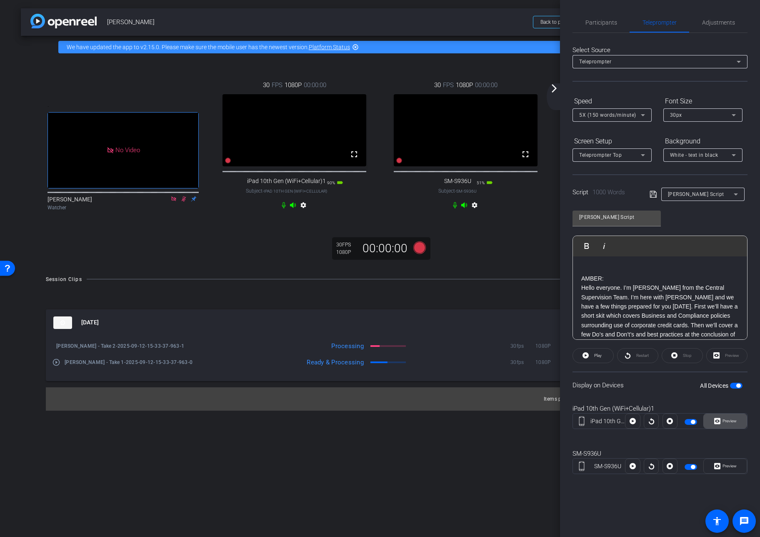
click at [666, 421] on span "Preview" at bounding box center [730, 421] width 14 height 5
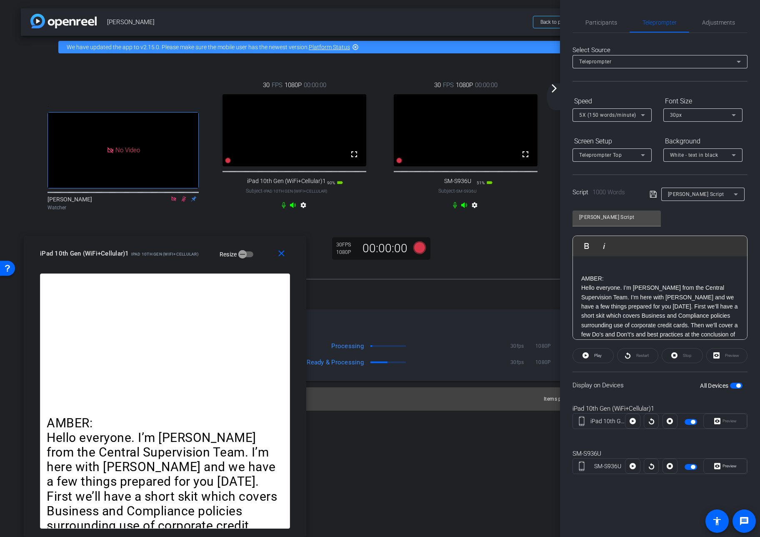
drag, startPoint x: 422, startPoint y: 126, endPoint x: 207, endPoint y: 257, distance: 251.8
click at [205, 257] on div "close iPad 10th Gen (WiFi+Cellular)1 iPad 10th Gen (WiFi+Cellular) Resize" at bounding box center [165, 255] width 283 height 38
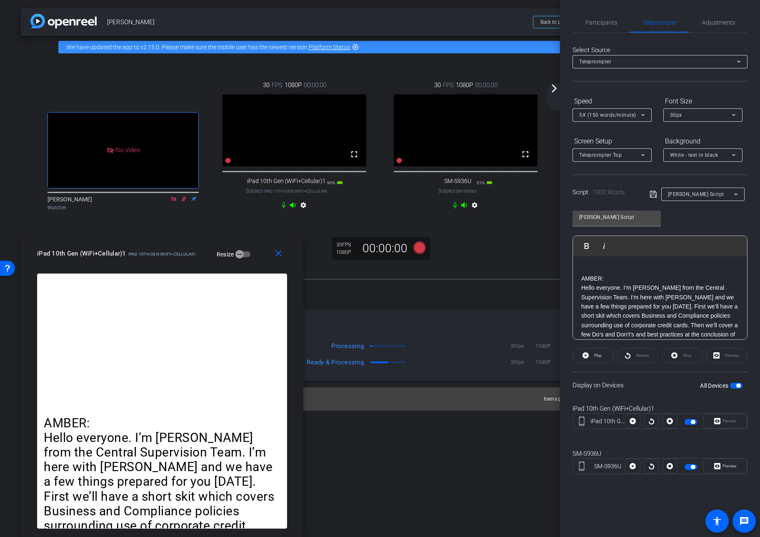
click at [666, 466] on span "button" at bounding box center [691, 467] width 13 height 6
click at [666, 467] on span "button" at bounding box center [691, 467] width 13 height 6
click at [666, 466] on span "Preview" at bounding box center [730, 466] width 14 height 5
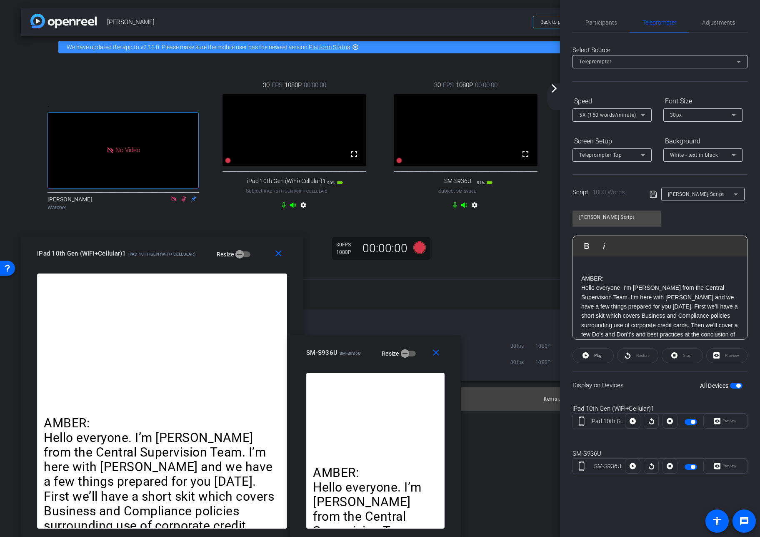
drag, startPoint x: 361, startPoint y: 178, endPoint x: 351, endPoint y: 341, distance: 162.5
click at [351, 341] on div "close SM-S936U SM-S936U Resize" at bounding box center [375, 354] width 171 height 38
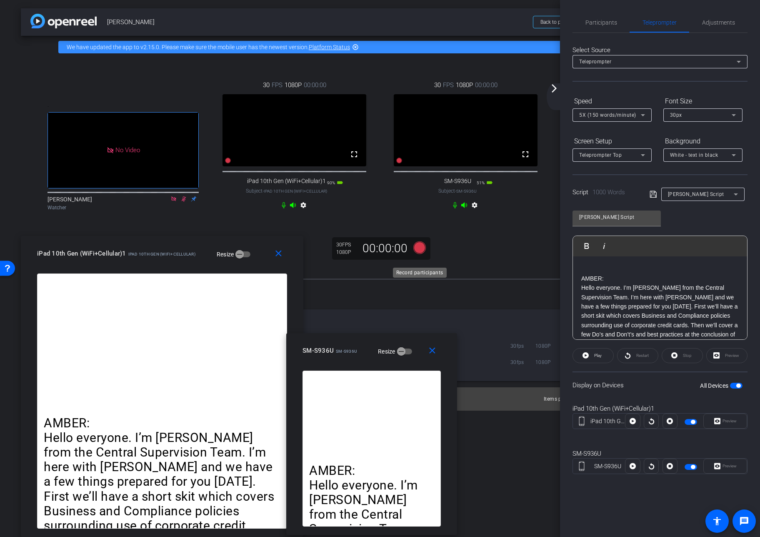
click at [419, 253] on icon at bounding box center [420, 247] width 13 height 13
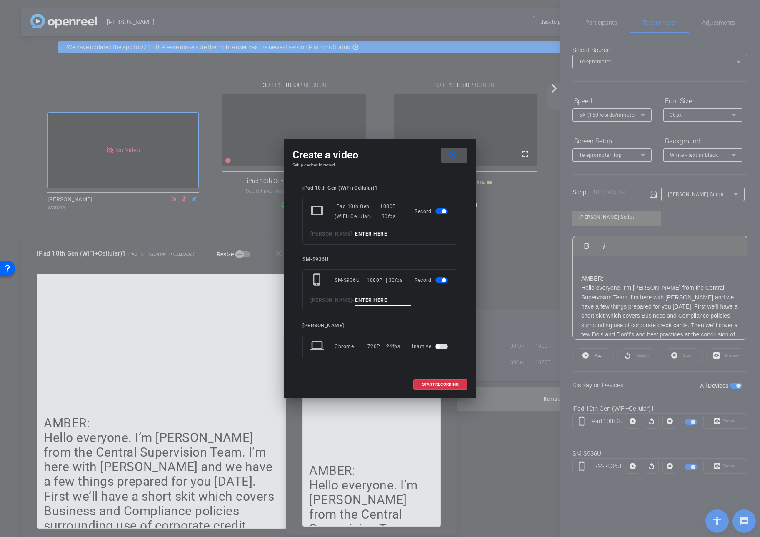
click at [381, 234] on input at bounding box center [383, 234] width 56 height 10
type input "[PERSON_NAME] - Take 2"
click at [378, 301] on input at bounding box center [383, 300] width 56 height 10
type input "Amber - Take 2"
click at [438, 384] on span "START RECORDING" at bounding box center [440, 384] width 37 height 4
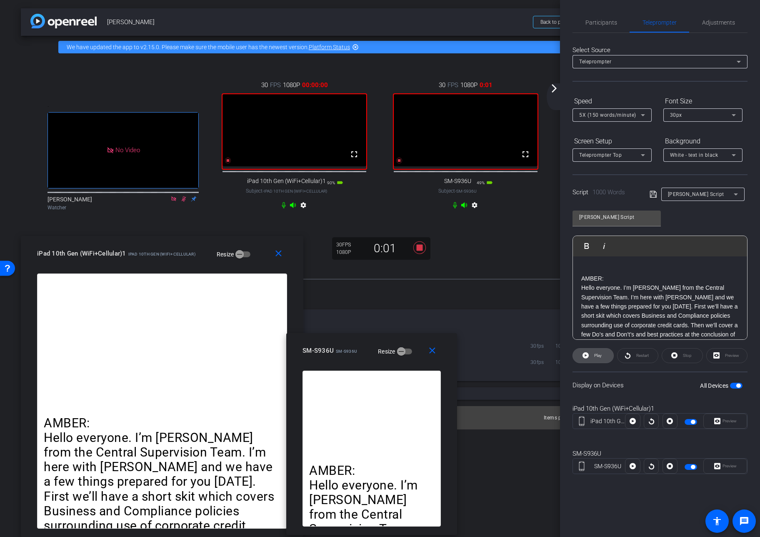
click at [601, 356] on span "Play" at bounding box center [599, 355] width 8 height 5
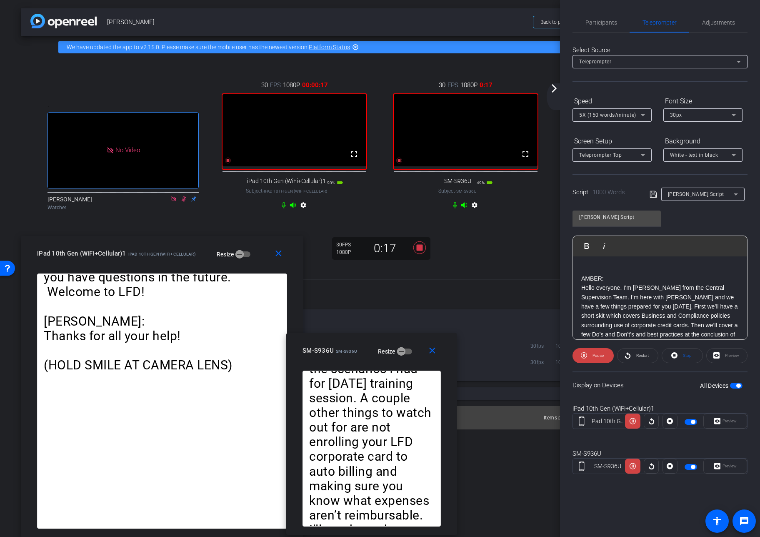
click at [643, 115] on icon at bounding box center [643, 115] width 4 height 2
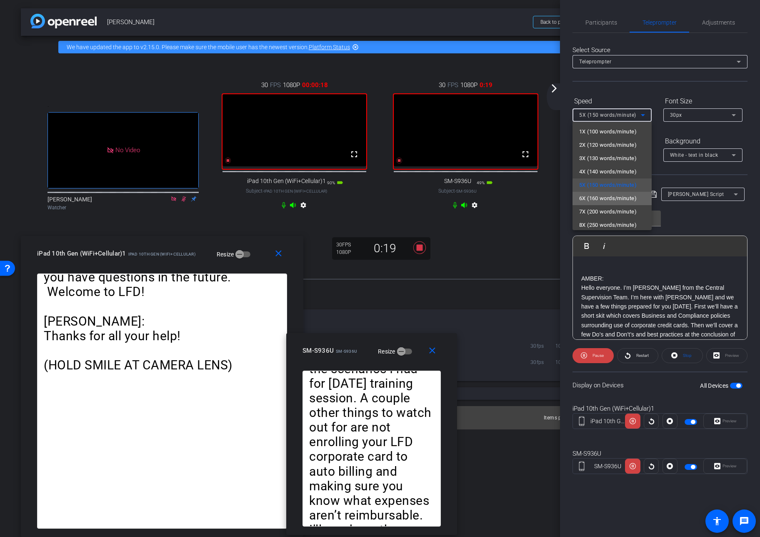
click at [616, 197] on span "6X (160 words/minute)" at bounding box center [609, 198] width 58 height 10
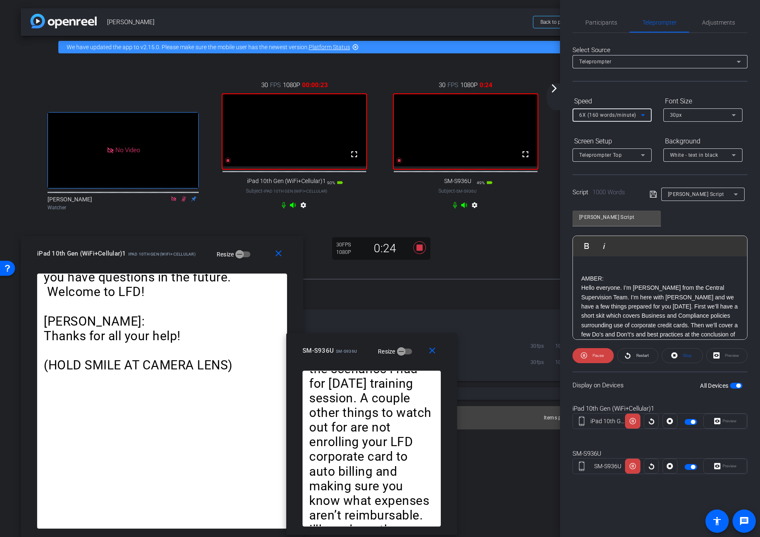
click at [642, 113] on icon at bounding box center [643, 115] width 10 height 10
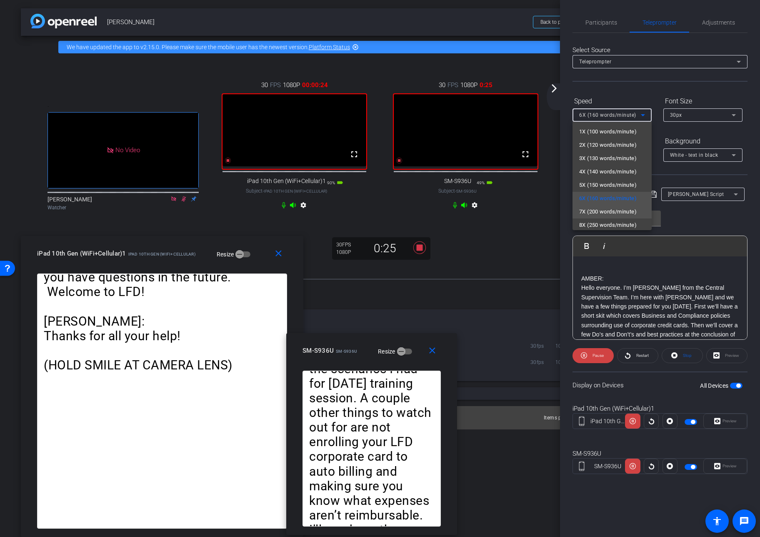
click at [618, 209] on span "7X (200 words/minute)" at bounding box center [609, 212] width 58 height 10
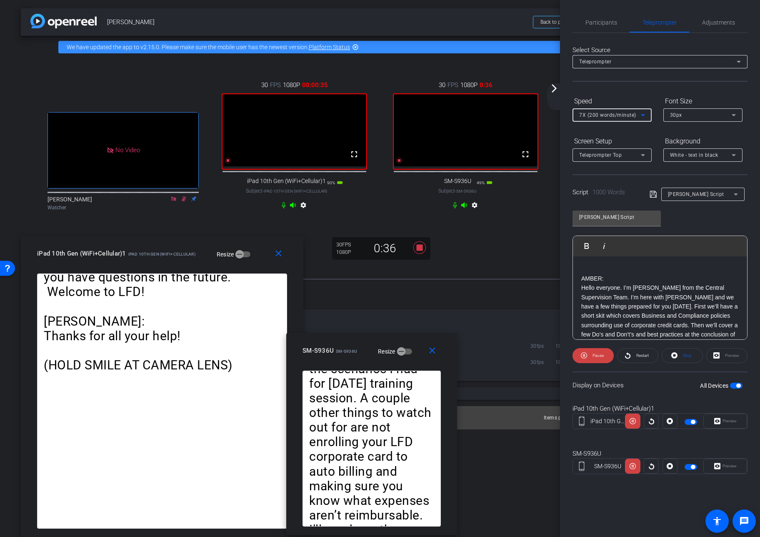
click at [643, 115] on icon at bounding box center [643, 115] width 4 height 2
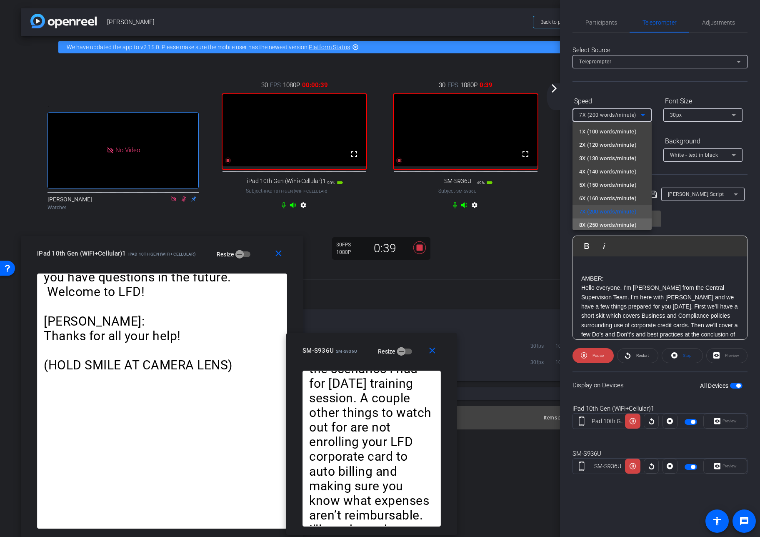
click at [610, 224] on span "8X (250 words/minute)" at bounding box center [609, 225] width 58 height 10
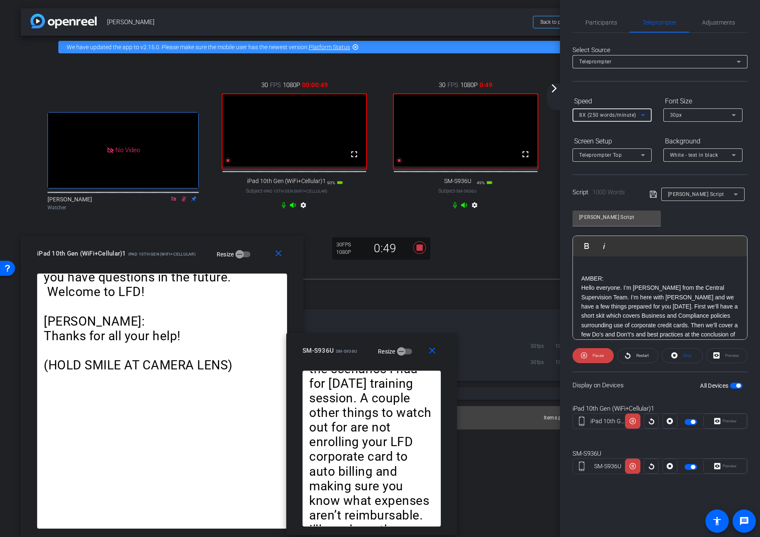
click at [641, 113] on icon at bounding box center [643, 115] width 10 height 10
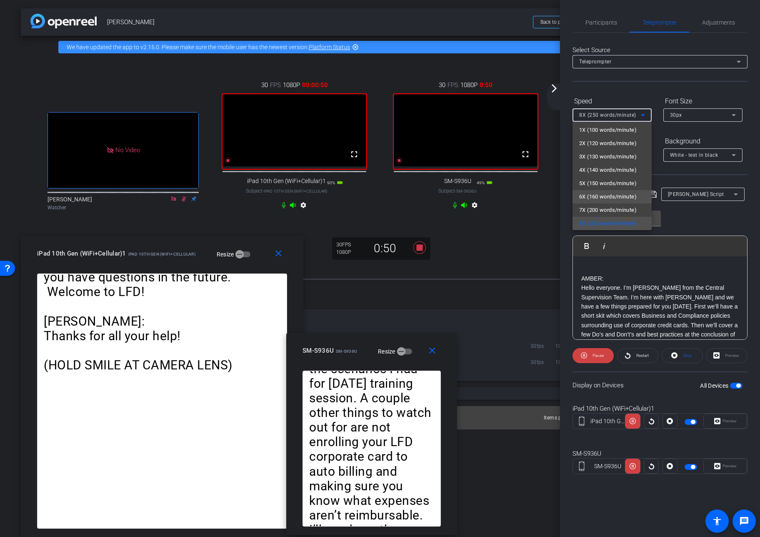
click at [600, 198] on span "6X (160 words/minute)" at bounding box center [609, 197] width 58 height 10
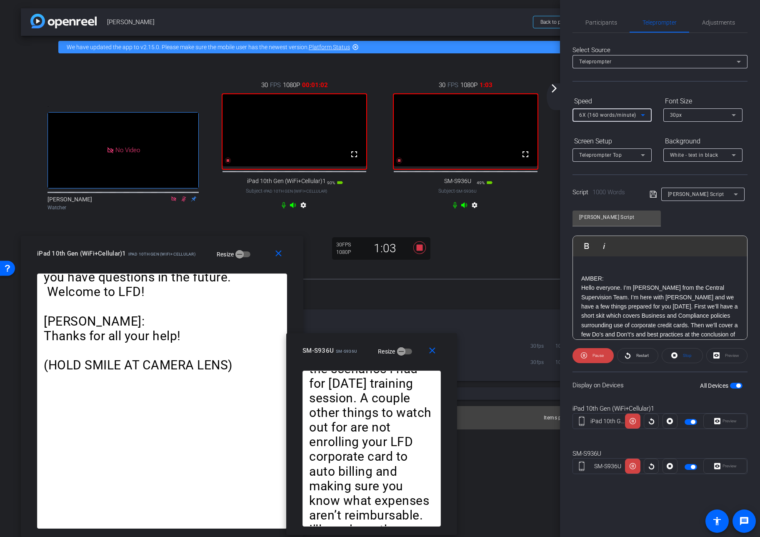
click at [642, 114] on icon at bounding box center [643, 115] width 10 height 10
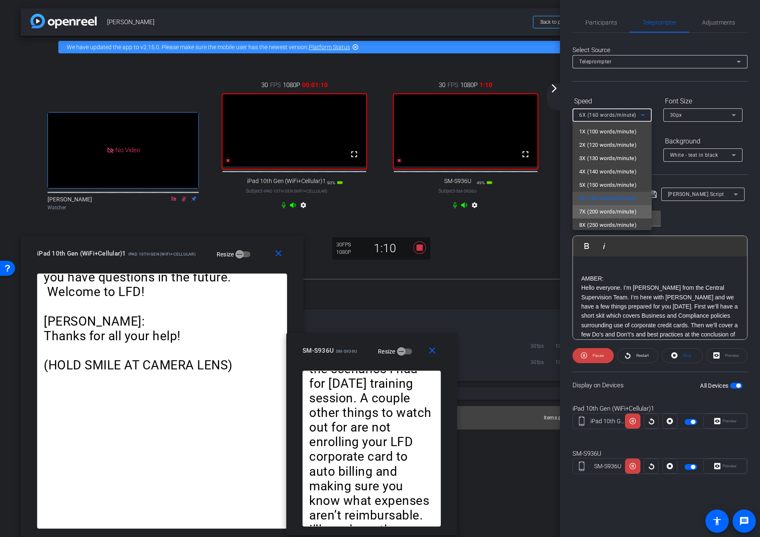
click at [616, 211] on span "7X (200 words/minute)" at bounding box center [609, 212] width 58 height 10
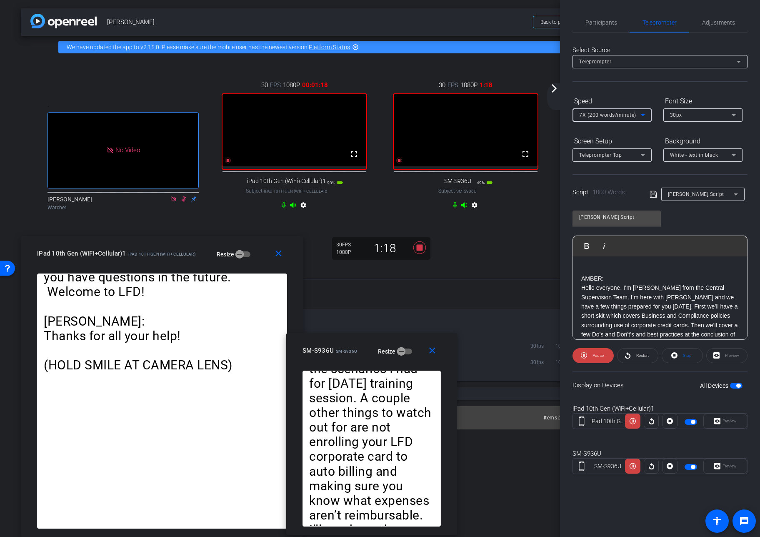
click at [646, 115] on icon at bounding box center [643, 115] width 10 height 10
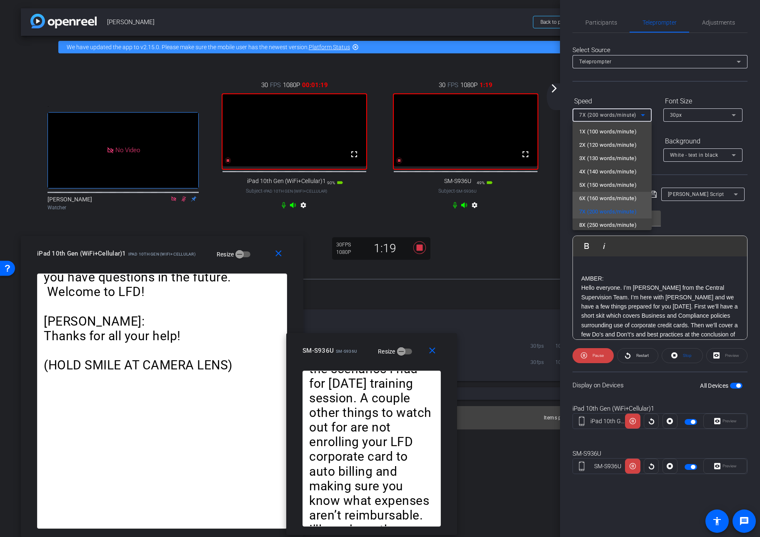
click at [627, 196] on span "6X (160 words/minute)" at bounding box center [609, 198] width 58 height 10
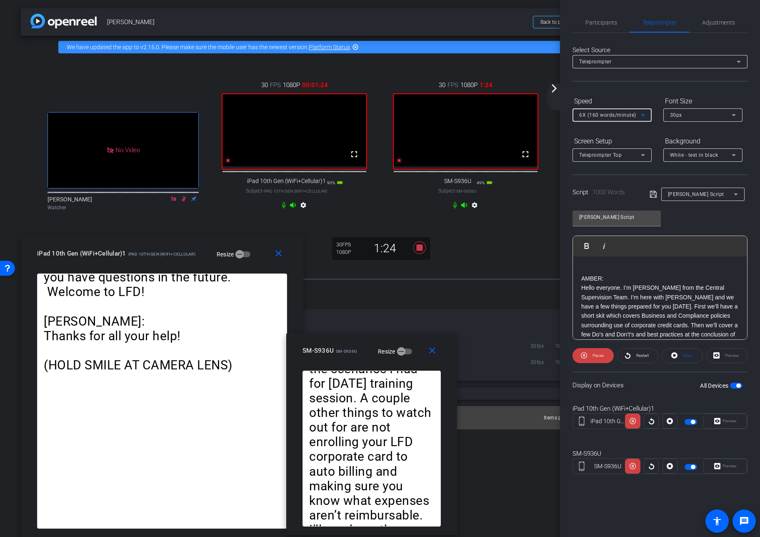
click at [641, 114] on icon at bounding box center [643, 115] width 10 height 10
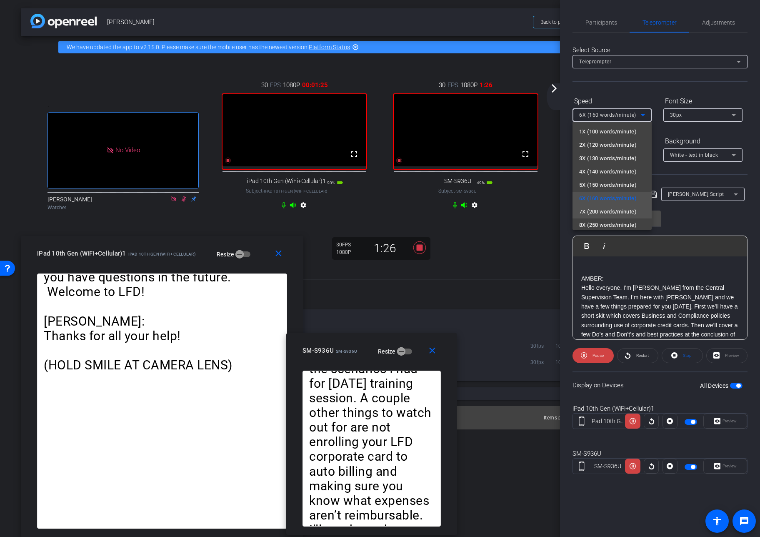
click at [620, 211] on span "7X (200 words/minute)" at bounding box center [609, 212] width 58 height 10
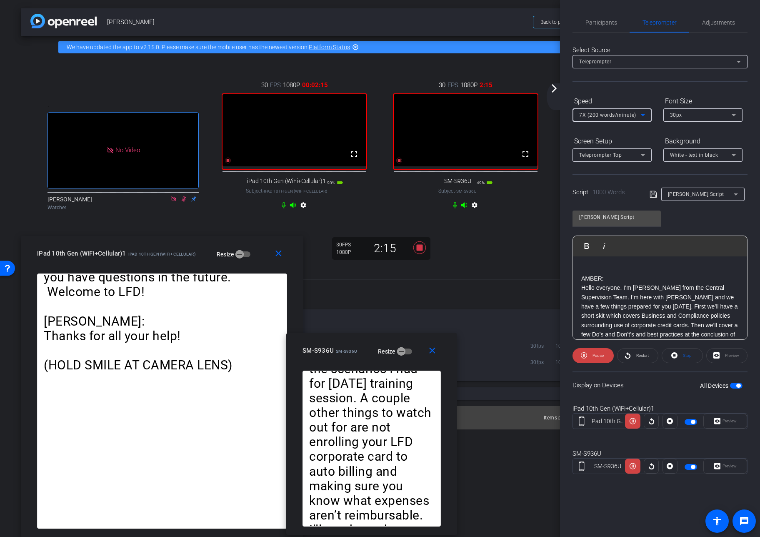
click at [642, 115] on icon at bounding box center [643, 115] width 10 height 10
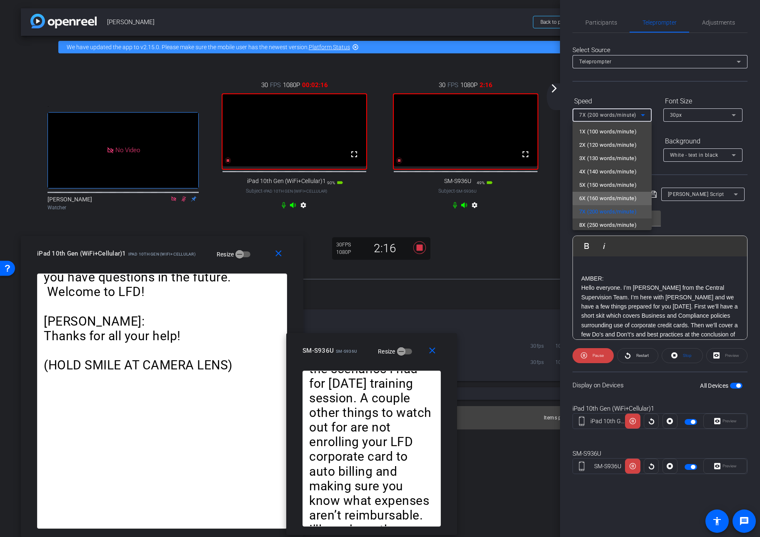
click at [625, 198] on span "6X (160 words/minute)" at bounding box center [609, 198] width 58 height 10
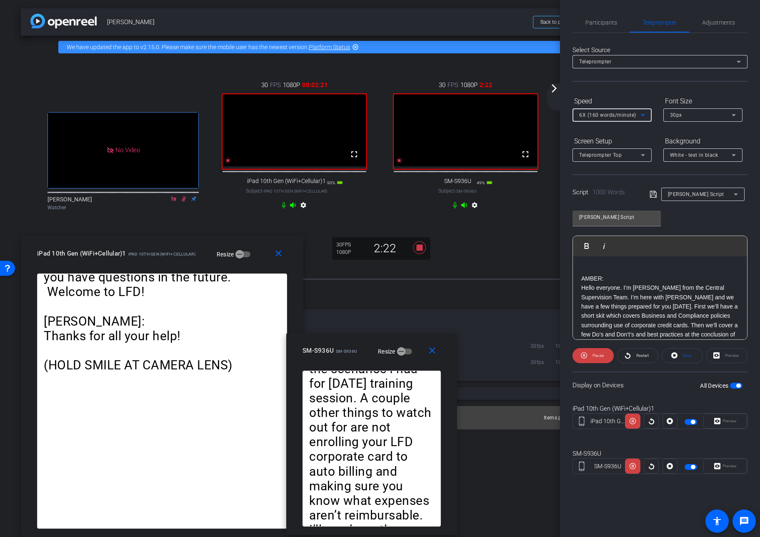
click at [642, 116] on icon at bounding box center [643, 115] width 10 height 10
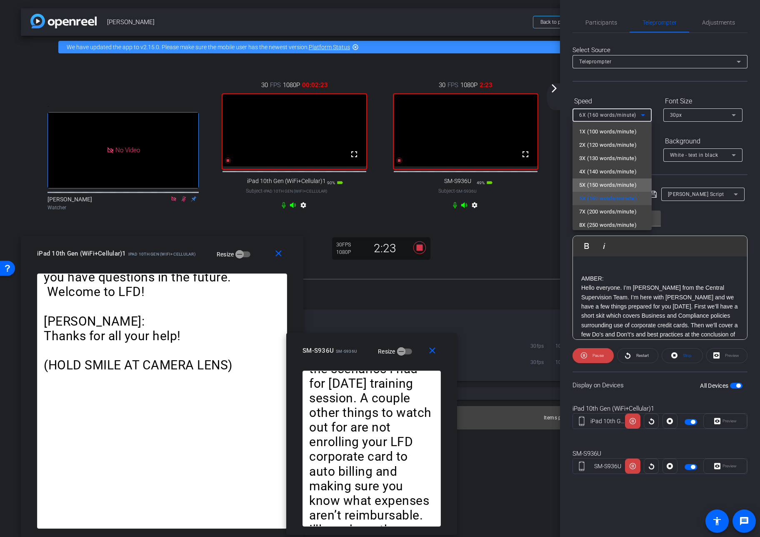
click at [629, 183] on span "5X (150 words/minute)" at bounding box center [609, 185] width 58 height 10
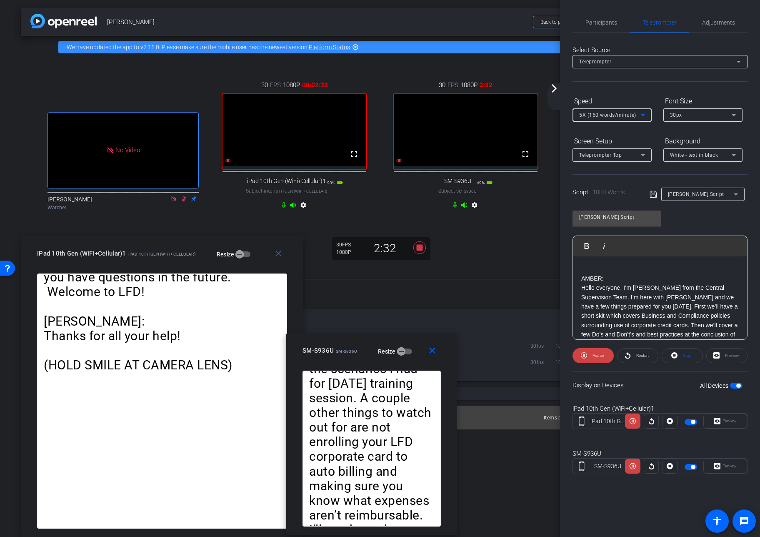
click at [642, 116] on icon at bounding box center [643, 115] width 10 height 10
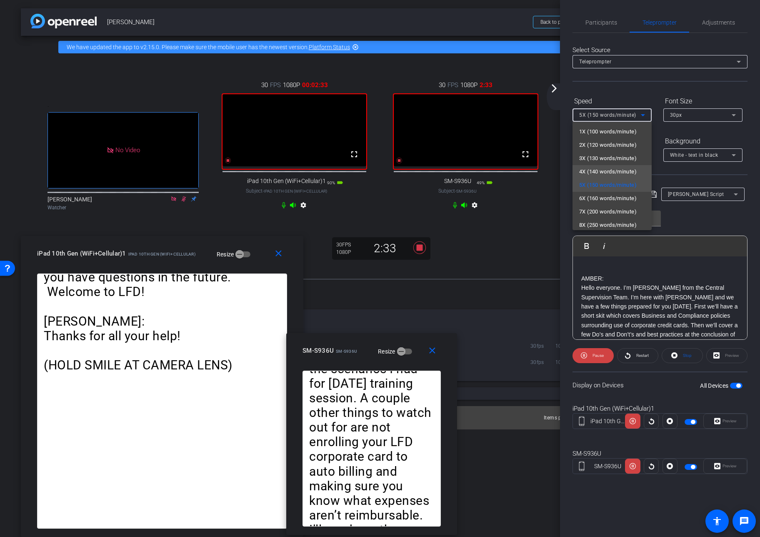
click at [627, 171] on span "4X (140 words/minute)" at bounding box center [609, 172] width 58 height 10
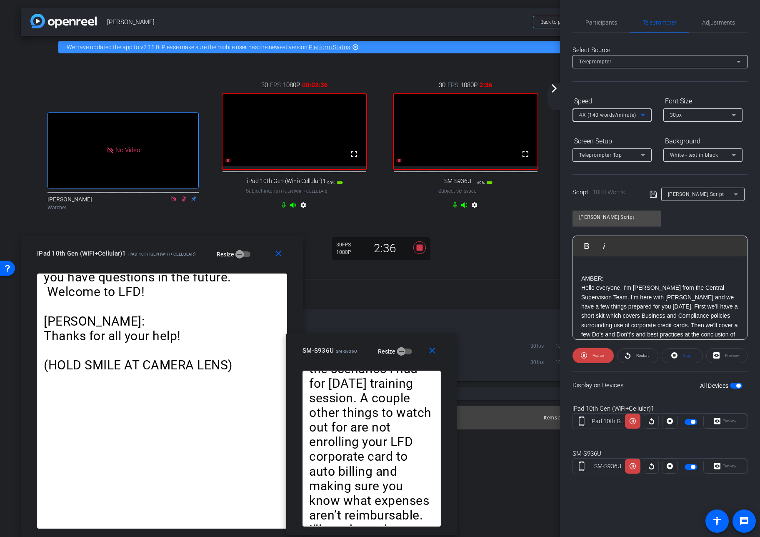
click at [637, 114] on div "4X (140 words/minute)" at bounding box center [611, 115] width 62 height 10
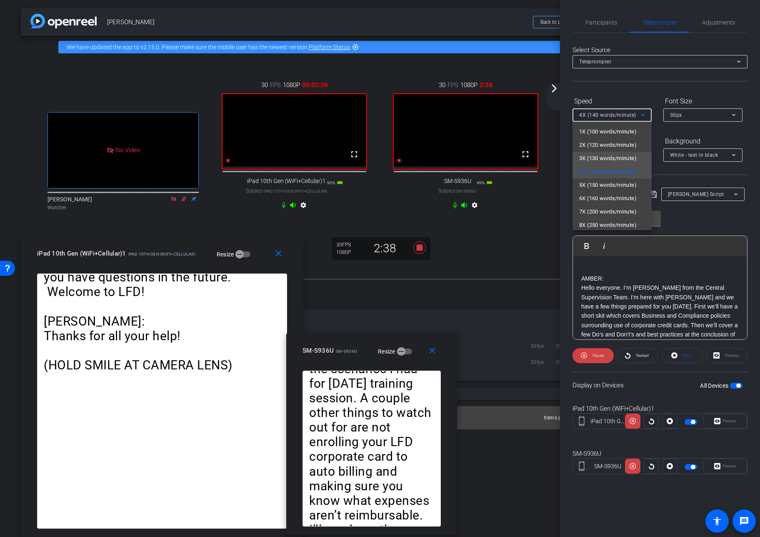
click at [632, 158] on span "3X (130 words/minute)" at bounding box center [609, 158] width 58 height 10
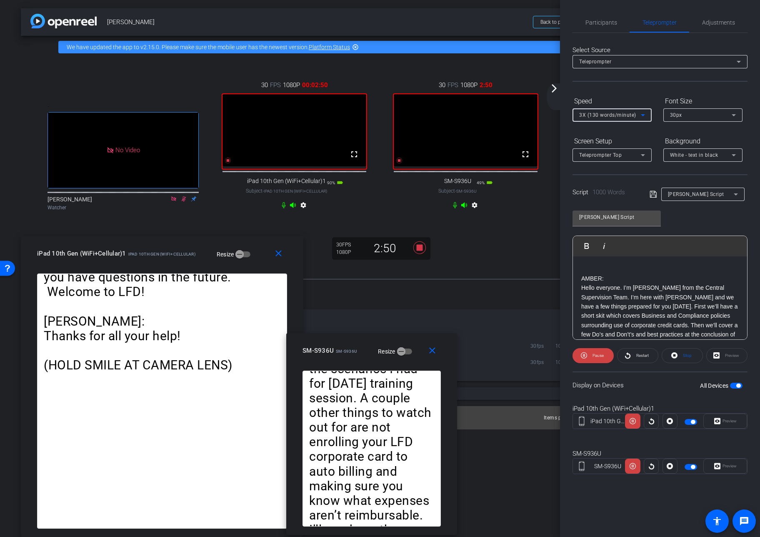
click at [636, 115] on div "3X (130 words/minute)" at bounding box center [611, 115] width 62 height 10
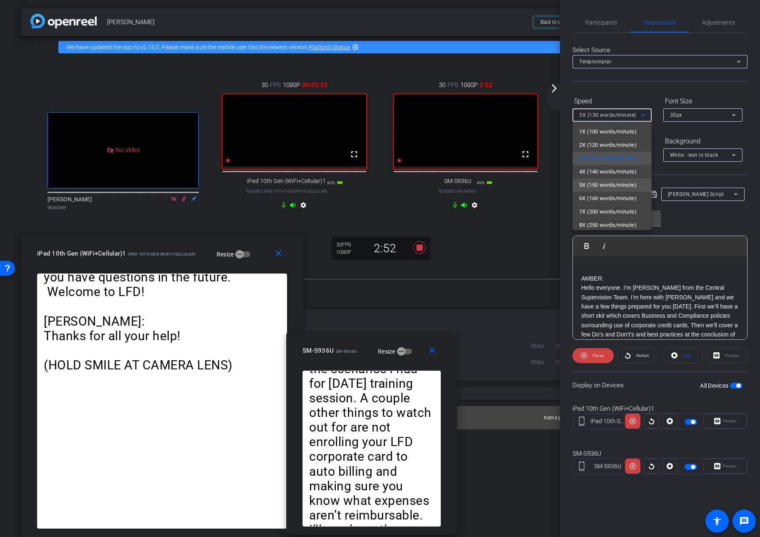
click at [620, 188] on span "5X (150 words/minute)" at bounding box center [609, 185] width 58 height 10
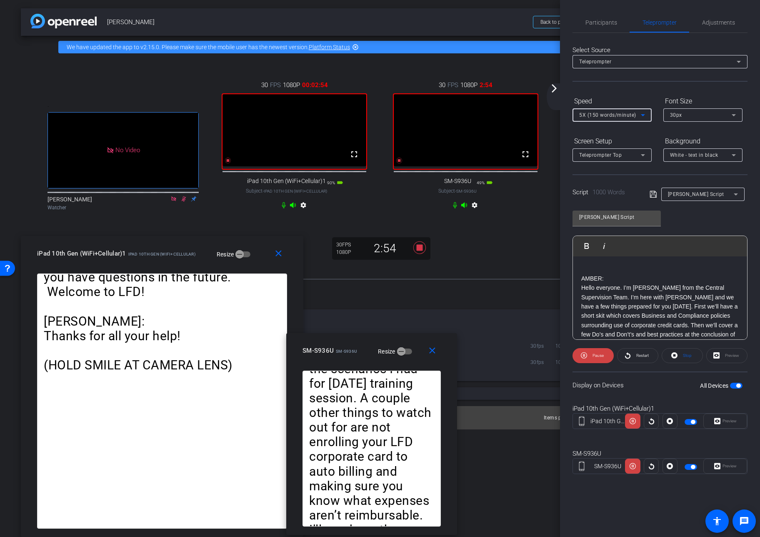
click at [645, 113] on icon at bounding box center [643, 115] width 10 height 10
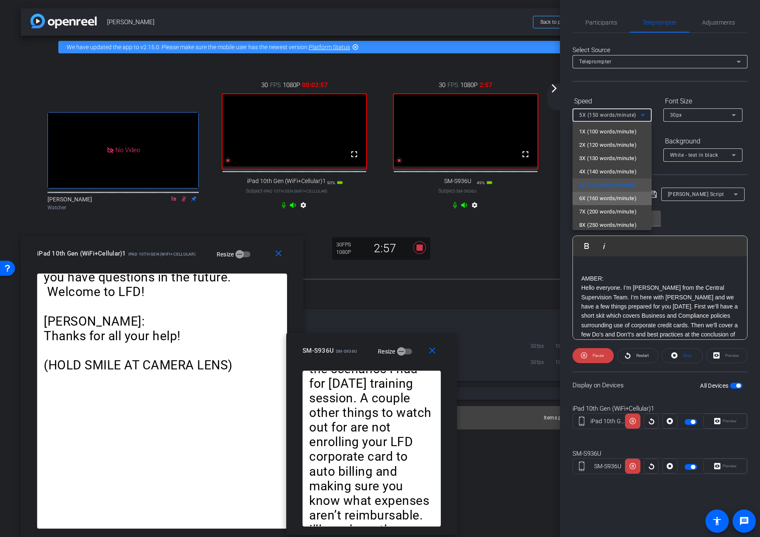
click at [622, 197] on span "6X (160 words/minute)" at bounding box center [609, 198] width 58 height 10
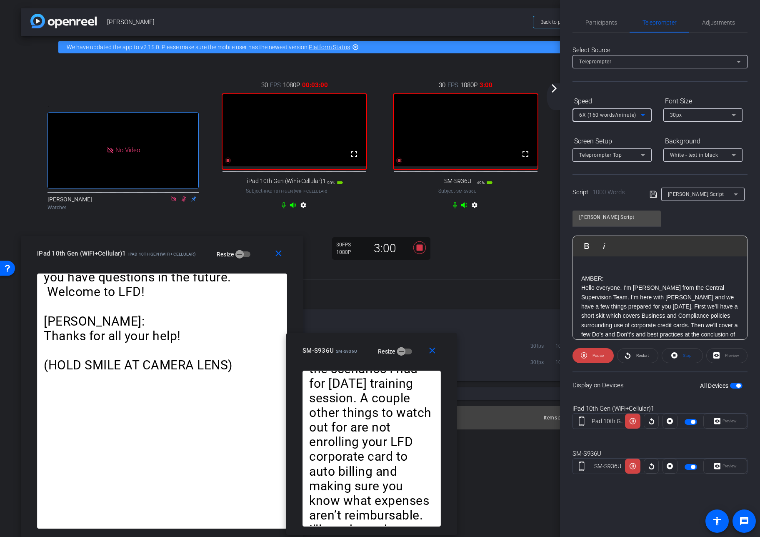
click at [644, 114] on icon at bounding box center [643, 115] width 10 height 10
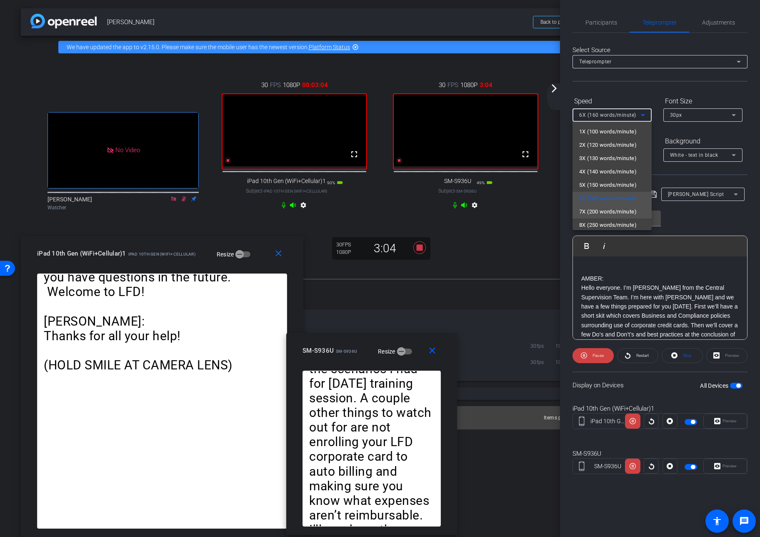
click at [626, 210] on span "7X (200 words/minute)" at bounding box center [609, 212] width 58 height 10
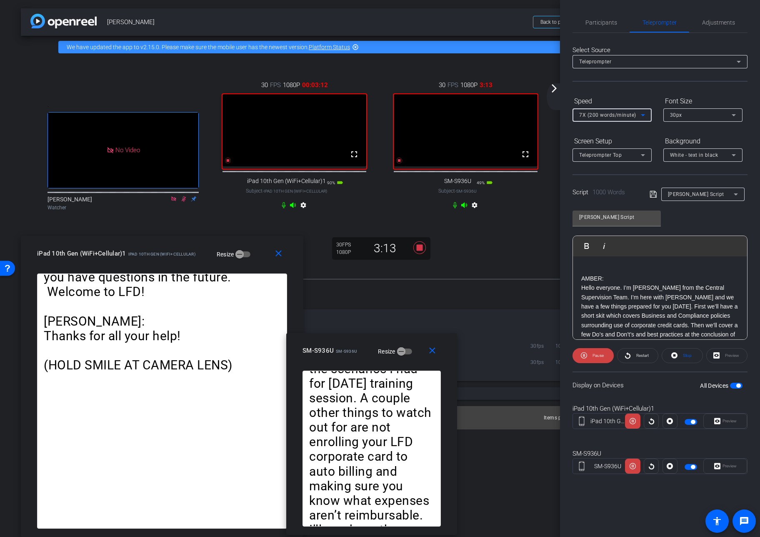
click at [643, 115] on icon at bounding box center [643, 115] width 4 height 2
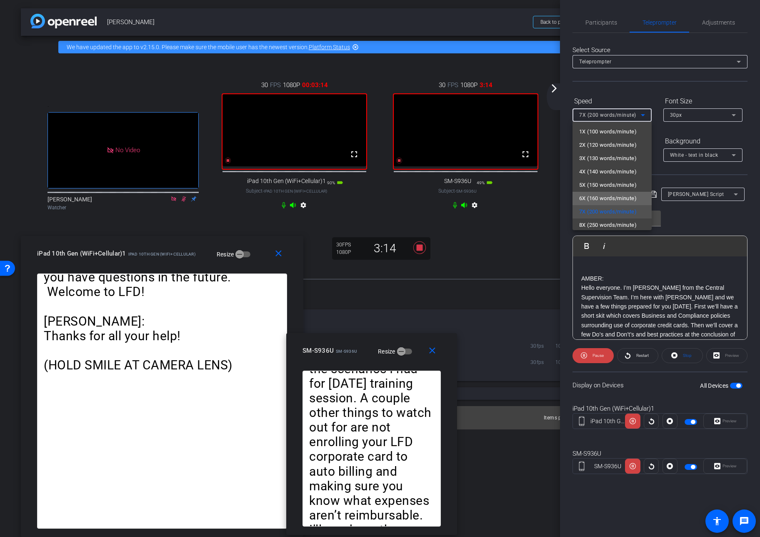
click at [617, 197] on span "6X (160 words/minute)" at bounding box center [609, 198] width 58 height 10
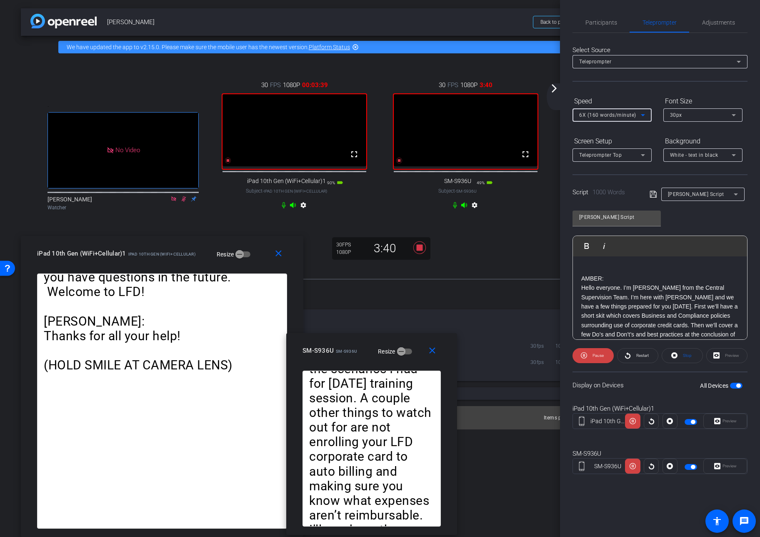
click at [642, 117] on icon at bounding box center [643, 115] width 10 height 10
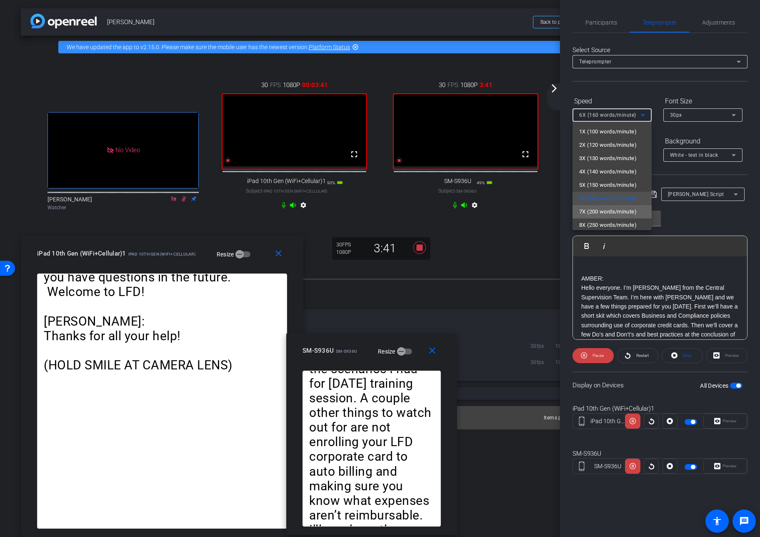
click at [623, 209] on span "7X (200 words/minute)" at bounding box center [609, 212] width 58 height 10
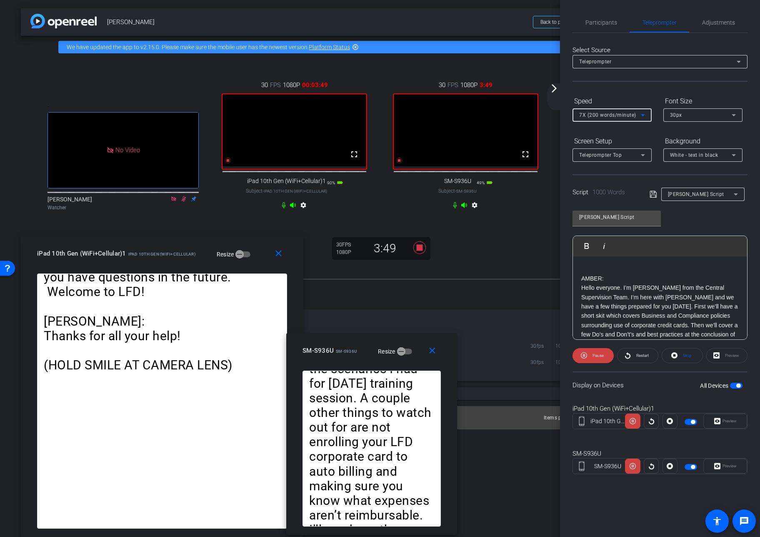
click at [640, 113] on icon at bounding box center [643, 115] width 10 height 10
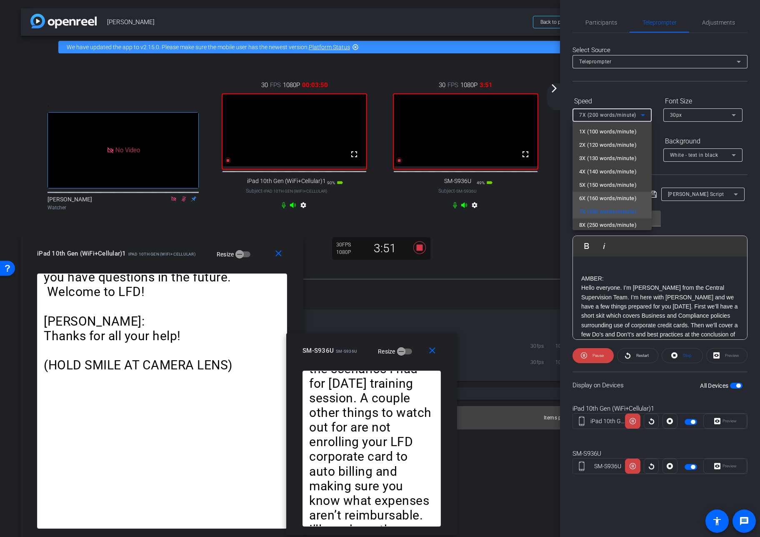
click at [615, 197] on span "6X (160 words/minute)" at bounding box center [609, 198] width 58 height 10
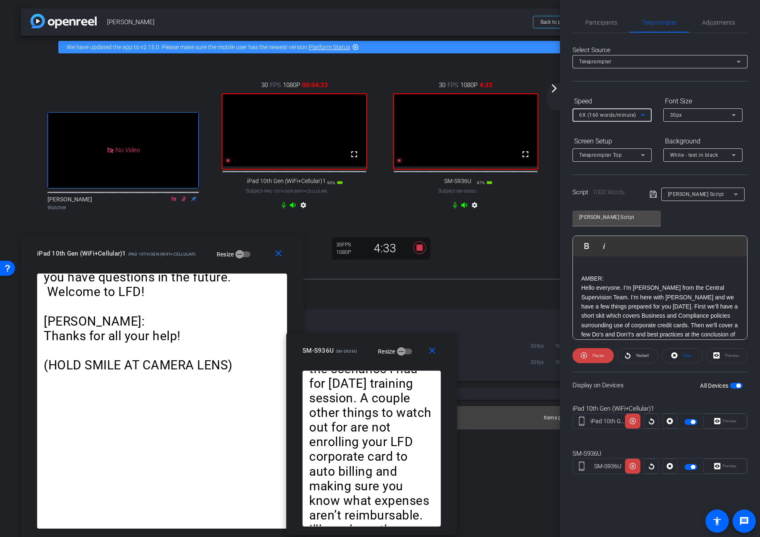
click at [642, 114] on icon at bounding box center [643, 115] width 4 height 2
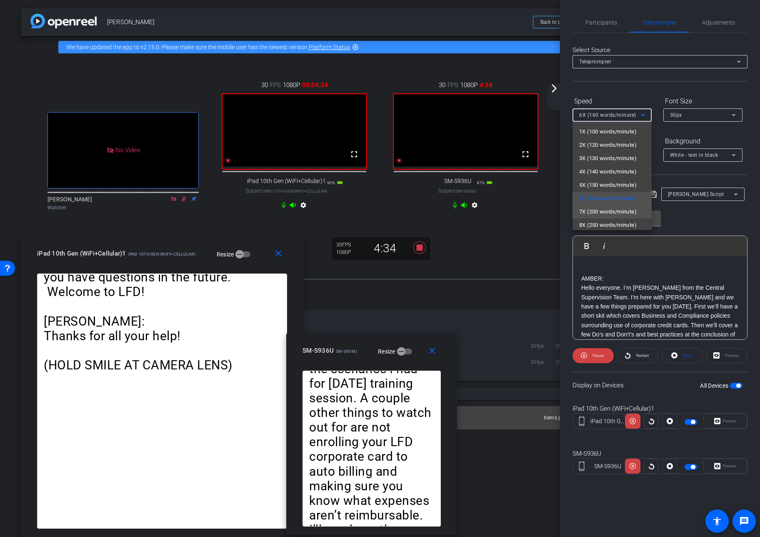
click at [621, 211] on span "7X (200 words/minute)" at bounding box center [609, 212] width 58 height 10
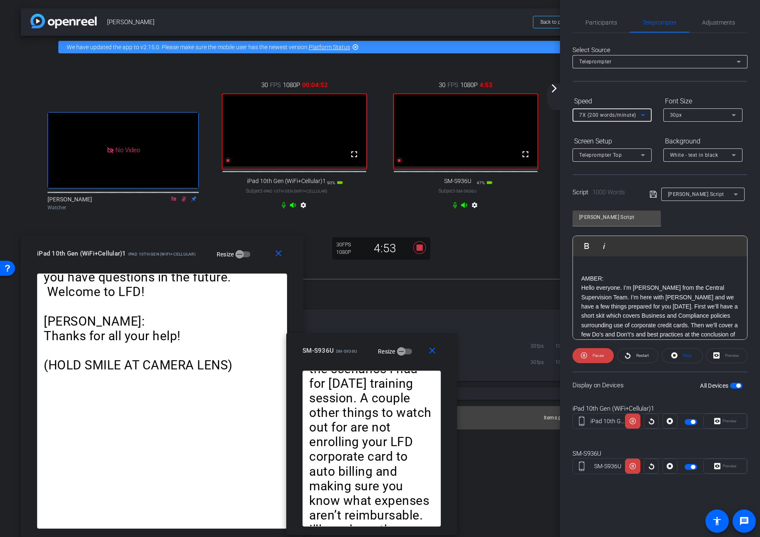
click at [635, 115] on div "7X (200 words/minute)" at bounding box center [611, 115] width 62 height 10
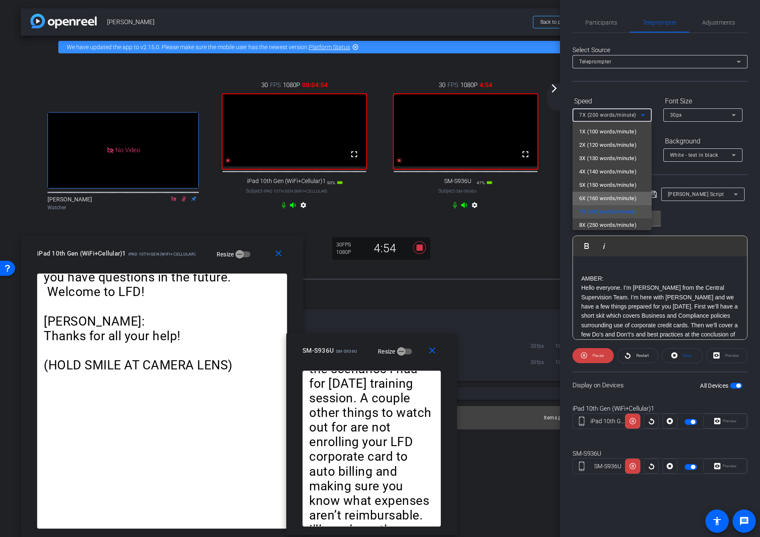
click at [620, 198] on span "6X (160 words/minute)" at bounding box center [609, 198] width 58 height 10
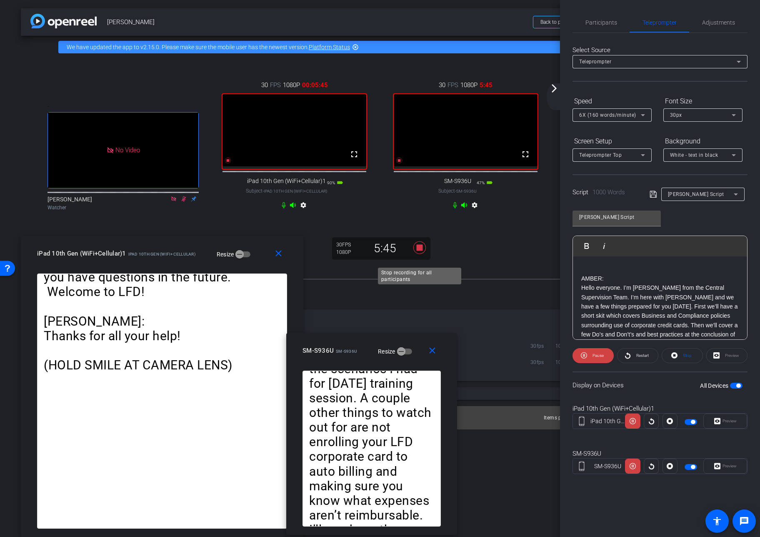
click at [420, 253] on icon at bounding box center [420, 247] width 13 height 13
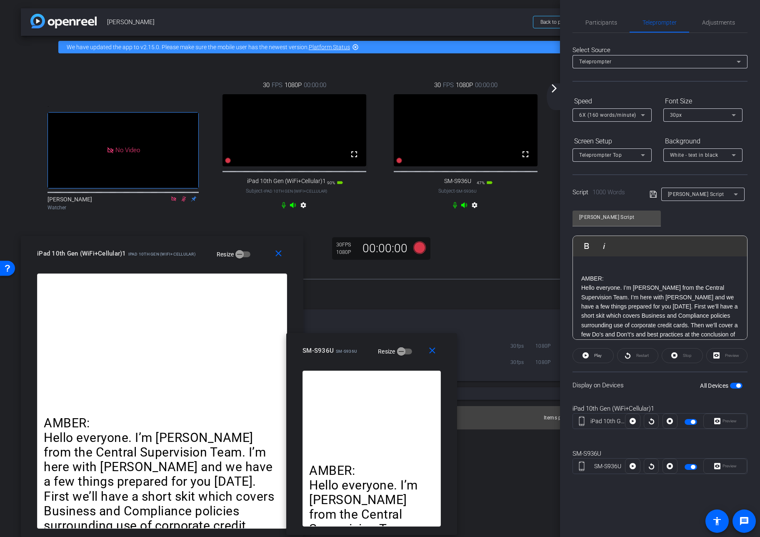
click at [488, 256] on div ". No Video [PERSON_NAME] Watcher 30 FPS 1080P 00:00:00 fullscreen iPad 10th Gen…" at bounding box center [380, 162] width 719 height 208
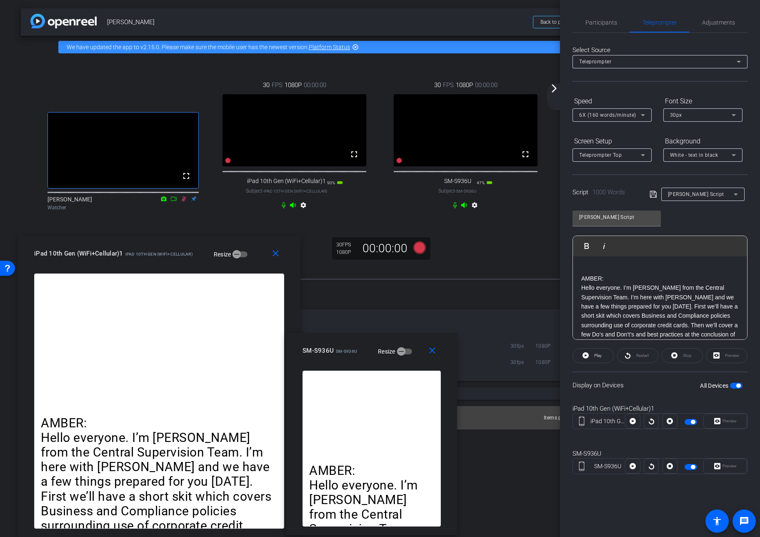
drag, startPoint x: 149, startPoint y: 253, endPoint x: 156, endPoint y: 375, distance: 122.3
click at [146, 374] on div "close iPad 10th Gen (WiFi+Cellular)1 iPad 10th Gen (WiFi+Cellular) Resize AMBER…" at bounding box center [159, 386] width 283 height 301
click at [469, 299] on div "Session Clips cloud_upload [DATE] Please Upload 2 [PERSON_NAME] - Take 2-2025-0…" at bounding box center [380, 351] width 719 height 155
click at [505, 266] on div ". fullscreen [PERSON_NAME] Watcher 30 FPS 1080P 00:00:00 fullscreen iPad 10th G…" at bounding box center [380, 162] width 719 height 208
click at [666, 385] on span "button" at bounding box center [736, 386] width 13 height 6
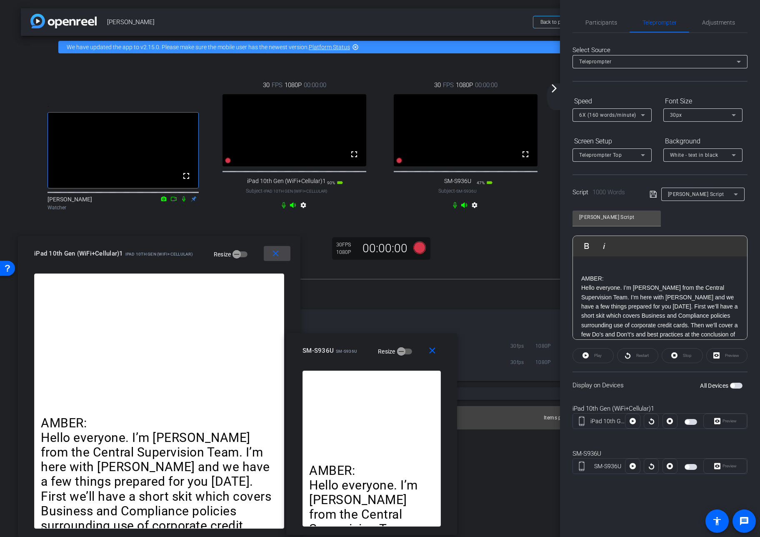
click at [277, 250] on mat-icon "close" at bounding box center [276, 253] width 10 height 10
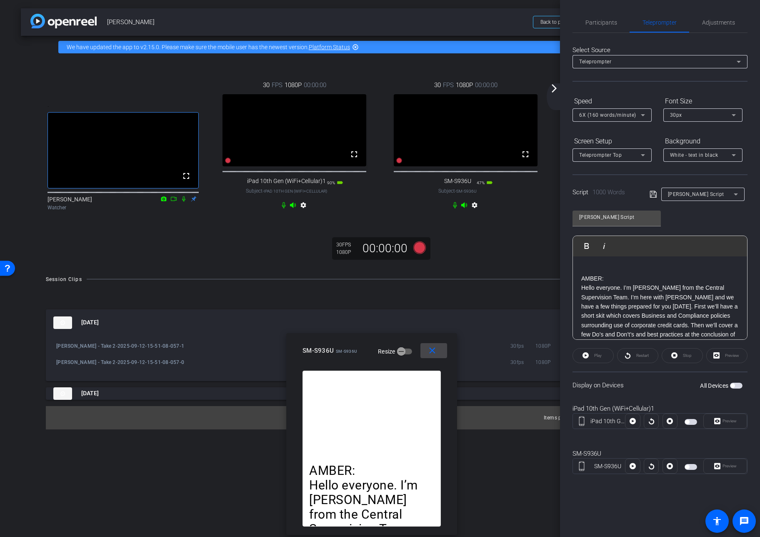
click at [433, 351] on mat-icon "close" at bounding box center [432, 351] width 10 height 10
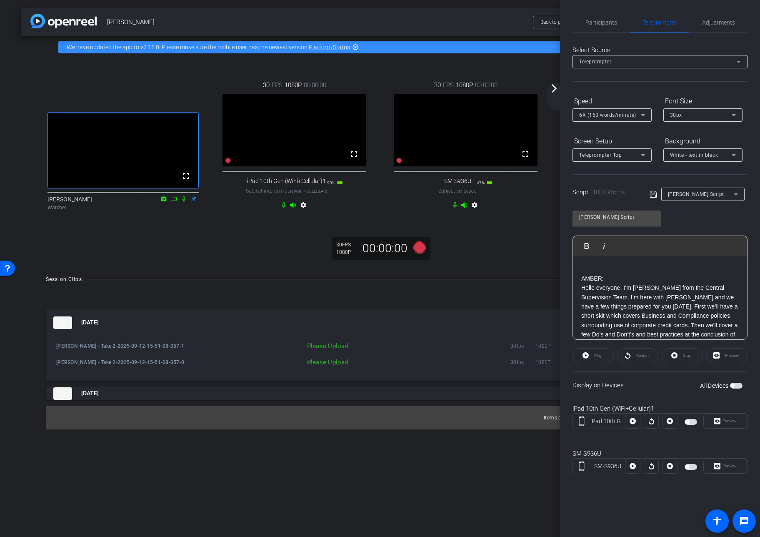
click at [556, 89] on mat-icon "arrow_forward_ios" at bounding box center [554, 88] width 10 height 10
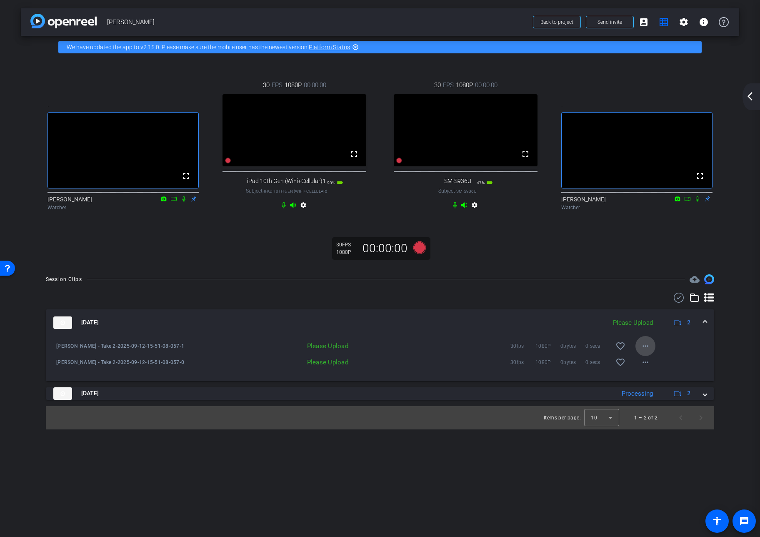
click at [645, 351] on mat-icon "more_horiz" at bounding box center [646, 346] width 10 height 10
click at [652, 372] on span "Upload" at bounding box center [658, 372] width 33 height 10
click at [649, 367] on mat-icon "more_horiz" at bounding box center [646, 362] width 10 height 10
click at [650, 387] on span "Upload" at bounding box center [658, 389] width 33 height 10
click at [420, 253] on icon at bounding box center [420, 247] width 13 height 13
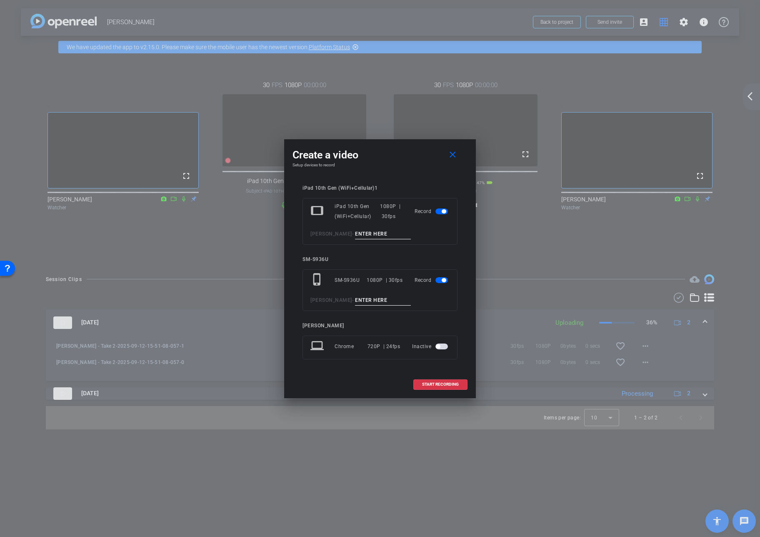
click at [377, 233] on input at bounding box center [383, 234] width 56 height 10
type input "P"
click at [379, 299] on input at bounding box center [383, 300] width 56 height 10
drag, startPoint x: 359, startPoint y: 233, endPoint x: 322, endPoint y: 234, distance: 36.3
click at [322, 234] on div "[PERSON_NAME] PPT 1" at bounding box center [380, 234] width 139 height 10
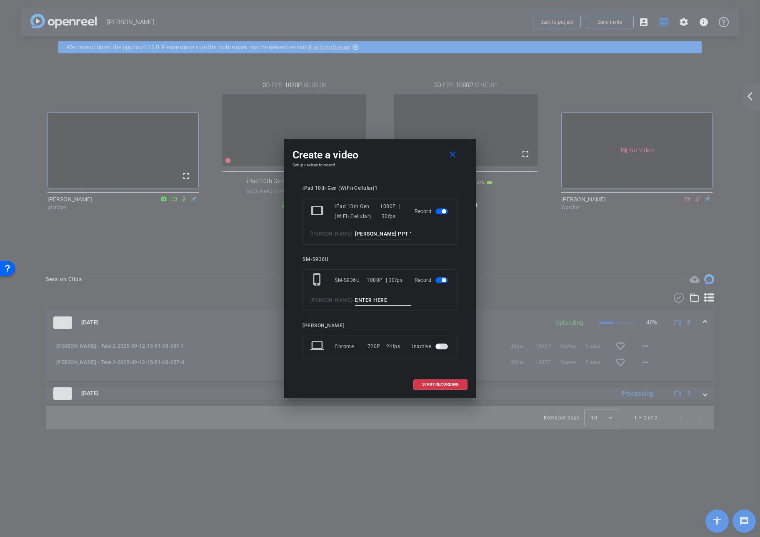
type input "[PERSON_NAME] PPT 1"
drag, startPoint x: 375, startPoint y: 300, endPoint x: 322, endPoint y: 296, distance: 53.1
click at [289, 291] on div "Create a video close Setup devices to record iPad 10th Gen (WiFi+Cellular)1 tab…" at bounding box center [380, 268] width 192 height 259
type input "Amber PPT 1"
click at [399, 146] on div "Create a video close Setup devices to record iPad 10th Gen (WiFi+Cellular)1 tab…" at bounding box center [380, 268] width 192 height 259
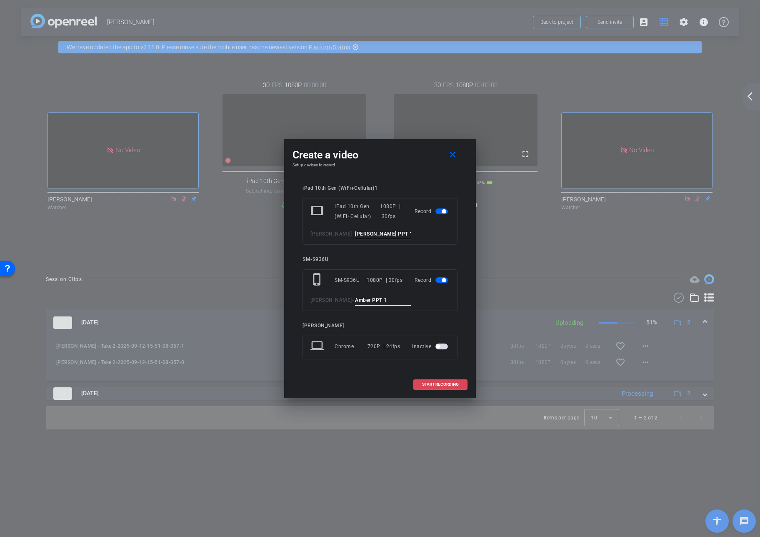
click at [435, 384] on span "START RECORDING" at bounding box center [440, 384] width 37 height 4
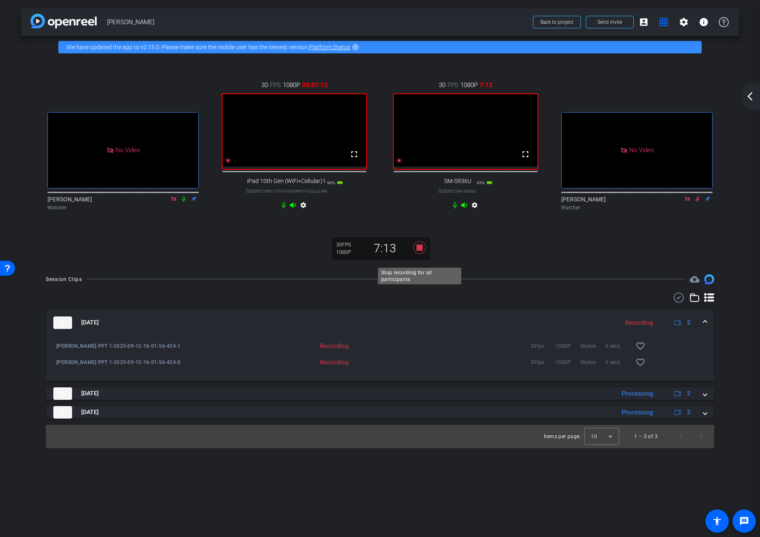
click at [419, 253] on icon at bounding box center [420, 247] width 13 height 13
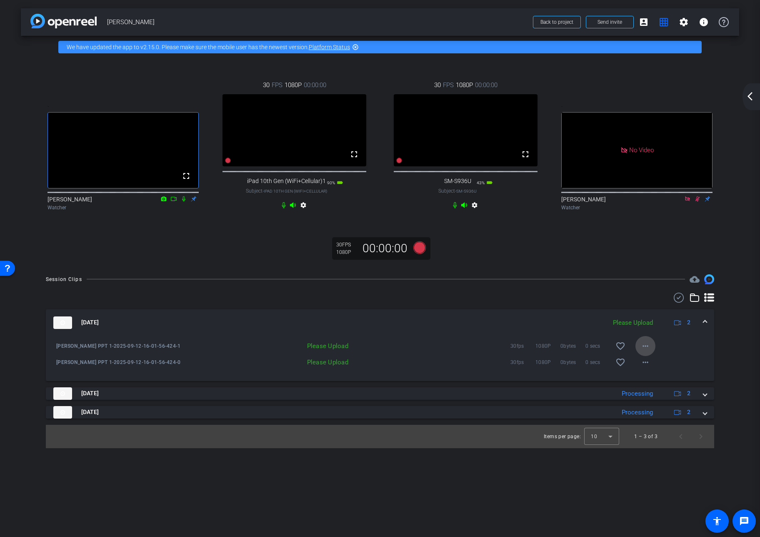
click at [645, 351] on mat-icon "more_horiz" at bounding box center [646, 346] width 10 height 10
click at [646, 370] on span "Upload" at bounding box center [658, 372] width 33 height 10
click at [645, 367] on mat-icon "more_horiz" at bounding box center [646, 362] width 10 height 10
click at [648, 388] on span "Upload" at bounding box center [658, 389] width 33 height 10
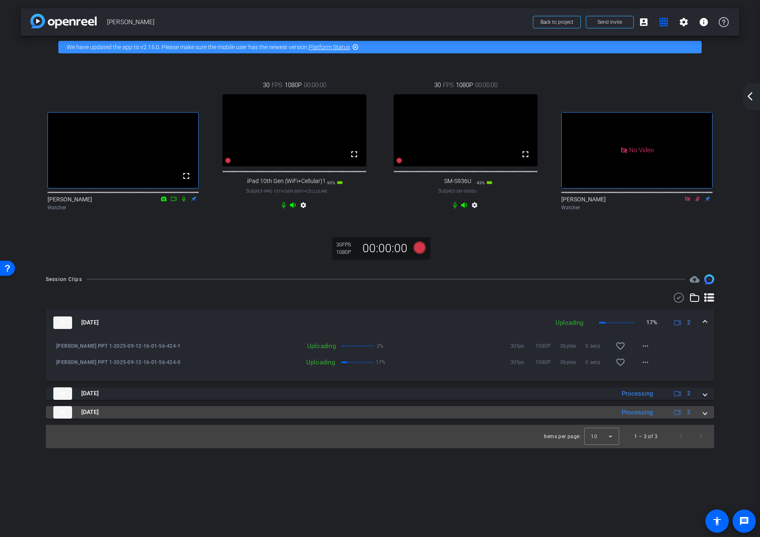
click at [666, 416] on span at bounding box center [705, 412] width 3 height 9
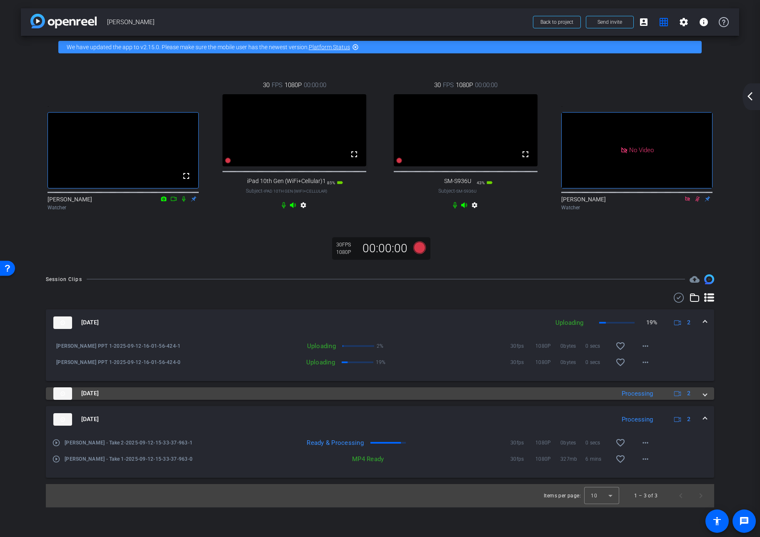
click at [666, 400] on mat-expansion-panel-header "[DATE] Processing 2" at bounding box center [380, 393] width 669 height 13
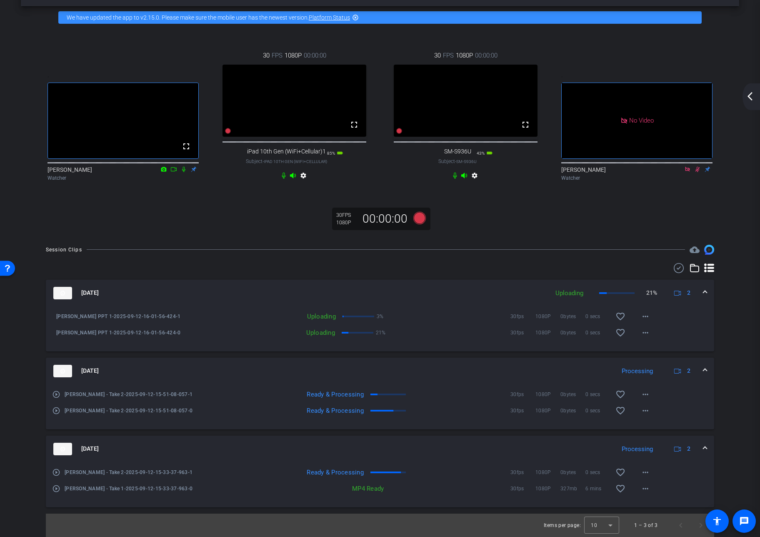
scroll to position [38, 0]
click at [666, 97] on mat-icon "arrow_back_ios_new" at bounding box center [750, 96] width 10 height 10
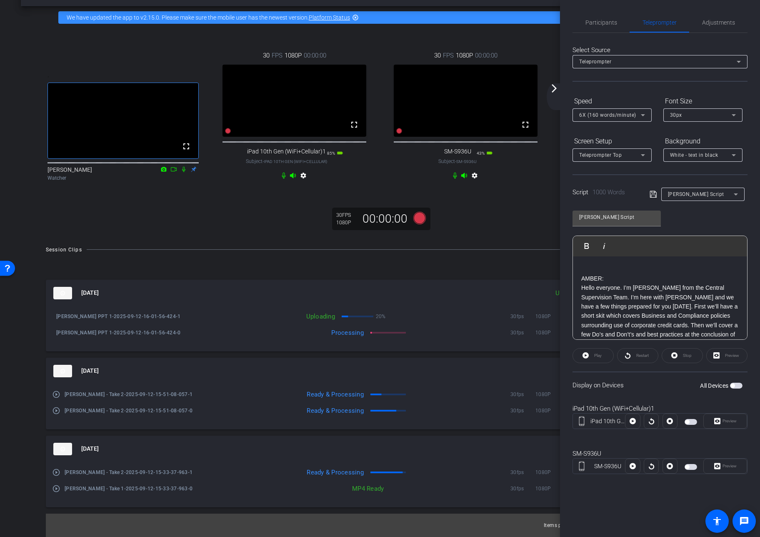
click at [554, 88] on mat-icon "arrow_forward_ios" at bounding box center [554, 88] width 10 height 10
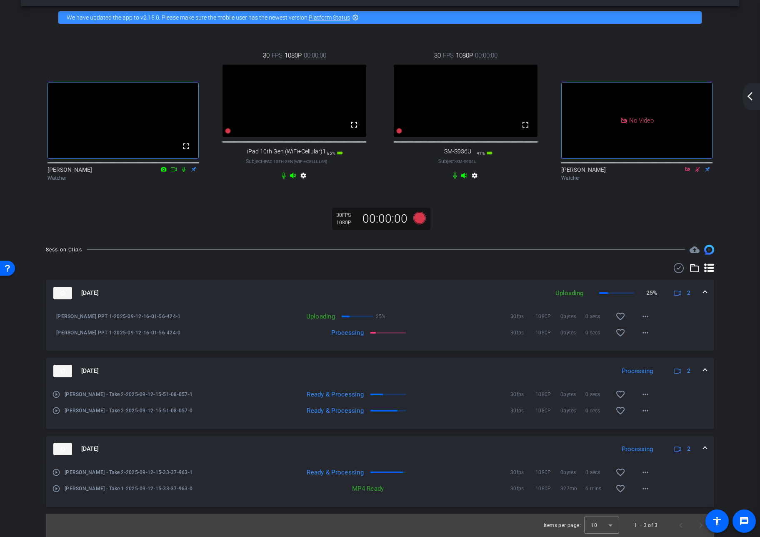
click at [666, 95] on mat-icon "arrow_back_ios_new" at bounding box center [750, 96] width 10 height 10
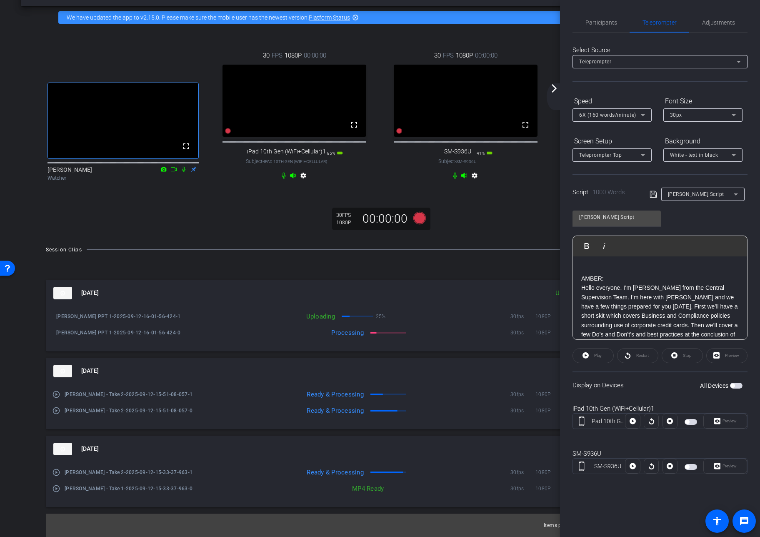
click at [554, 87] on mat-icon "arrow_forward_ios" at bounding box center [554, 88] width 10 height 10
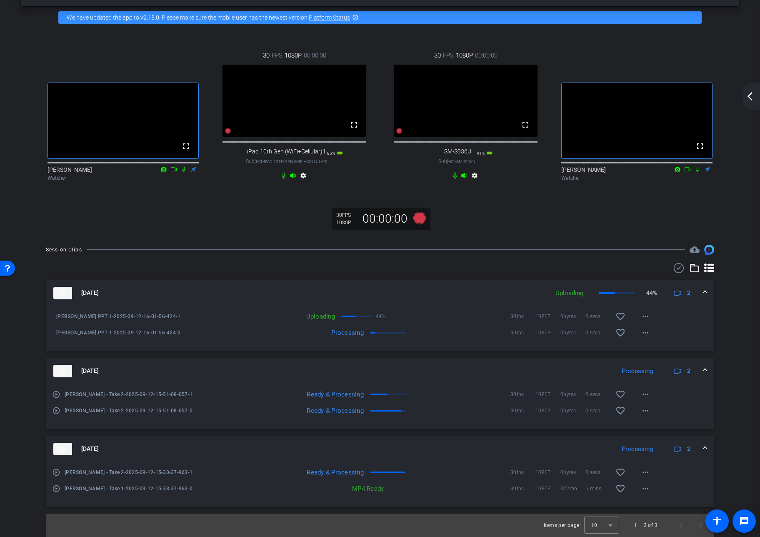
click at [666, 95] on mat-icon "arrow_back_ios_new" at bounding box center [750, 96] width 10 height 10
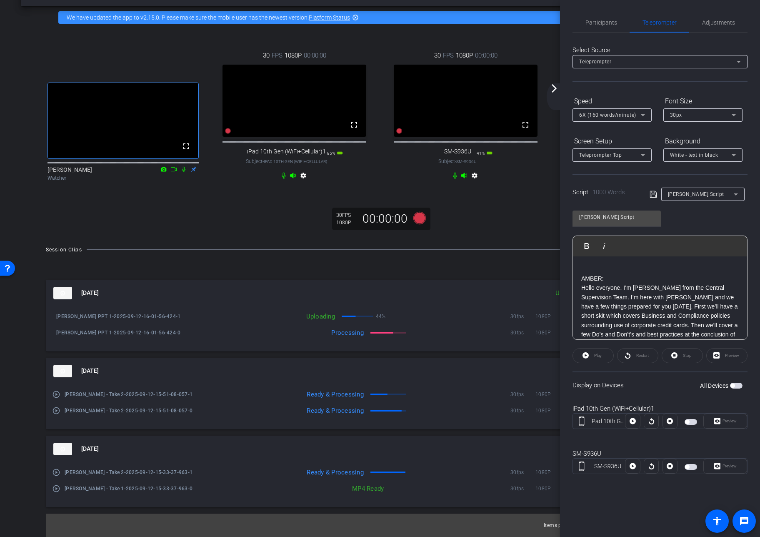
click at [662, 284] on p "Hello everyone. I’m [PERSON_NAME] from the Central Supervision Team. I’m here w…" at bounding box center [661, 315] width 158 height 65
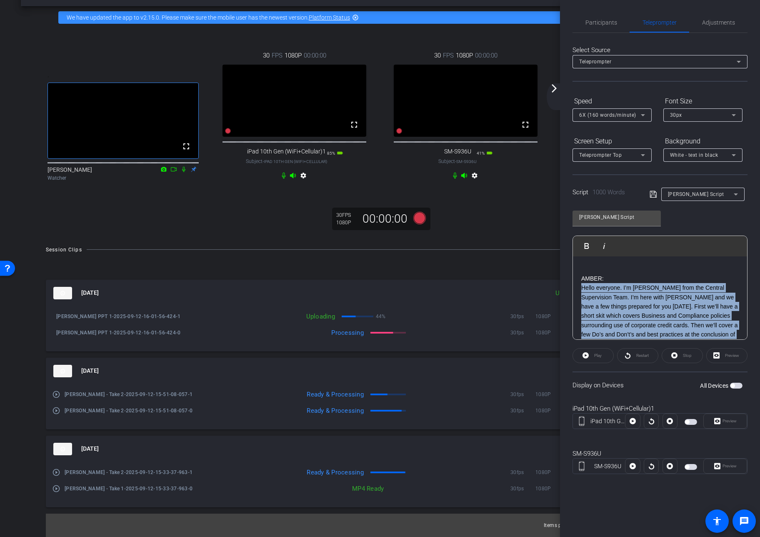
click at [662, 284] on p "Hello everyone. I’m [PERSON_NAME] from the Central Supervision Team. I’m here w…" at bounding box center [661, 315] width 158 height 65
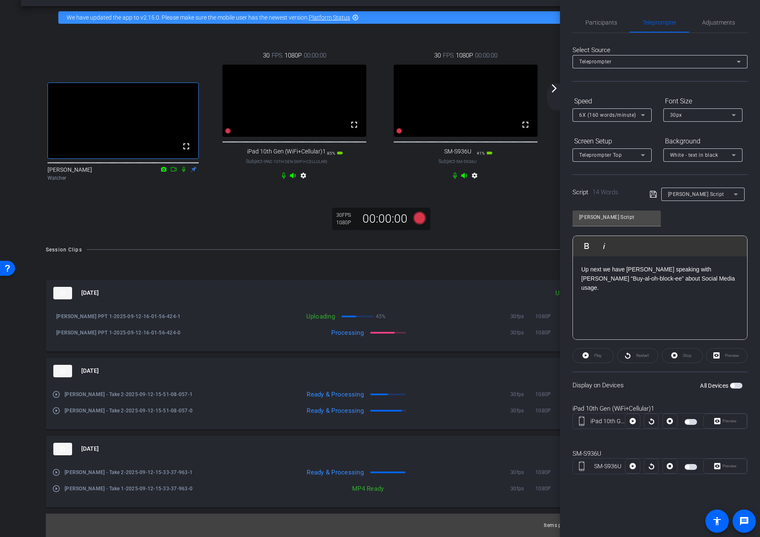
click at [654, 193] on icon at bounding box center [653, 194] width 7 height 7
click at [666, 386] on span "button" at bounding box center [736, 386] width 13 height 6
click at [666, 421] on span "Preview" at bounding box center [730, 421] width 14 height 5
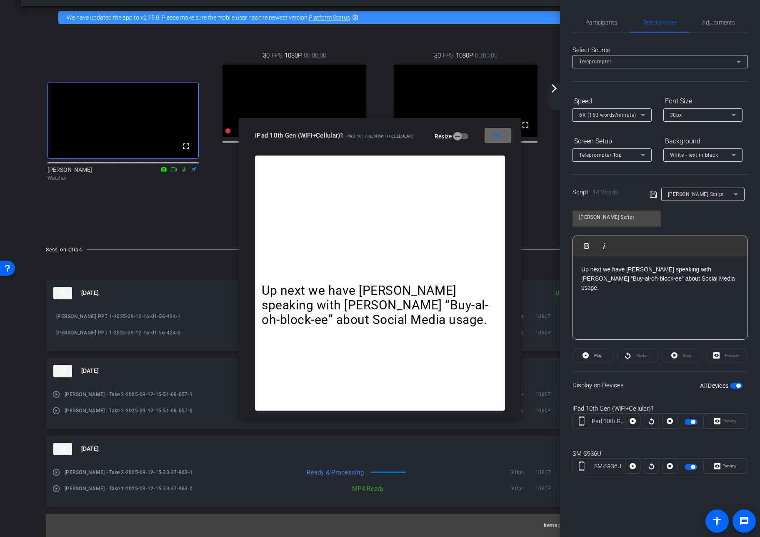
click at [497, 136] on mat-icon "close" at bounding box center [497, 135] width 10 height 10
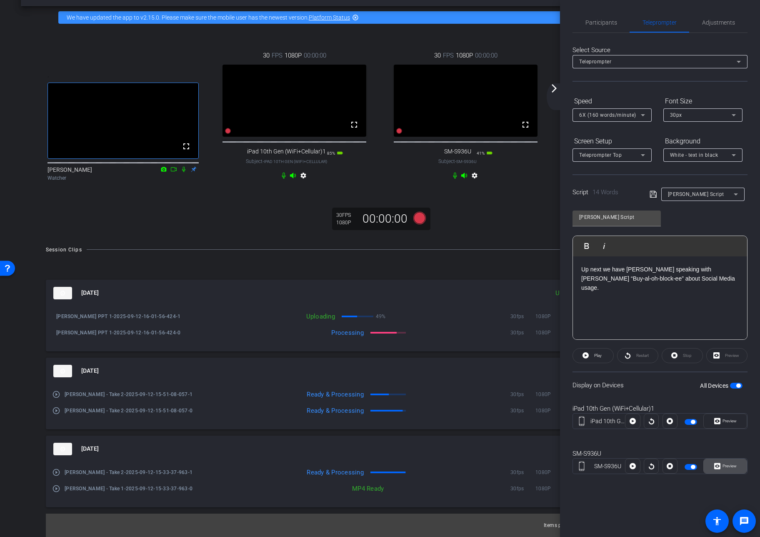
click at [666, 467] on span "Preview" at bounding box center [730, 466] width 14 height 5
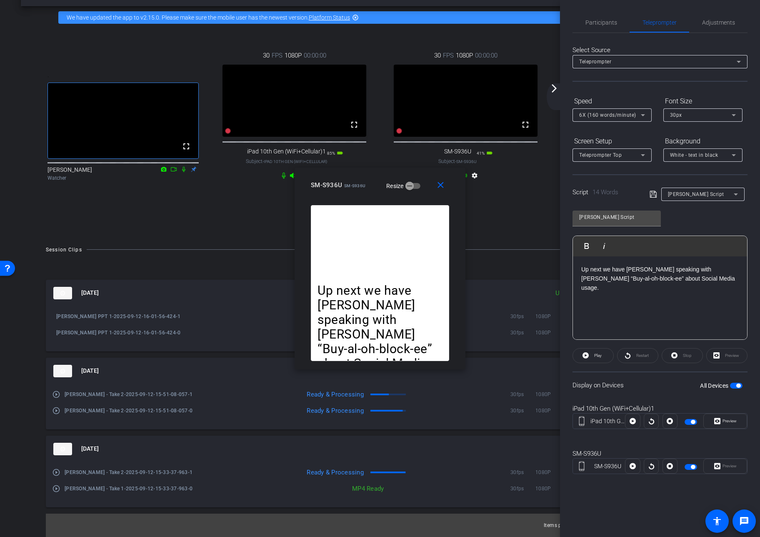
click at [554, 90] on mat-icon "arrow_forward_ios" at bounding box center [554, 88] width 10 height 10
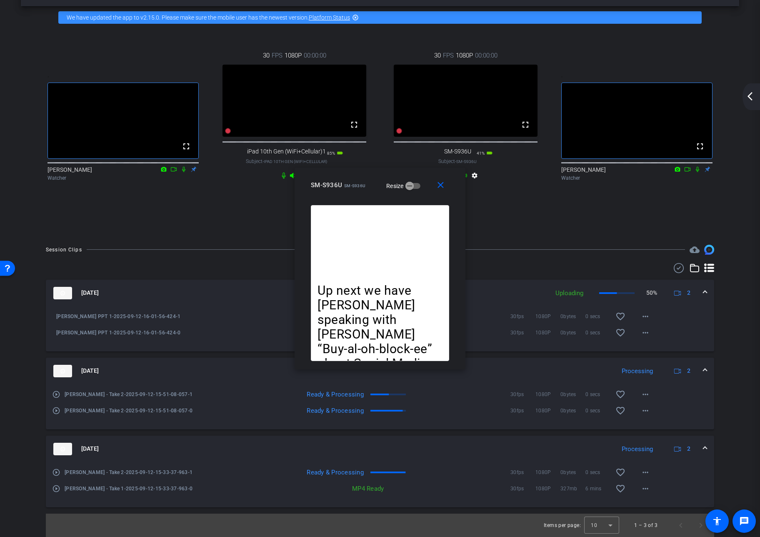
click at [666, 95] on mat-icon "arrow_back_ios_new" at bounding box center [750, 96] width 10 height 10
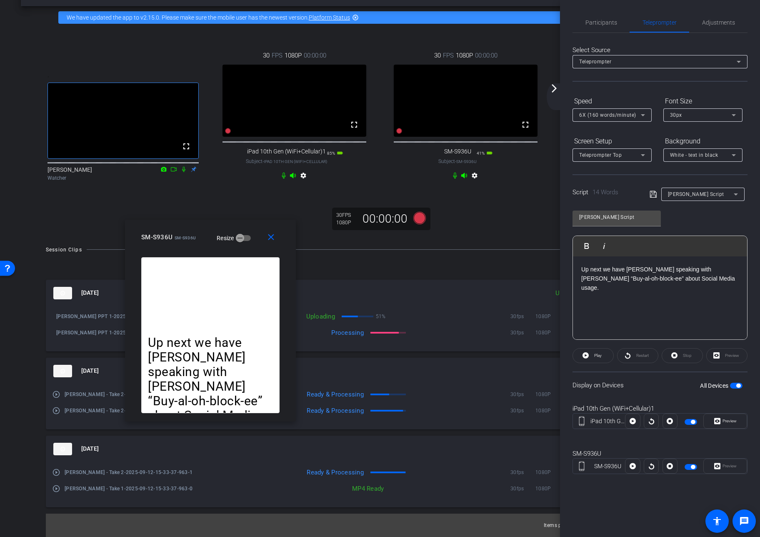
drag, startPoint x: 427, startPoint y: 190, endPoint x: 317, endPoint y: 239, distance: 120.6
click at [258, 241] on div "SM-S936U SM-S936U Resize" at bounding box center [213, 237] width 145 height 15
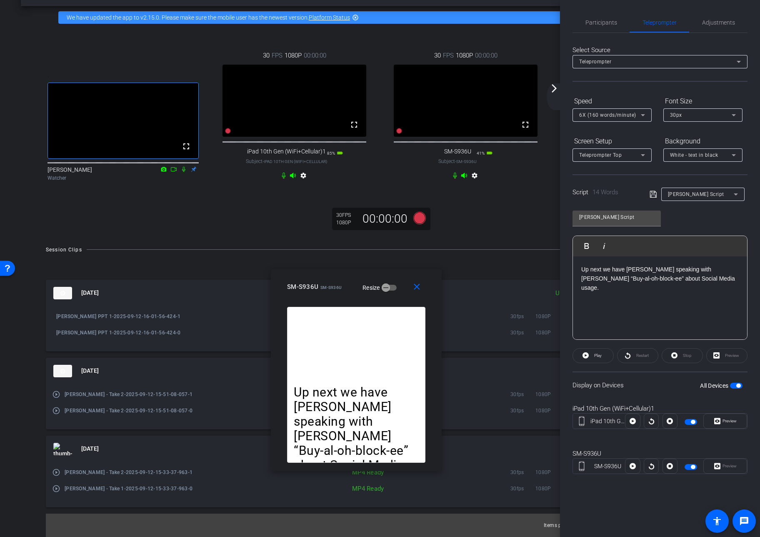
drag, startPoint x: 184, startPoint y: 238, endPoint x: 339, endPoint y: 293, distance: 164.4
click at [329, 288] on span "SM-S936U" at bounding box center [331, 287] width 21 height 5
click at [644, 115] on icon at bounding box center [643, 115] width 4 height 2
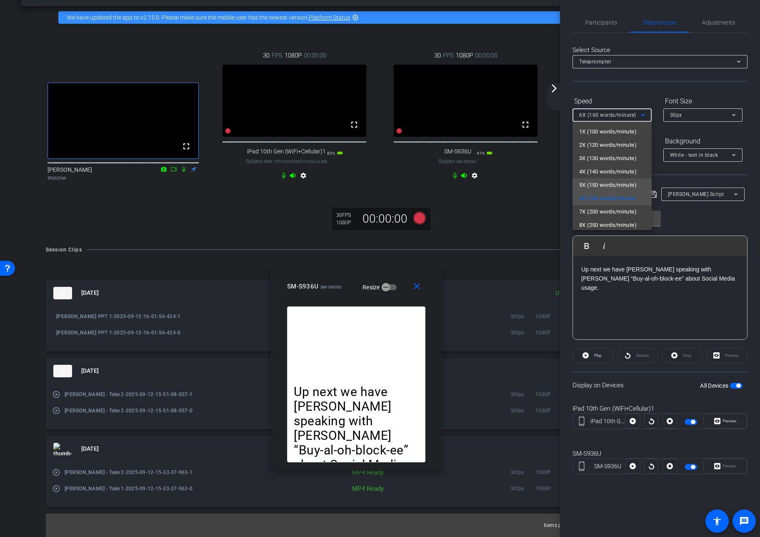
click at [624, 185] on span "5X (150 words/minute)" at bounding box center [609, 185] width 58 height 10
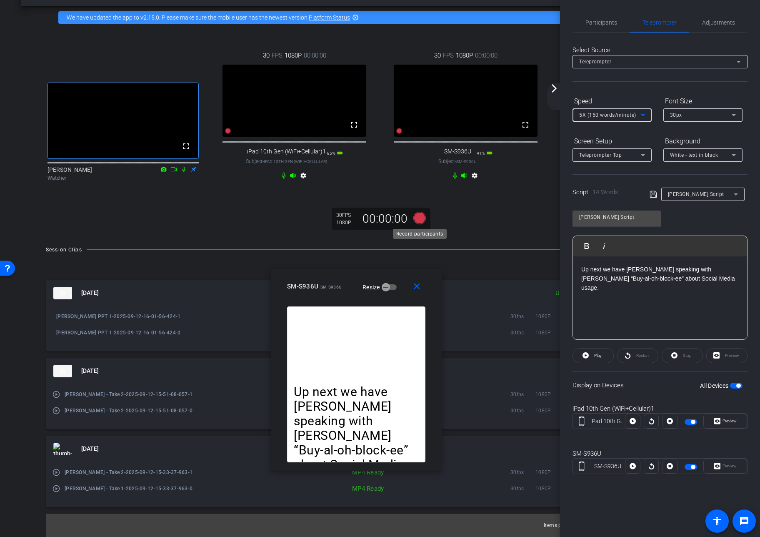
click at [419, 218] on icon at bounding box center [420, 217] width 13 height 13
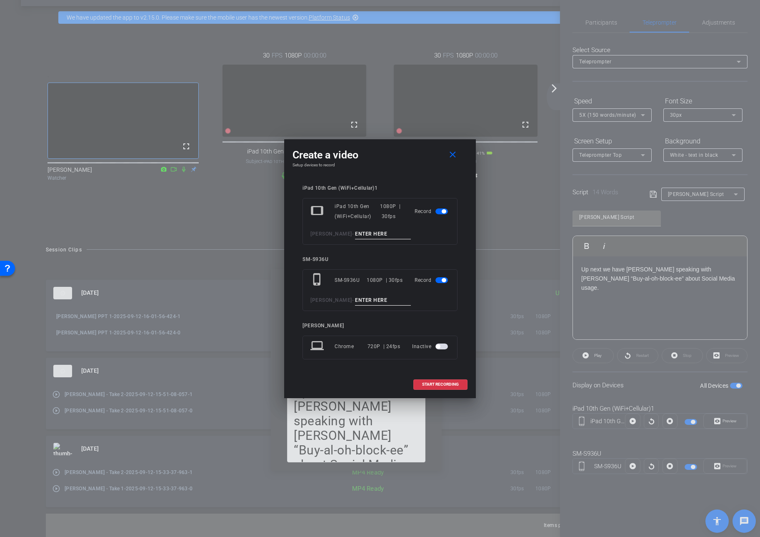
click at [376, 300] on input at bounding box center [383, 300] width 56 height 10
type input "Amber - Close"
click at [368, 233] on input at bounding box center [383, 234] width 56 height 10
drag, startPoint x: 359, startPoint y: 232, endPoint x: 333, endPoint y: 231, distance: 25.9
click at [333, 231] on div "[PERSON_NAME]" at bounding box center [380, 234] width 139 height 10
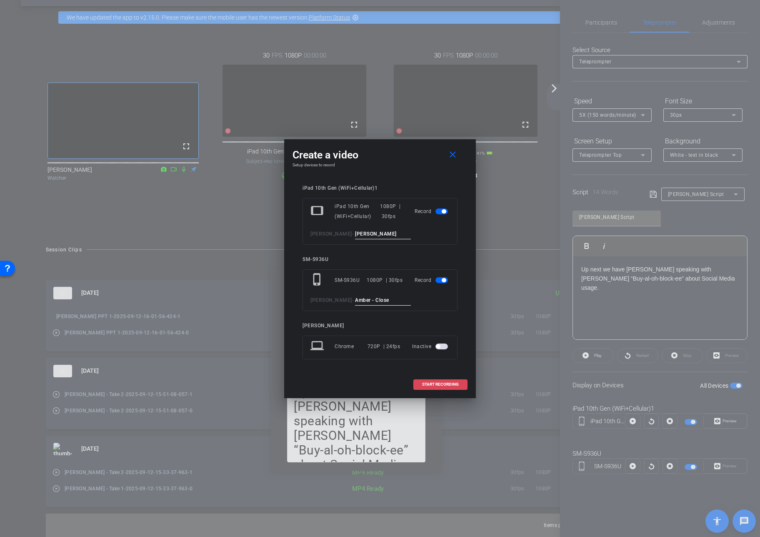
type input "[PERSON_NAME]"
click at [439, 382] on span "START RECORDING" at bounding box center [440, 384] width 37 height 4
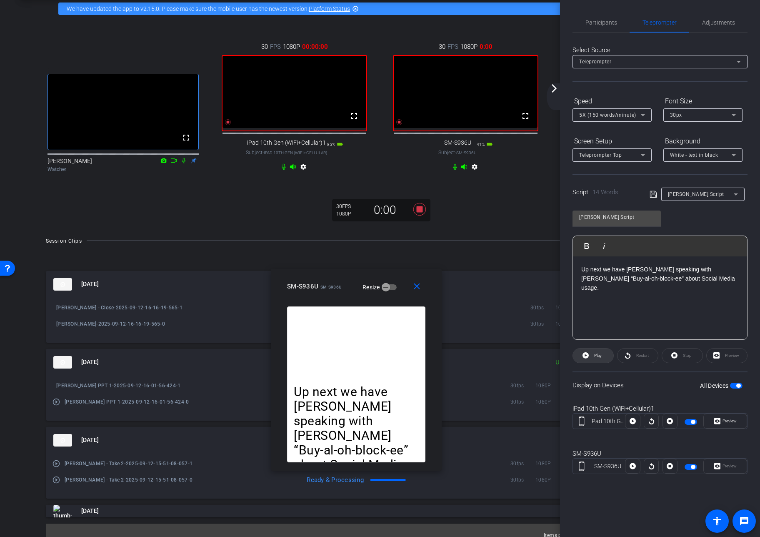
click at [597, 353] on span "Play" at bounding box center [599, 355] width 8 height 5
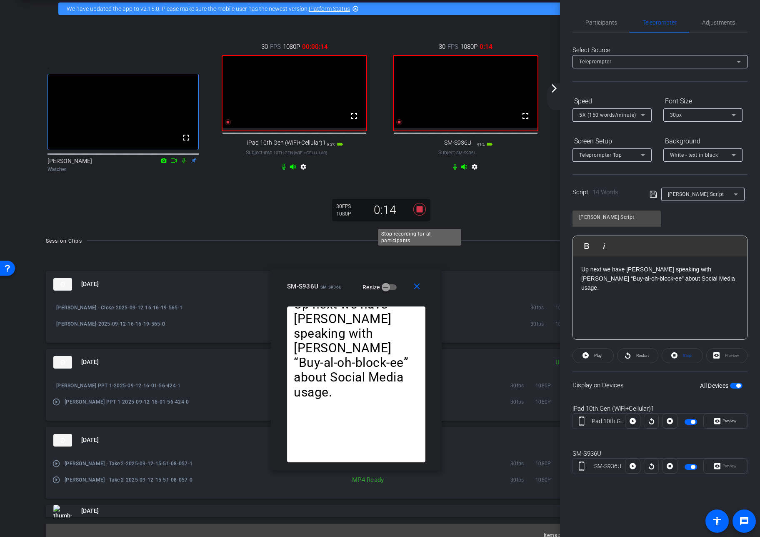
click at [421, 215] on icon at bounding box center [420, 209] width 13 height 13
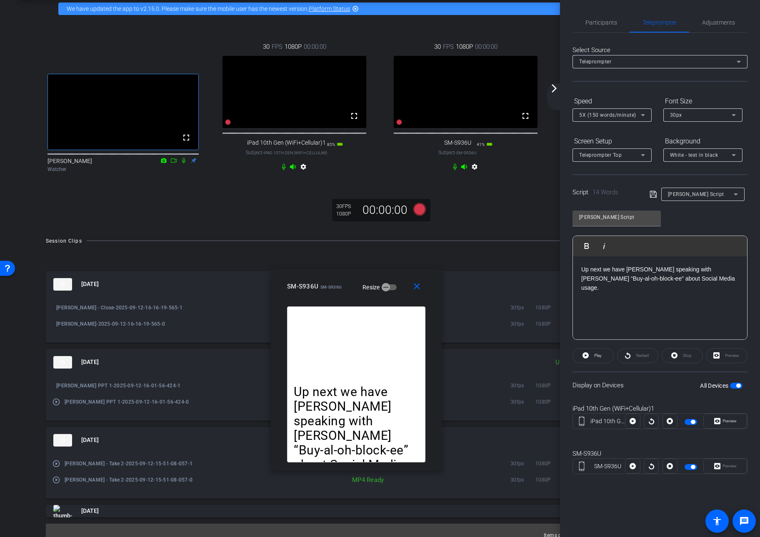
click at [466, 226] on div ". fullscreen [PERSON_NAME] Watcher 30 FPS 1080P 00:00:00 fullscreen iPad 10th G…" at bounding box center [380, 124] width 719 height 208
click at [418, 286] on mat-icon "close" at bounding box center [417, 286] width 10 height 10
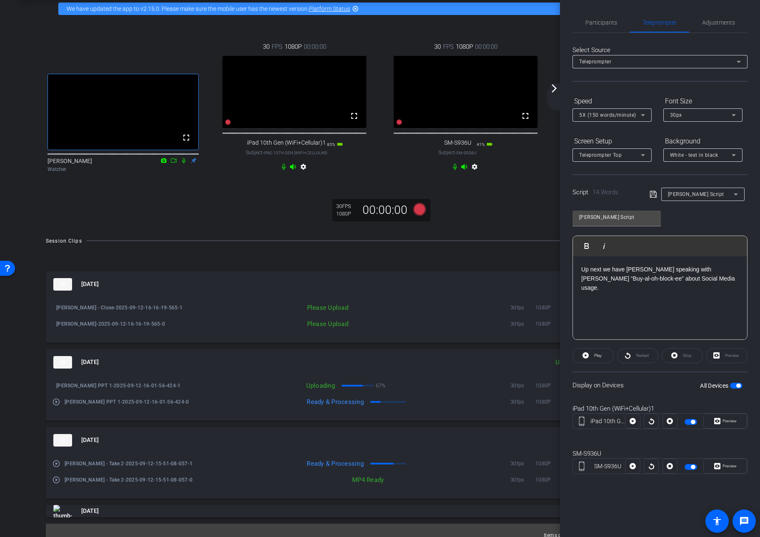
click at [556, 90] on mat-icon "arrow_forward_ios" at bounding box center [554, 88] width 10 height 10
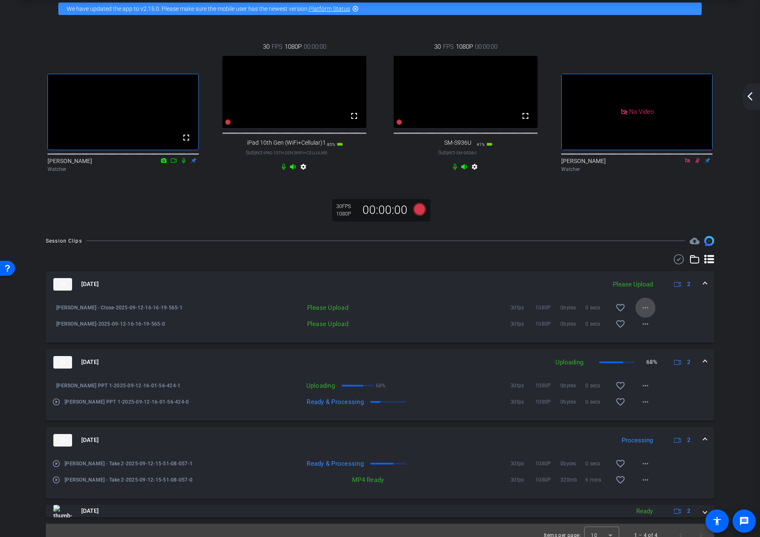
click at [646, 313] on mat-icon "more_horiz" at bounding box center [646, 308] width 10 height 10
click at [650, 334] on span "Upload" at bounding box center [658, 334] width 33 height 10
click at [646, 329] on mat-icon "more_horiz" at bounding box center [646, 324] width 10 height 10
click at [648, 347] on span "Upload" at bounding box center [658, 350] width 33 height 10
click at [420, 215] on icon at bounding box center [420, 209] width 13 height 13
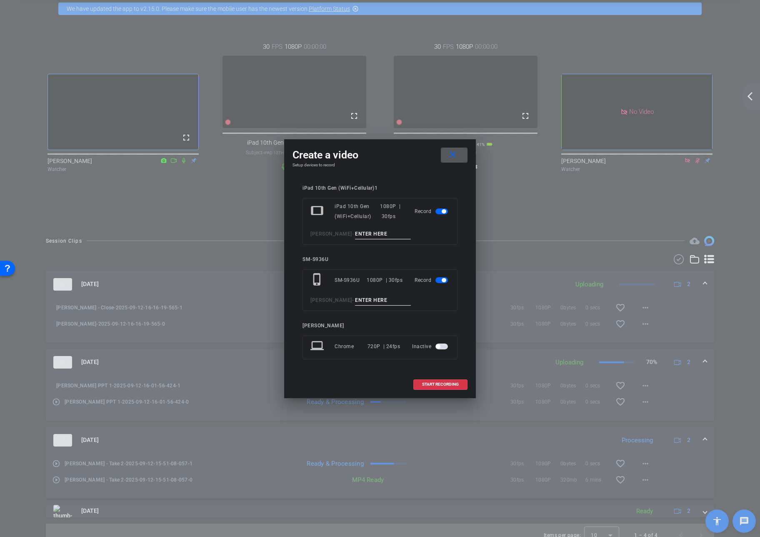
click at [453, 155] on mat-icon "close" at bounding box center [453, 155] width 10 height 10
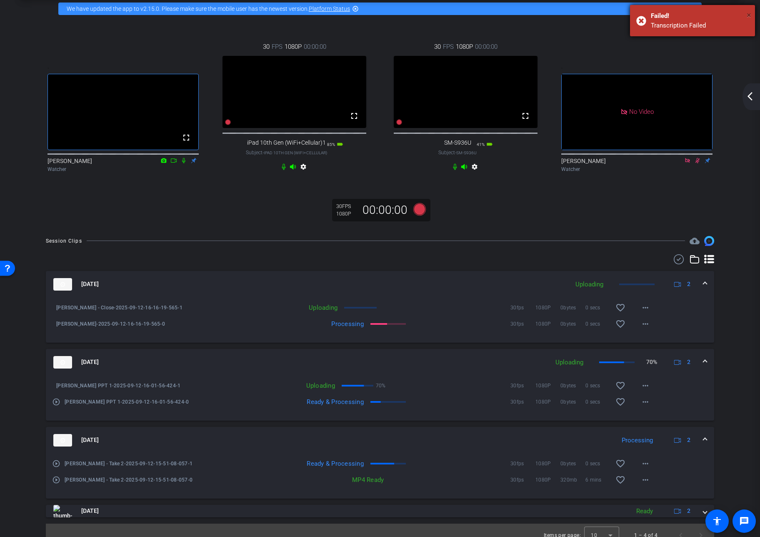
click at [666, 15] on span "×" at bounding box center [749, 15] width 5 height 10
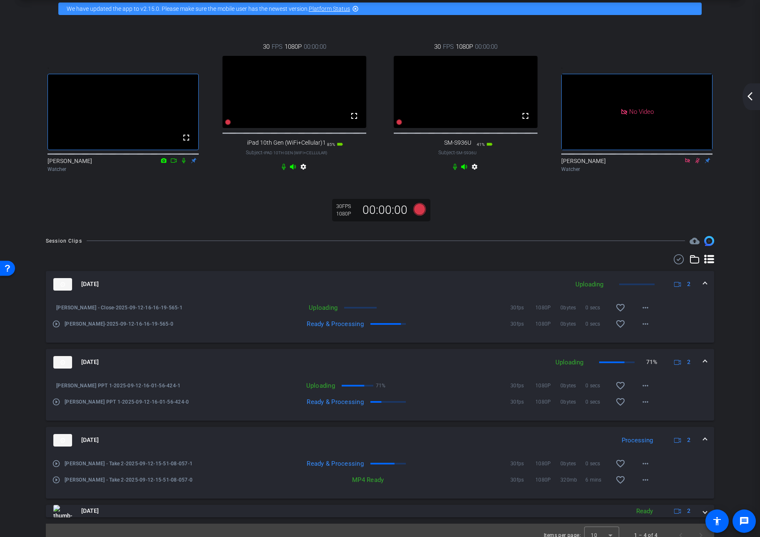
click at [666, 96] on mat-icon "arrow_back_ios_new" at bounding box center [750, 96] width 10 height 10
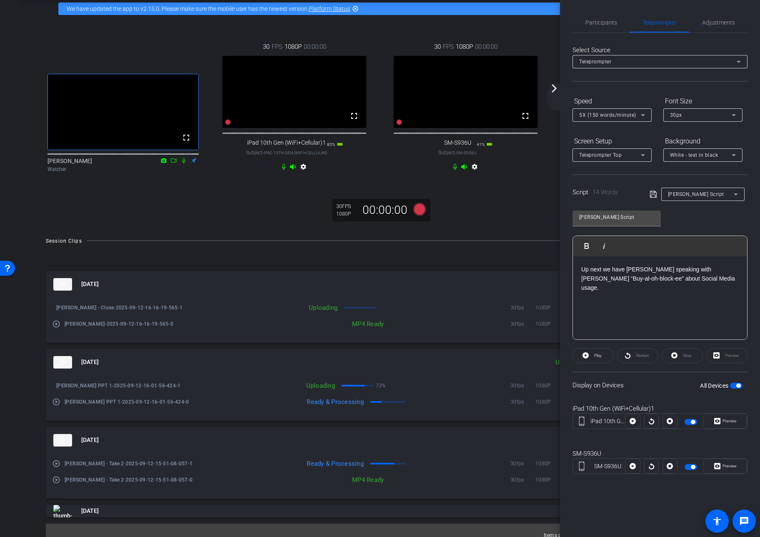
click at [666, 385] on span "button" at bounding box center [736, 386] width 13 height 6
click at [666, 386] on span "button" at bounding box center [736, 386] width 13 height 6
click at [419, 215] on icon at bounding box center [420, 209] width 13 height 13
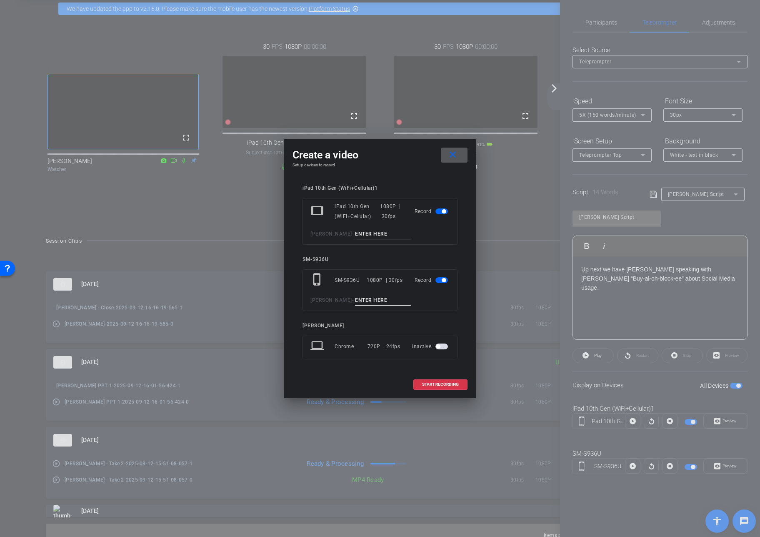
click at [379, 299] on input at bounding box center [383, 300] width 56 height 10
type input "Amber - Close 2"
click at [364, 234] on input at bounding box center [383, 234] width 56 height 10
type input "[PERSON_NAME] - Close 2"
click at [444, 383] on span "START RECORDING" at bounding box center [440, 384] width 37 height 4
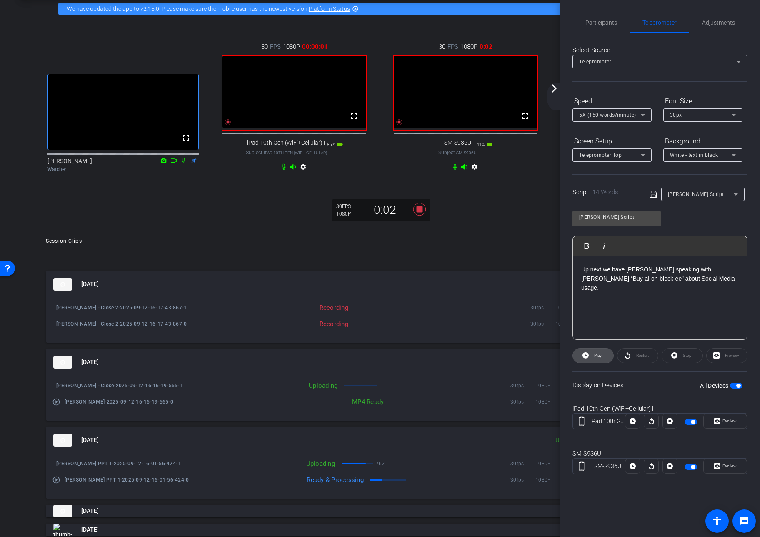
click at [601, 355] on span "Play" at bounding box center [599, 355] width 8 height 5
click at [666, 467] on span "Preview" at bounding box center [730, 466] width 14 height 5
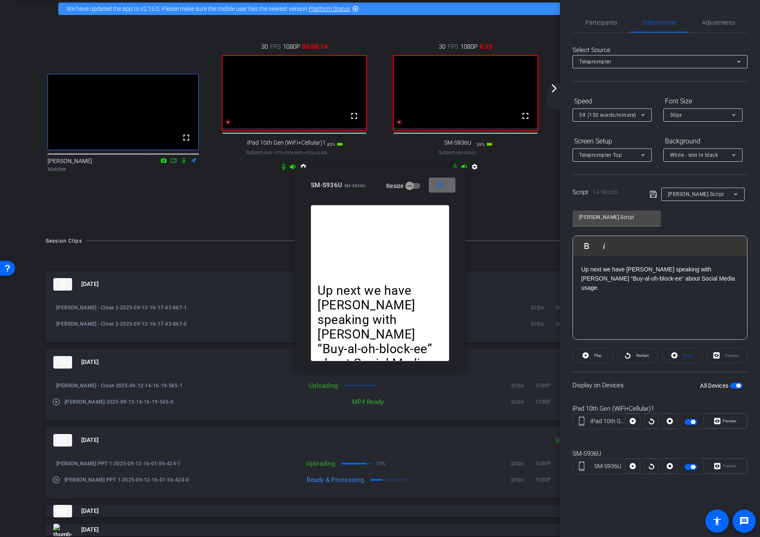
click at [442, 184] on mat-icon "close" at bounding box center [441, 185] width 10 height 10
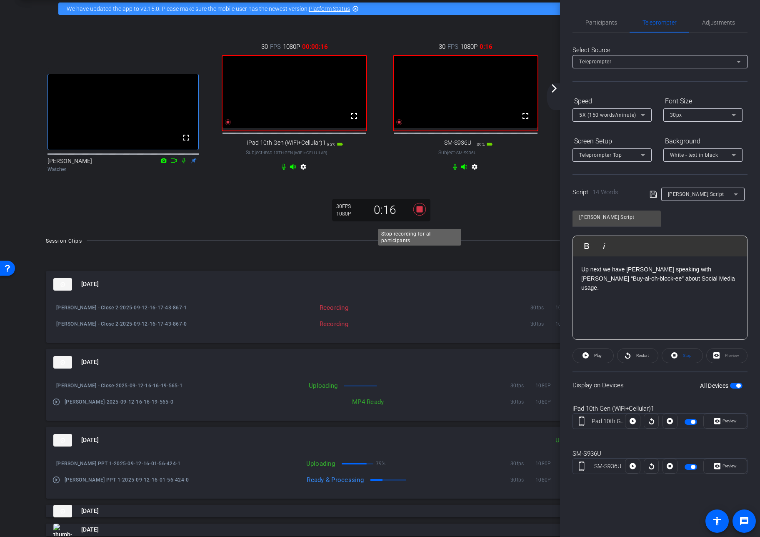
click at [421, 215] on icon at bounding box center [420, 209] width 13 height 13
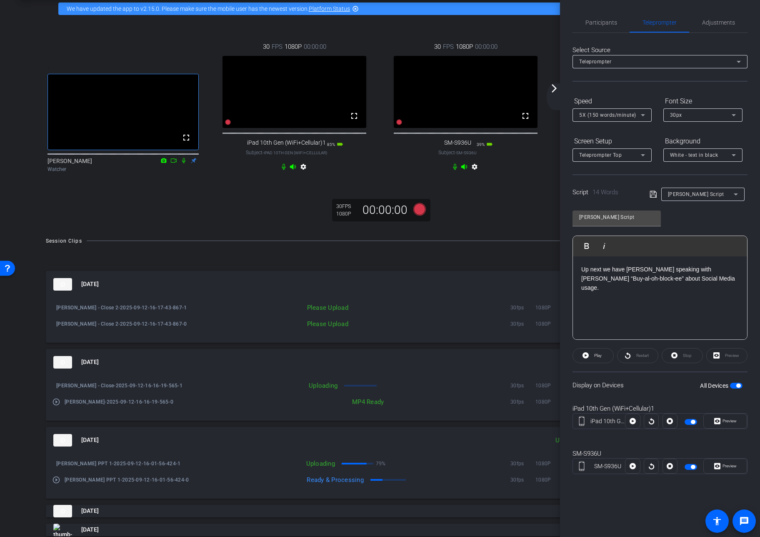
click at [502, 218] on div ". fullscreen [PERSON_NAME] Watcher 30 FPS 1080P 00:00:00 fullscreen iPad 10th G…" at bounding box center [380, 124] width 719 height 208
click at [553, 89] on mat-icon "arrow_forward_ios" at bounding box center [554, 88] width 10 height 10
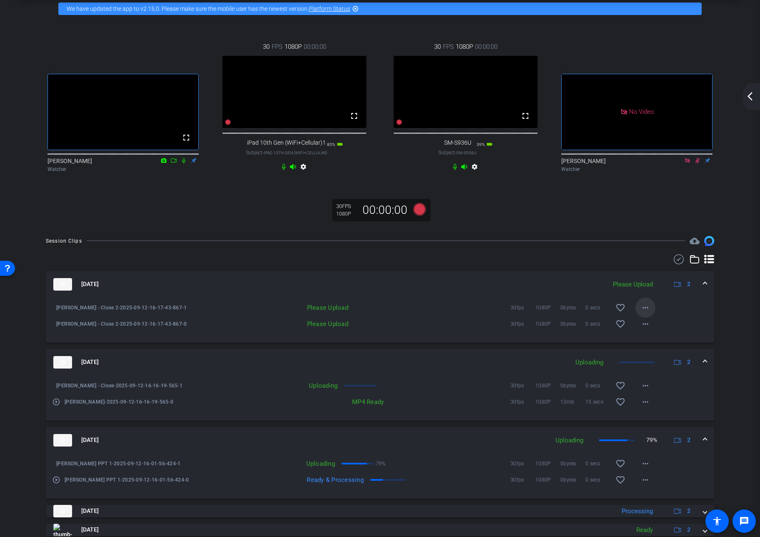
click at [646, 313] on mat-icon "more_horiz" at bounding box center [646, 308] width 10 height 10
click at [647, 334] on span "Upload" at bounding box center [658, 334] width 33 height 10
click at [647, 329] on mat-icon "more_horiz" at bounding box center [646, 324] width 10 height 10
click at [649, 348] on span "Upload" at bounding box center [658, 350] width 33 height 10
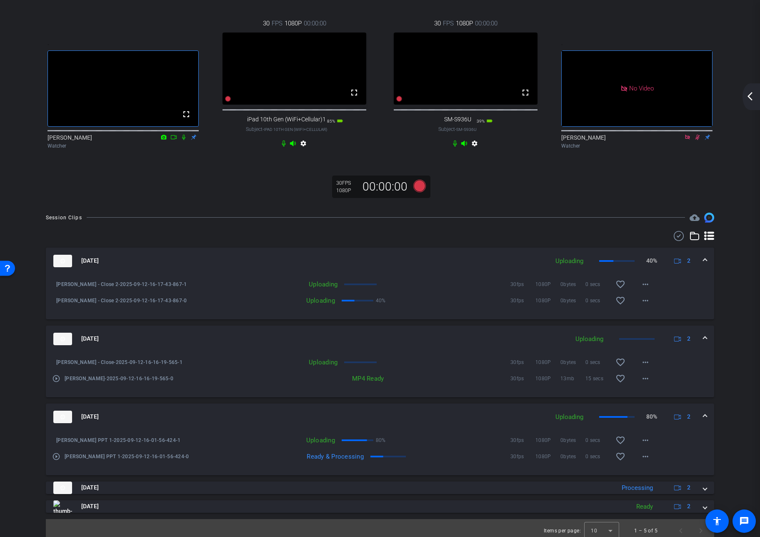
scroll to position [76, 0]
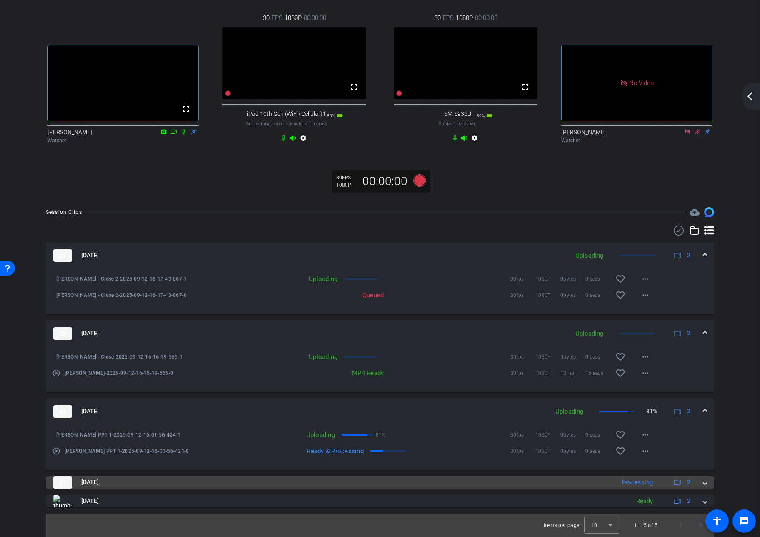
click at [666, 477] on span at bounding box center [705, 482] width 3 height 9
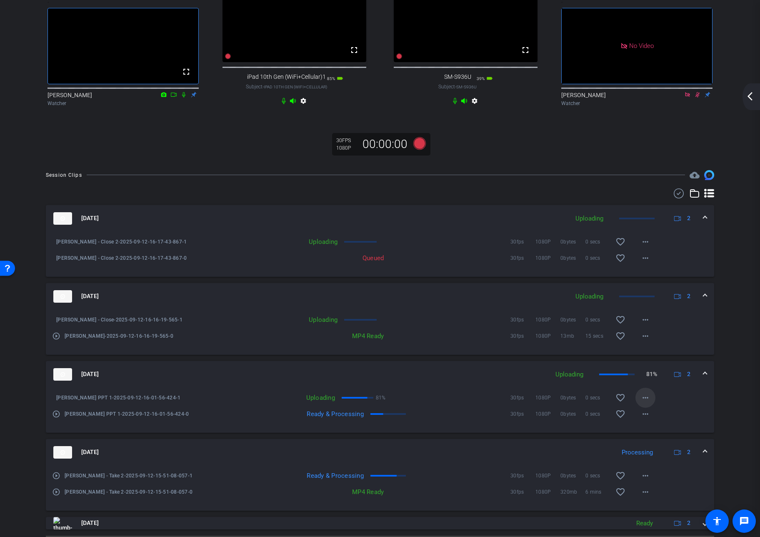
scroll to position [135, 0]
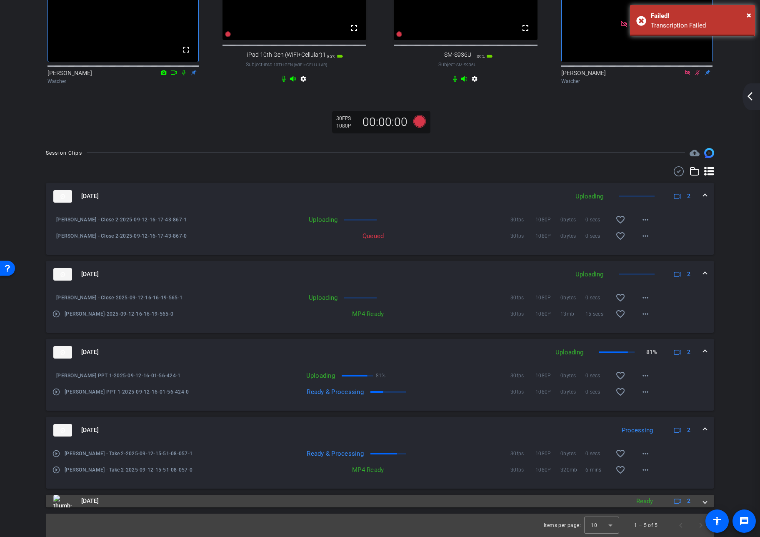
click at [666, 477] on span at bounding box center [705, 501] width 3 height 9
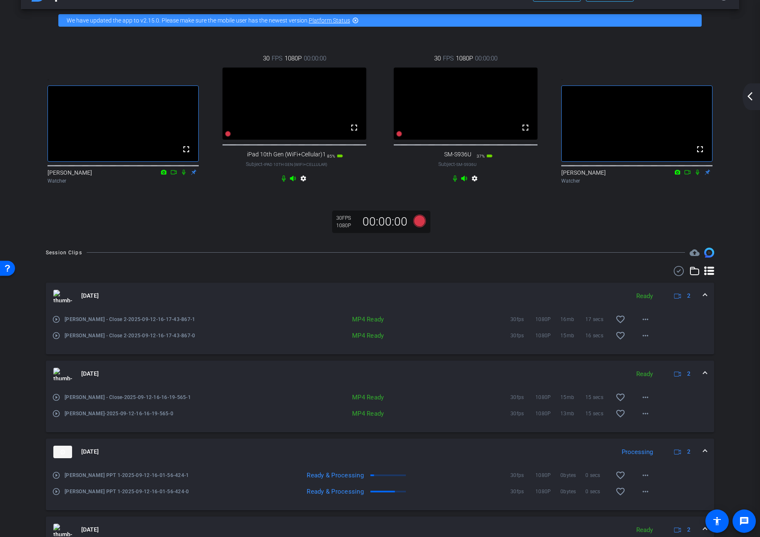
scroll to position [0, 0]
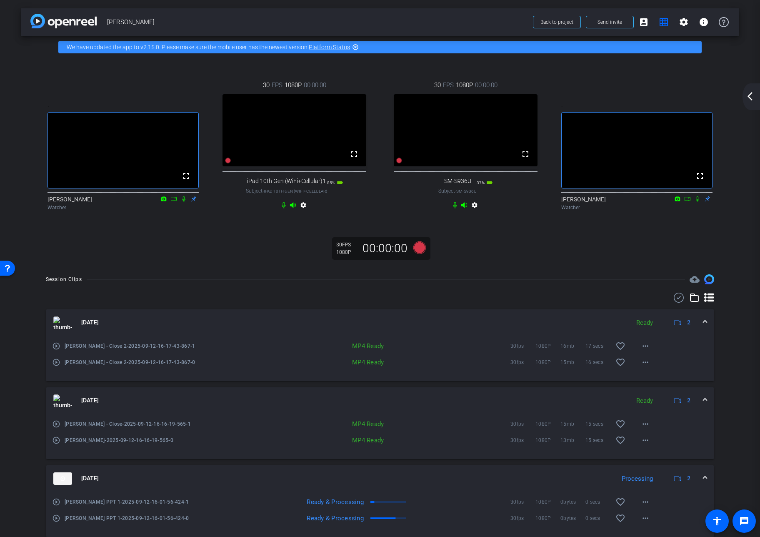
click at [457, 18] on span "[PERSON_NAME]" at bounding box center [317, 22] width 421 height 17
click at [490, 22] on span "[PERSON_NAME]" at bounding box center [317, 22] width 421 height 17
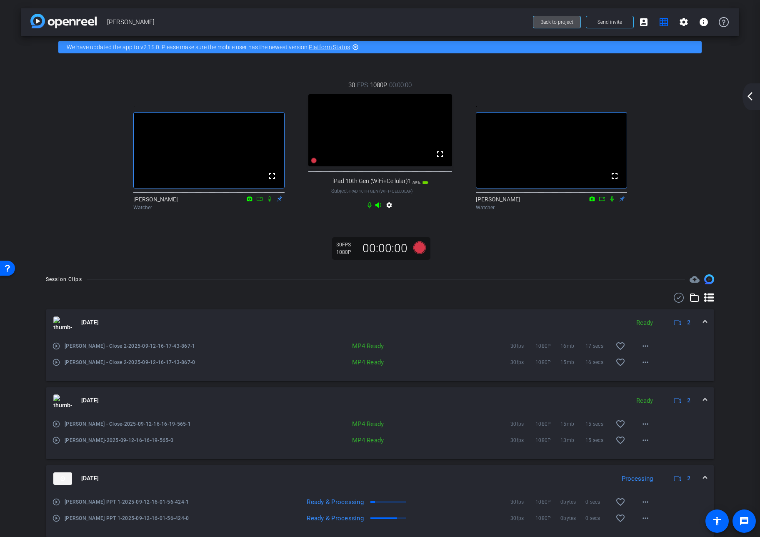
click at [563, 22] on span "Back to project" at bounding box center [557, 22] width 33 height 6
